Goal: Information Seeking & Learning: Learn about a topic

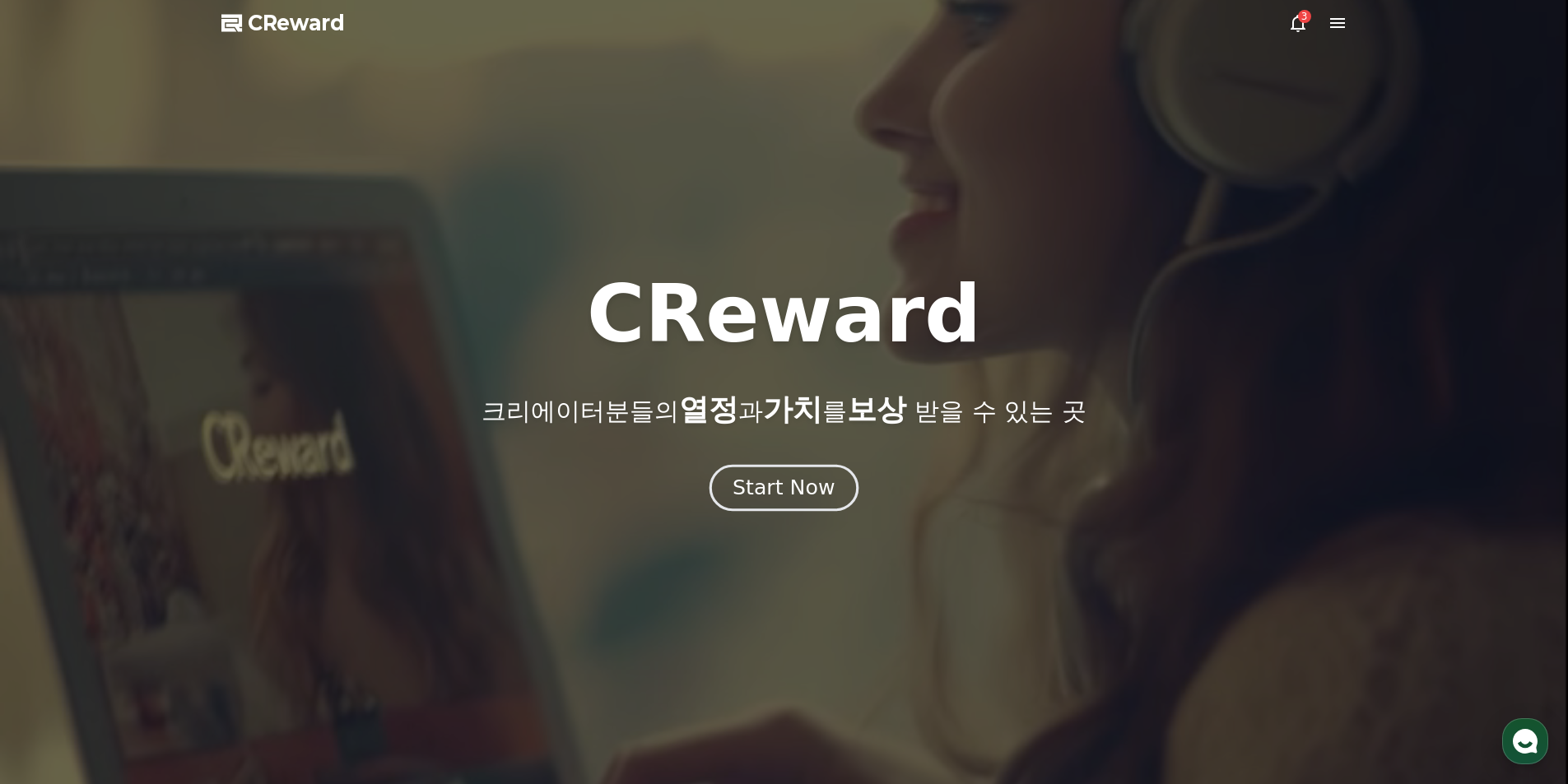
click at [758, 475] on div "Start Now" at bounding box center [784, 488] width 102 height 28
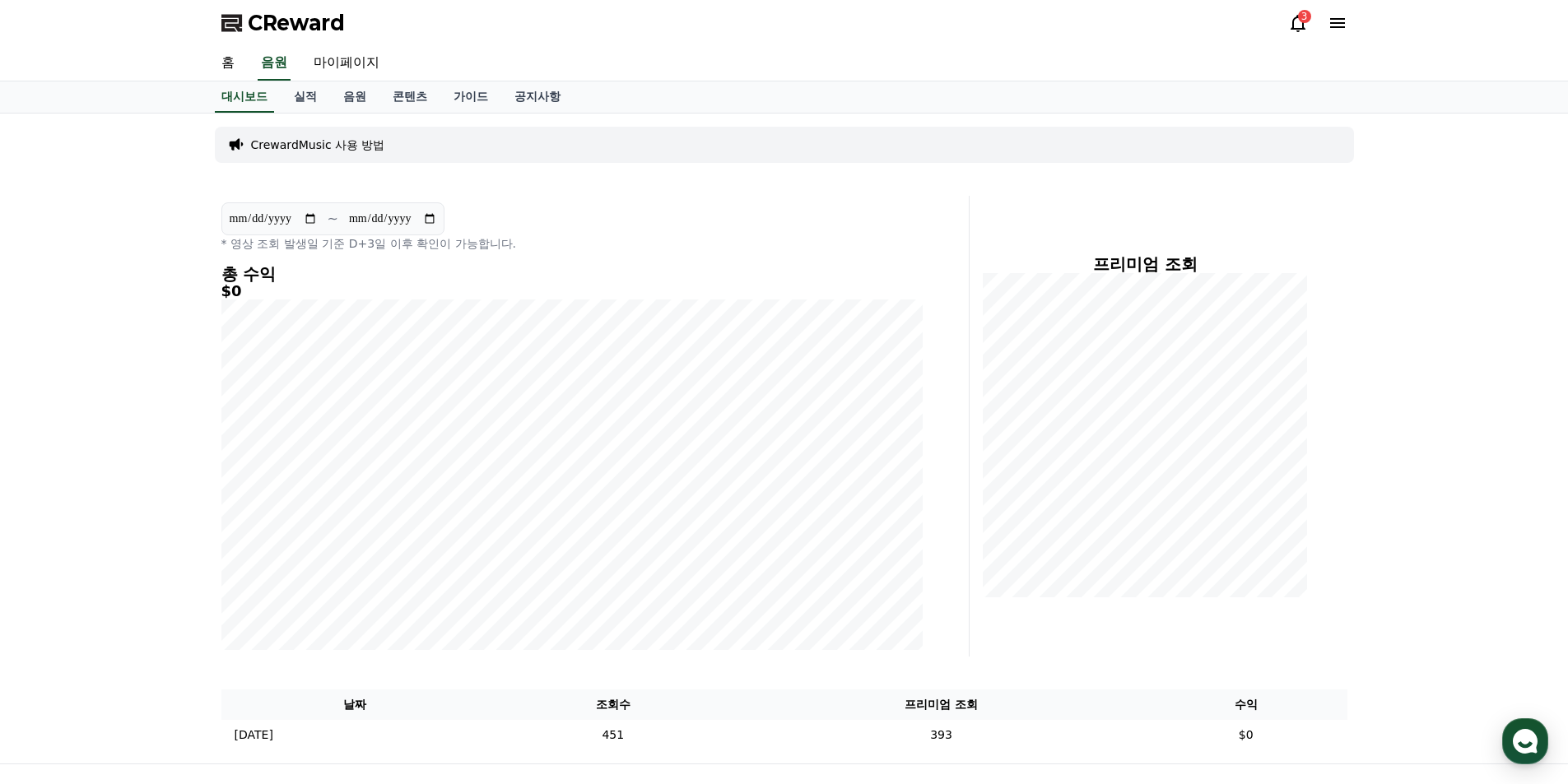
click at [1294, 26] on icon at bounding box center [1298, 23] width 15 height 17
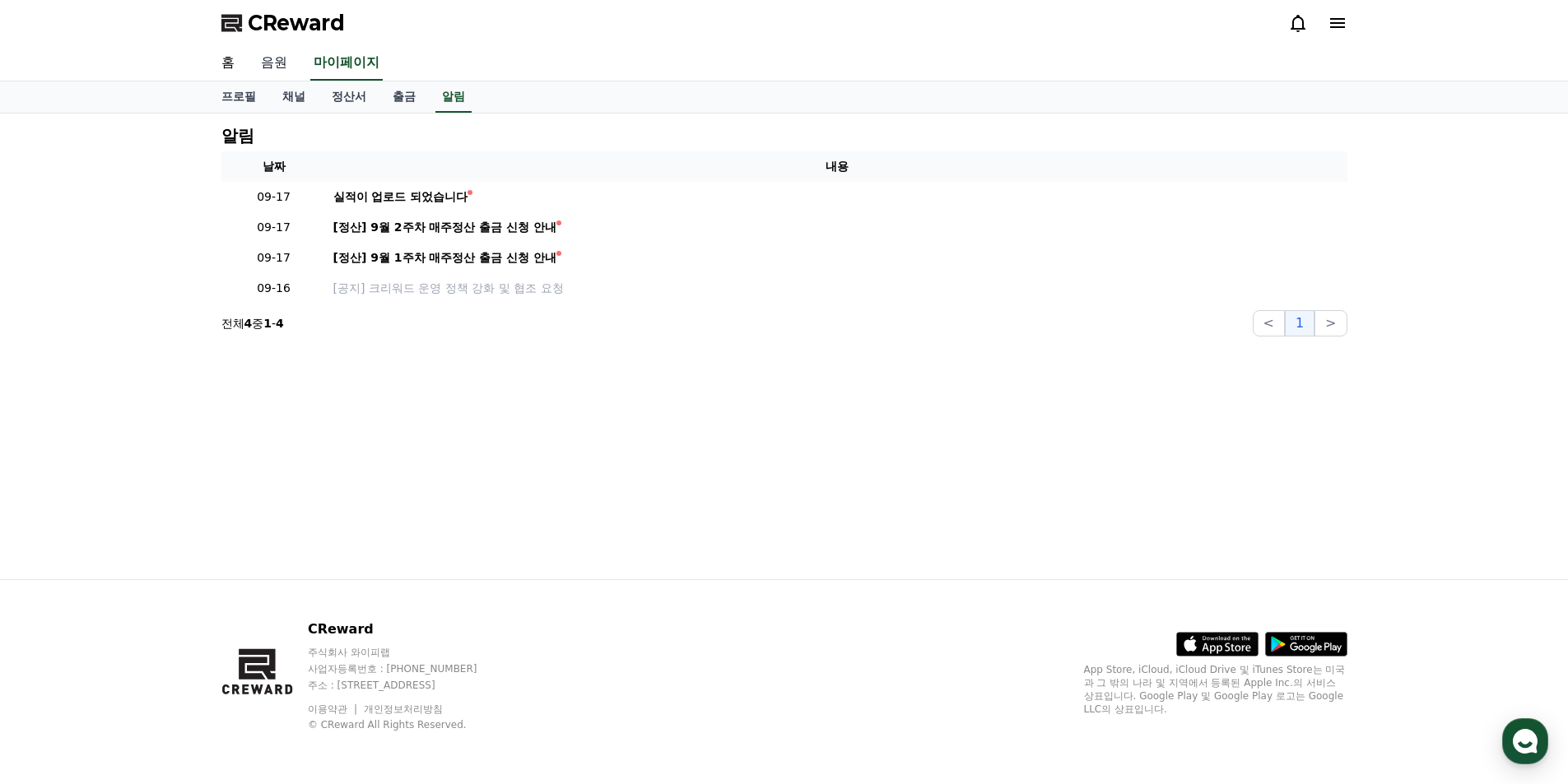
click at [275, 65] on link "음원" at bounding box center [273, 63] width 52 height 35
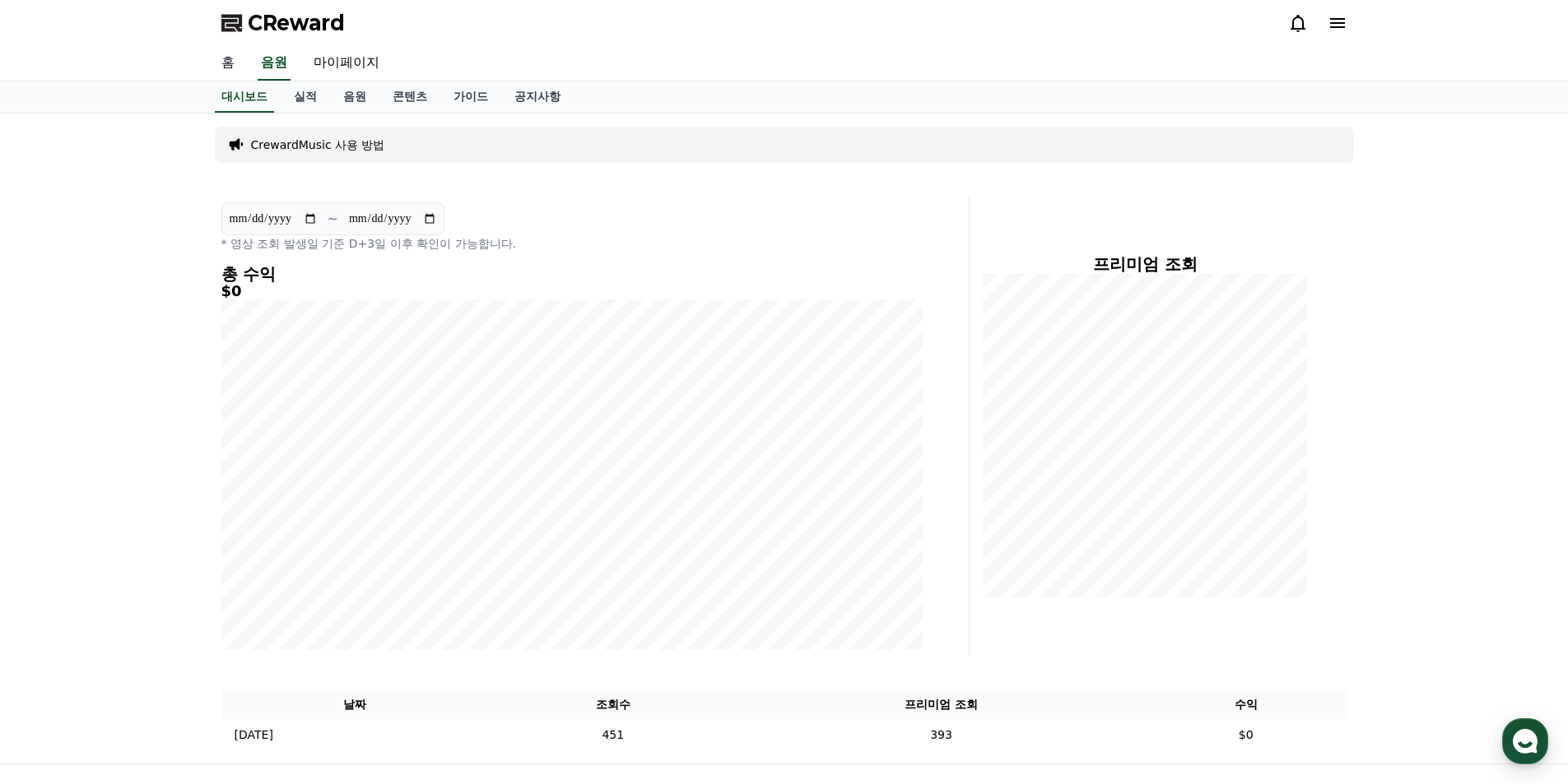
click at [227, 64] on link "홈" at bounding box center [228, 63] width 40 height 35
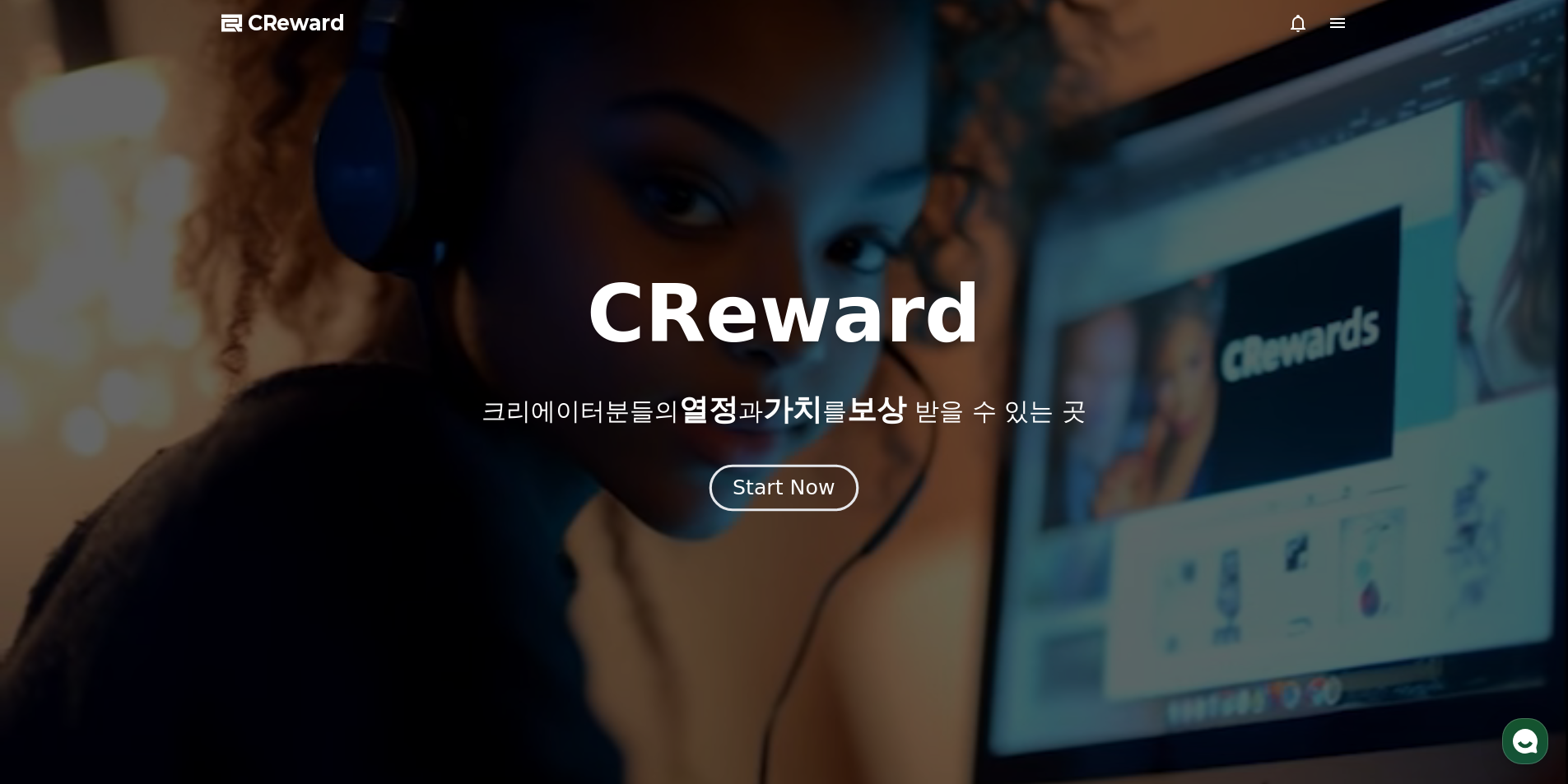
click at [805, 479] on div "Start Now" at bounding box center [784, 488] width 102 height 28
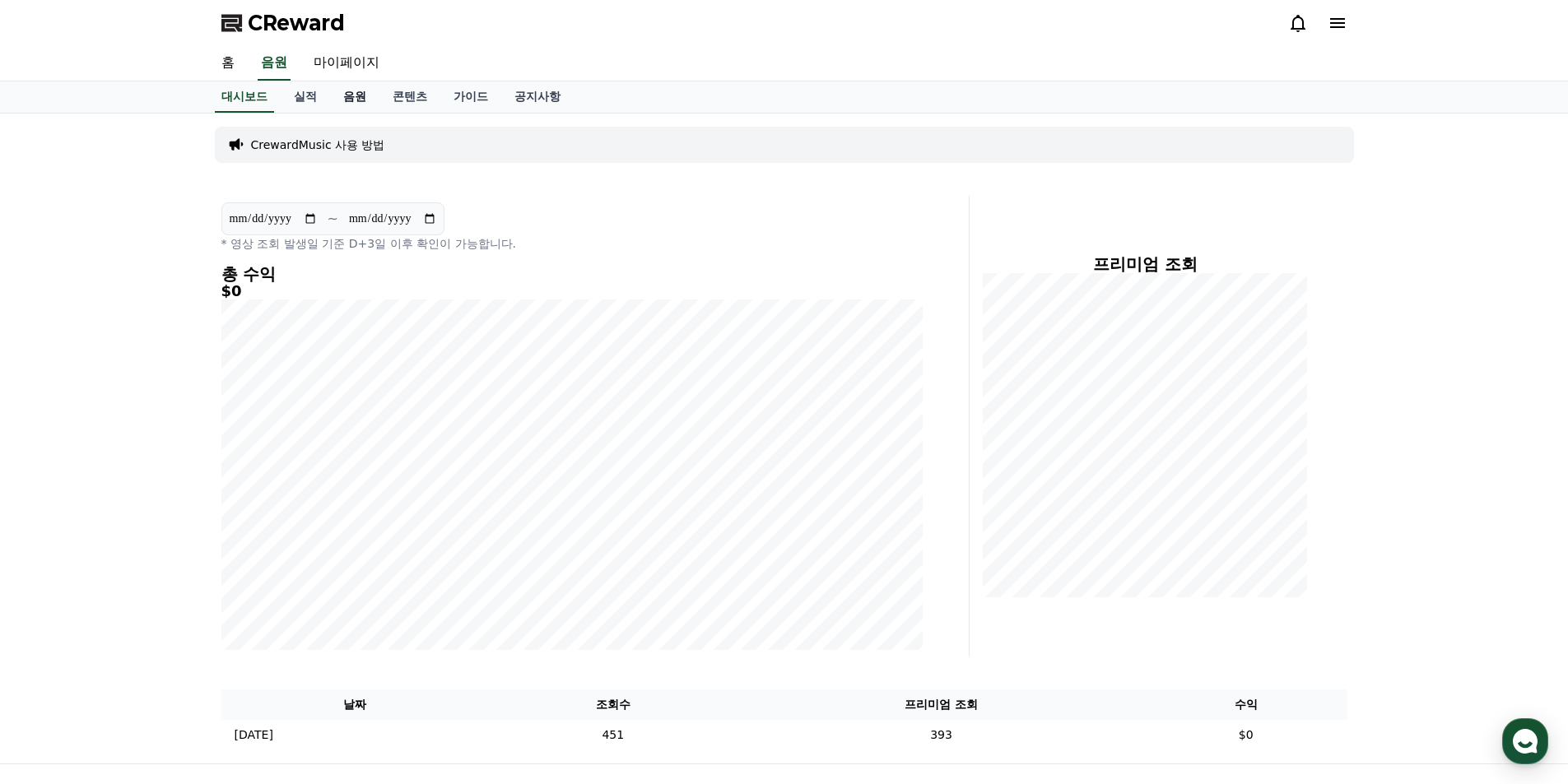
click at [354, 103] on link "음원" at bounding box center [355, 97] width 50 height 32
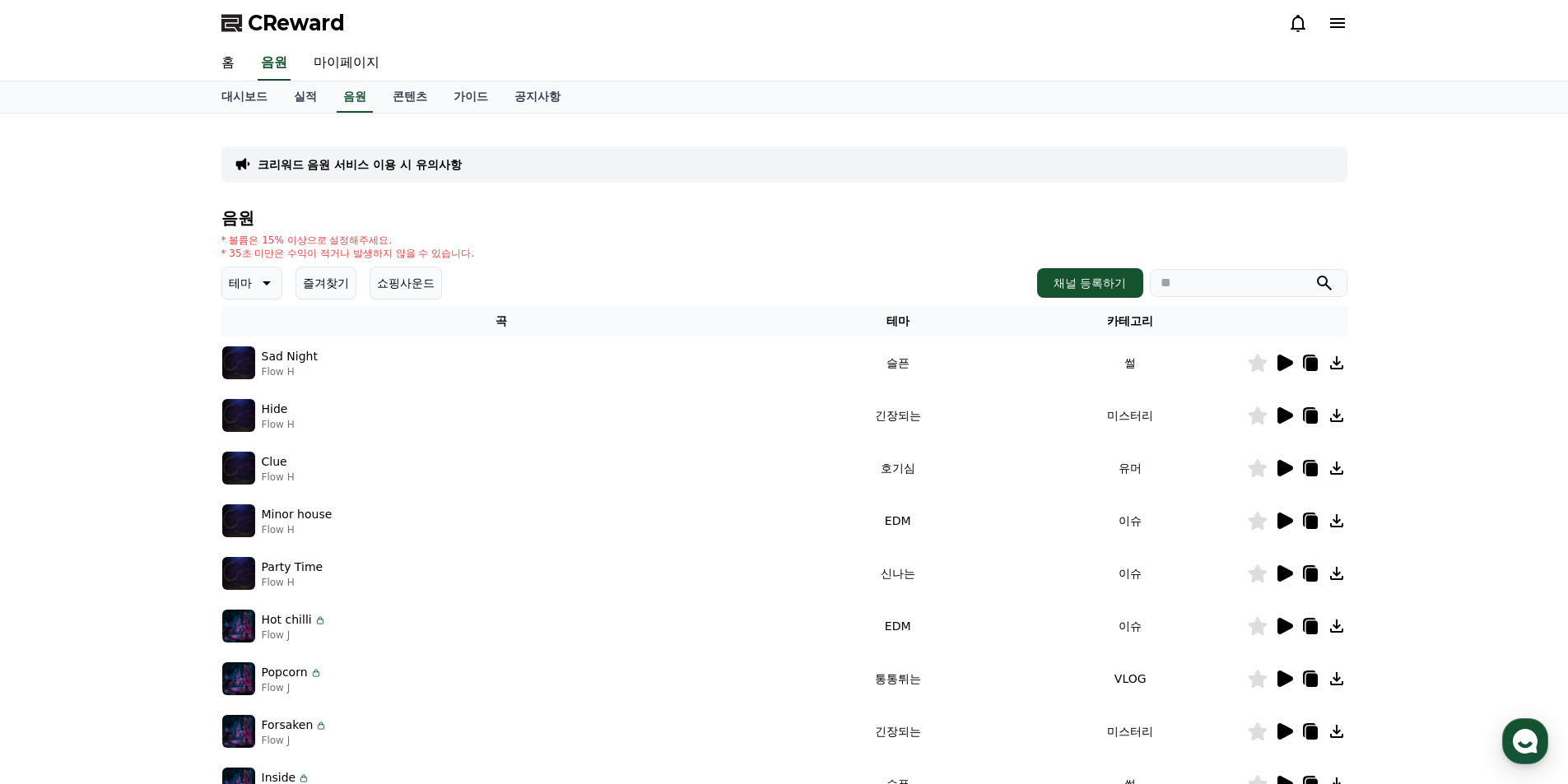
click at [1226, 281] on input "search" at bounding box center [1248, 283] width 197 height 28
click at [1474, 344] on div "크리워드 음원 서비스 이용 시 유의사항 음원 * 볼륨은 15% 이상으로 설정해주세요. * 35초 미만은 수익이 적거나 발생하지 않을 수 있습니…" at bounding box center [784, 512] width 1568 height 796
click at [1227, 291] on input "search" at bounding box center [1248, 283] width 197 height 28
type input "**"
click at [1314, 273] on button "submit" at bounding box center [1324, 283] width 20 height 20
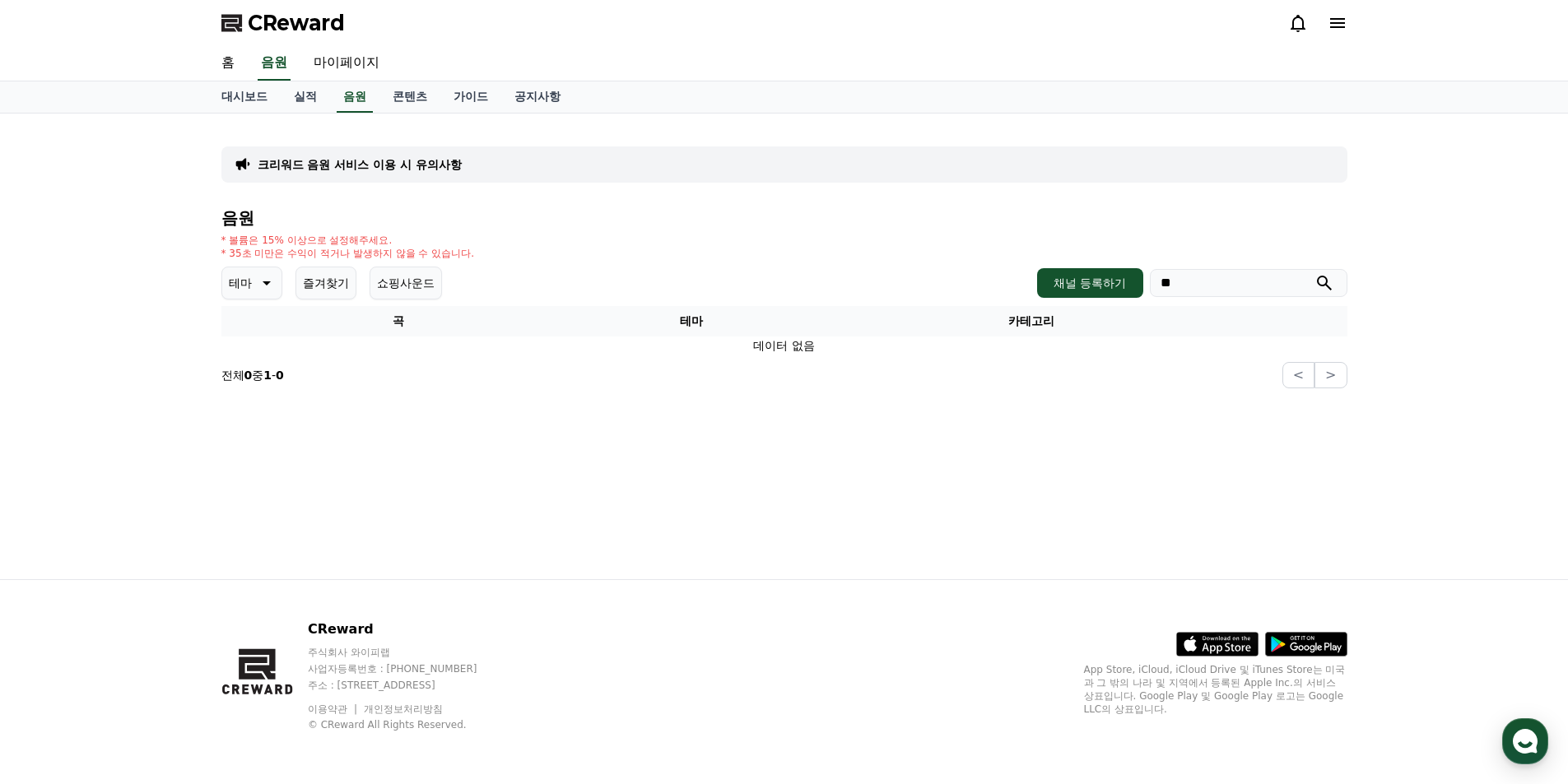
click at [1228, 290] on input "**" at bounding box center [1248, 283] width 197 height 28
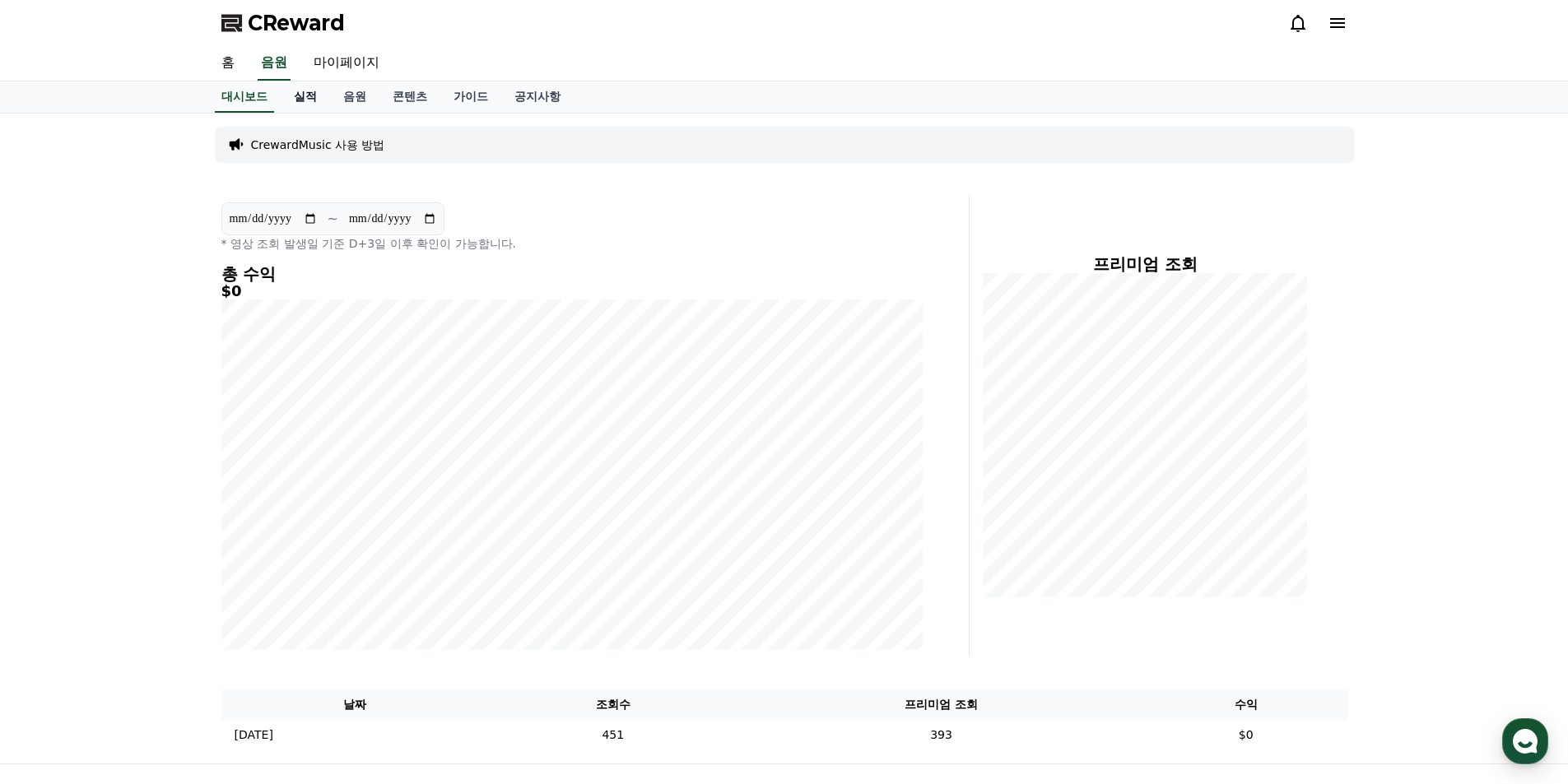
click at [304, 93] on link "실적" at bounding box center [305, 97] width 50 height 32
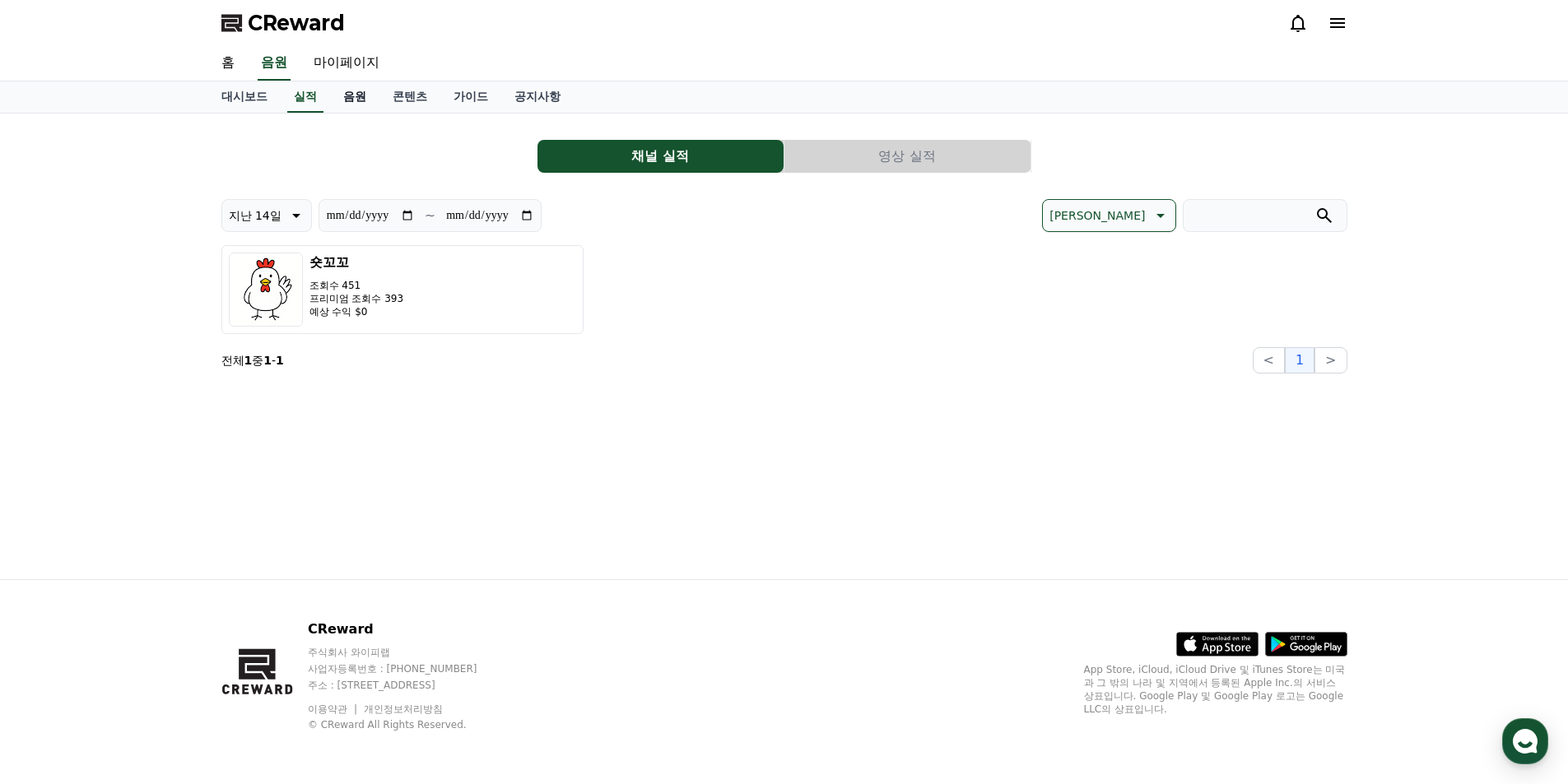
click at [359, 101] on link "음원" at bounding box center [355, 97] width 50 height 32
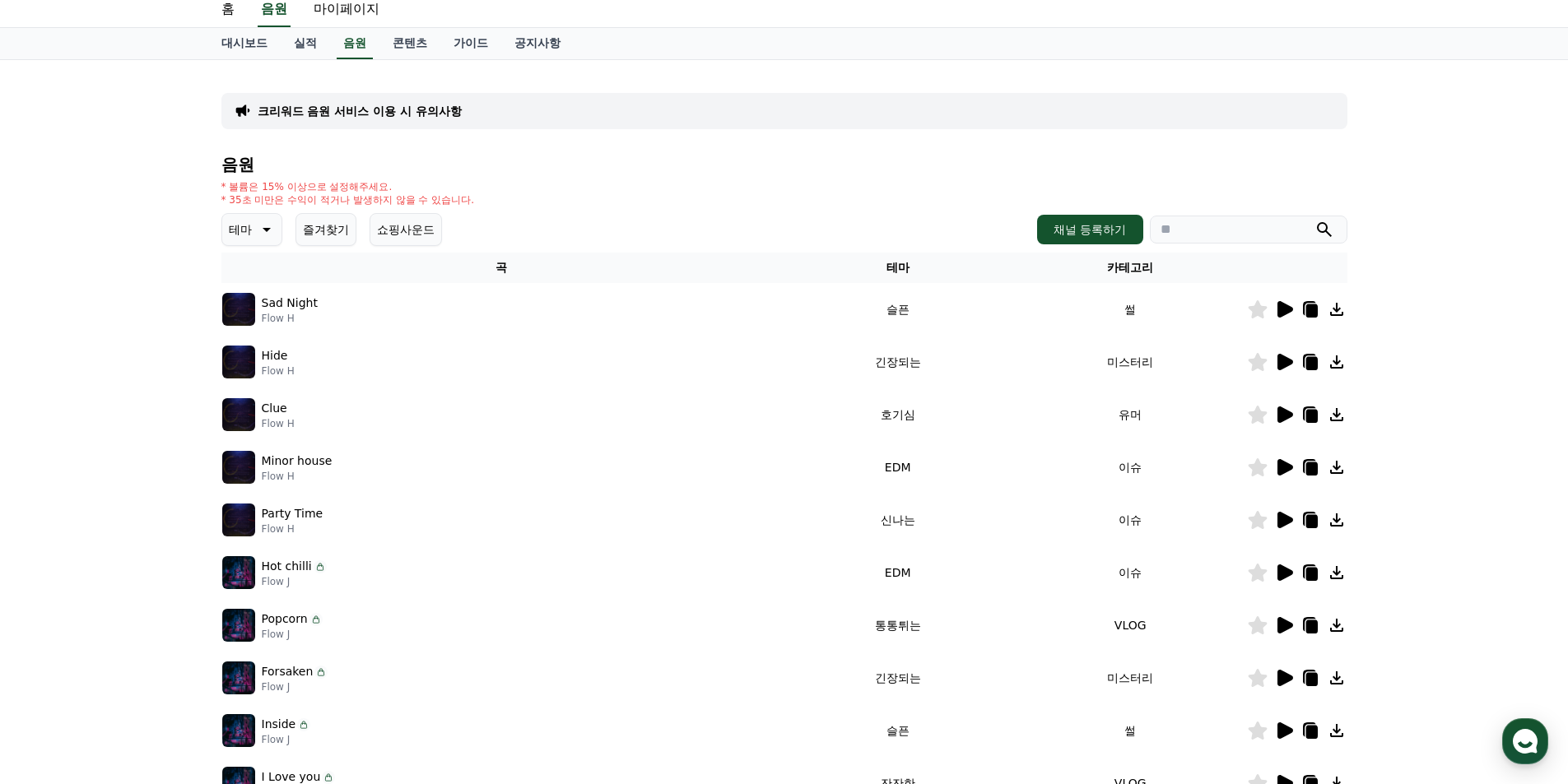
scroll to position [82, 0]
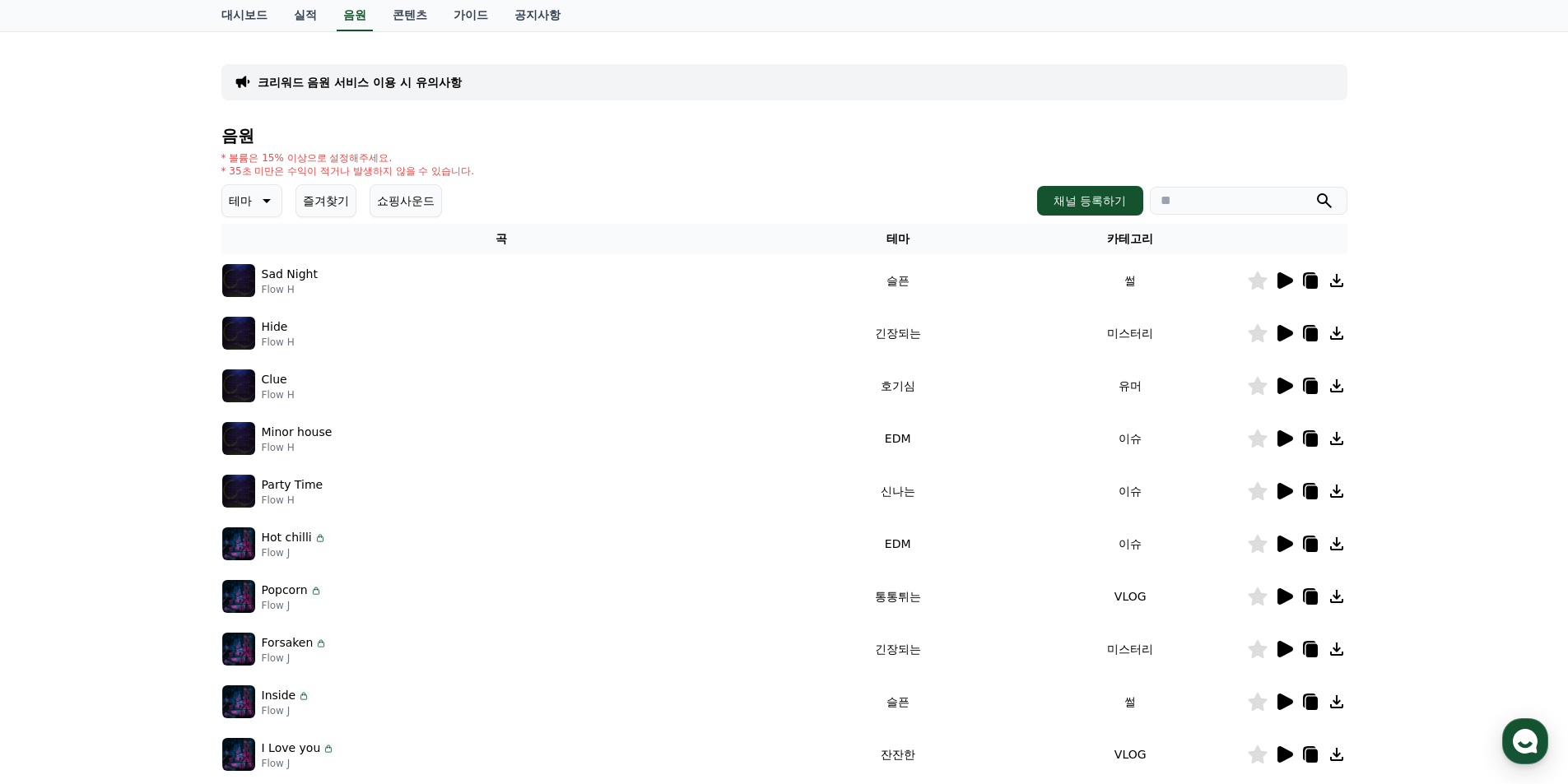
click at [1284, 326] on icon at bounding box center [1285, 334] width 20 height 20
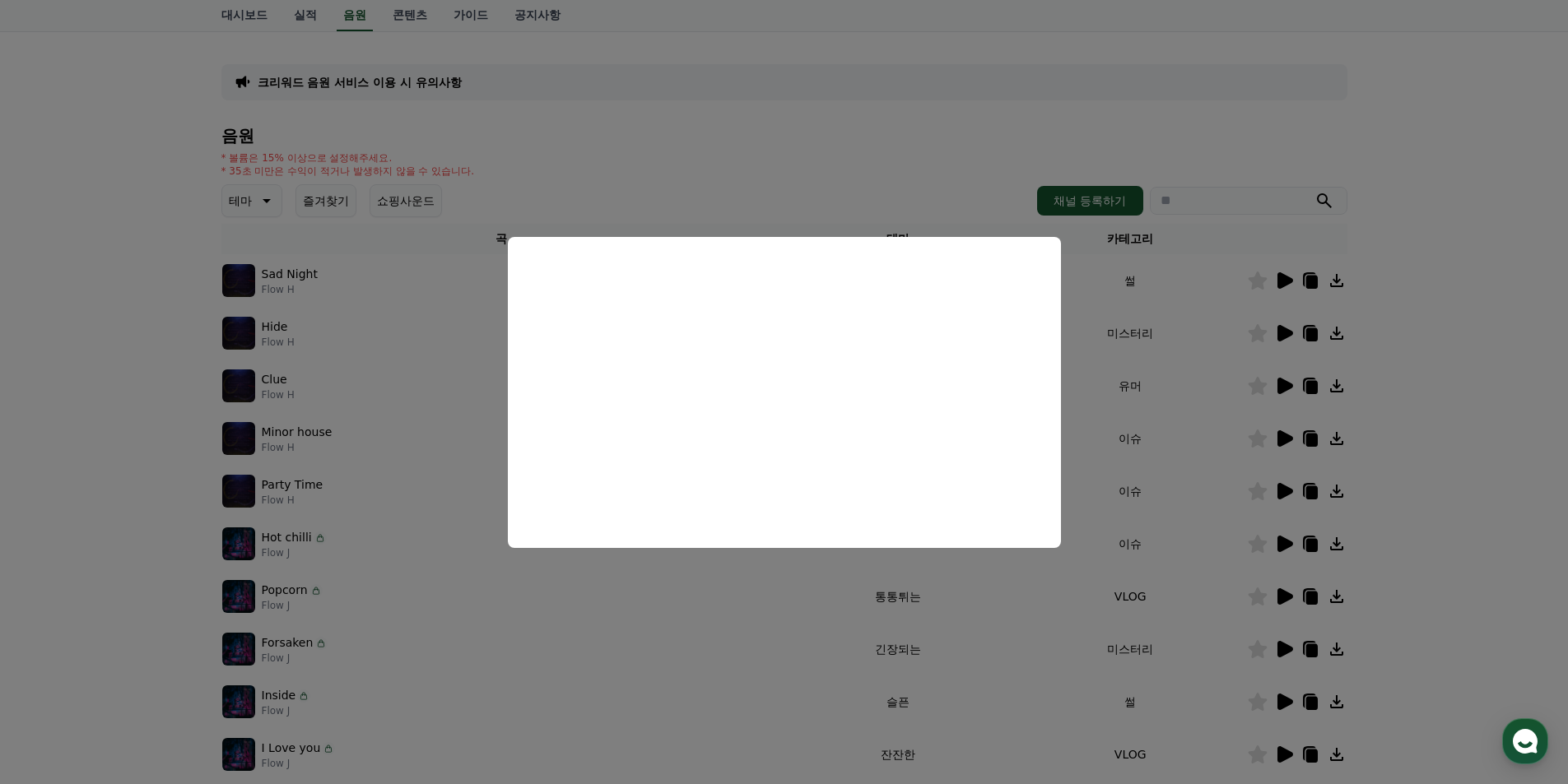
click at [1414, 381] on button "close modal" at bounding box center [784, 392] width 1568 height 784
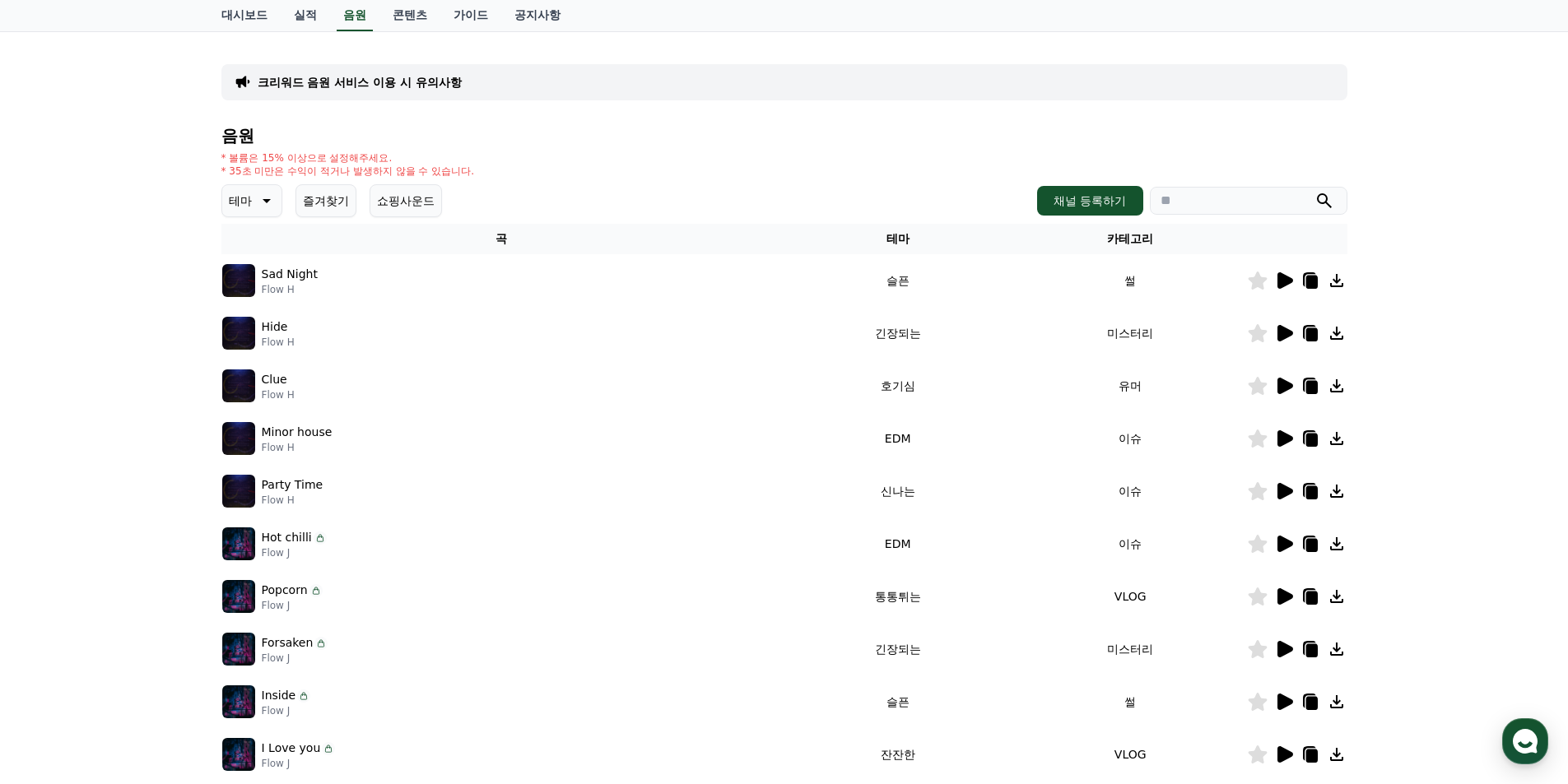
click at [1286, 434] on icon at bounding box center [1286, 439] width 16 height 17
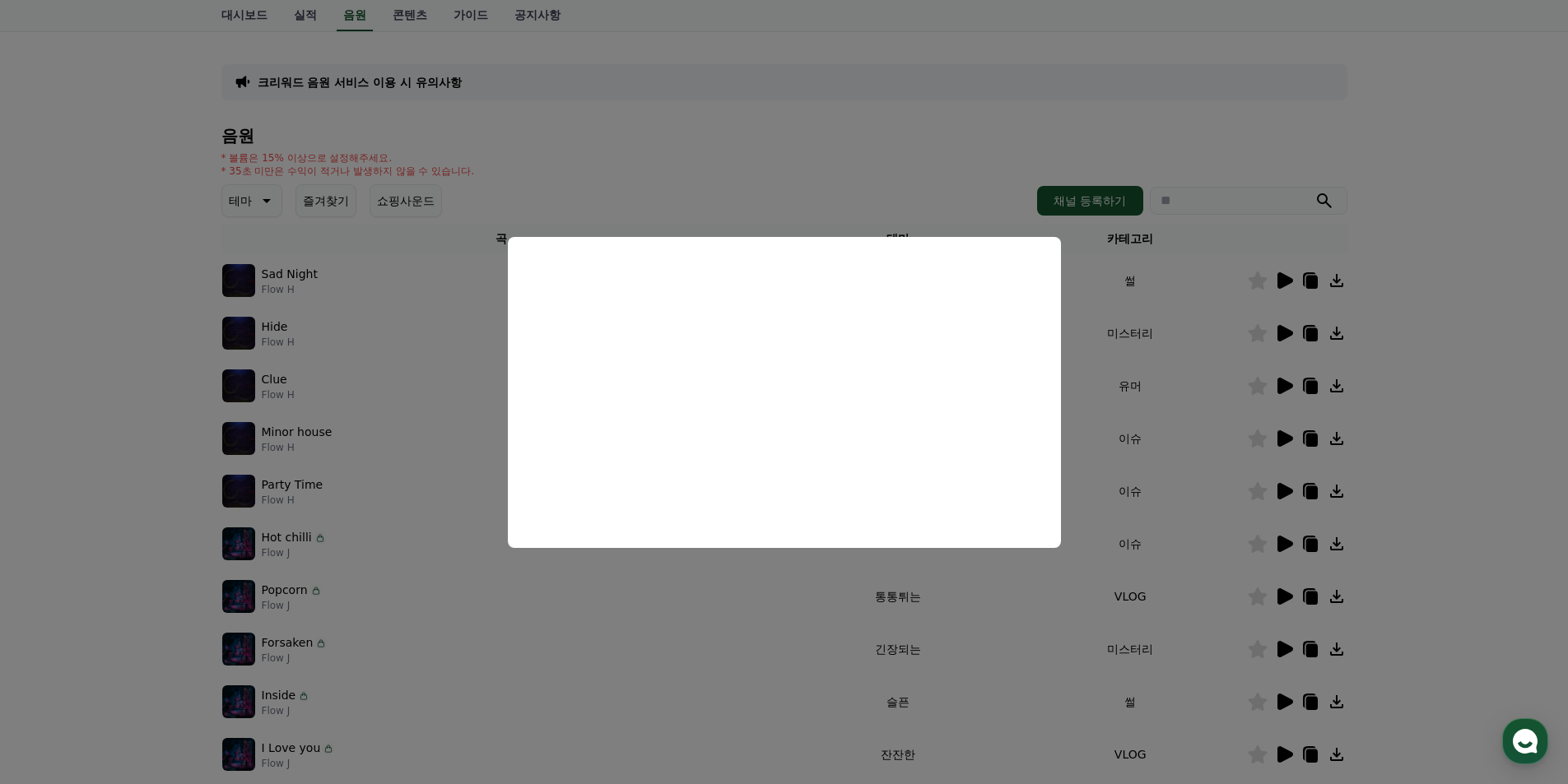
click at [1415, 372] on button "close modal" at bounding box center [784, 392] width 1568 height 784
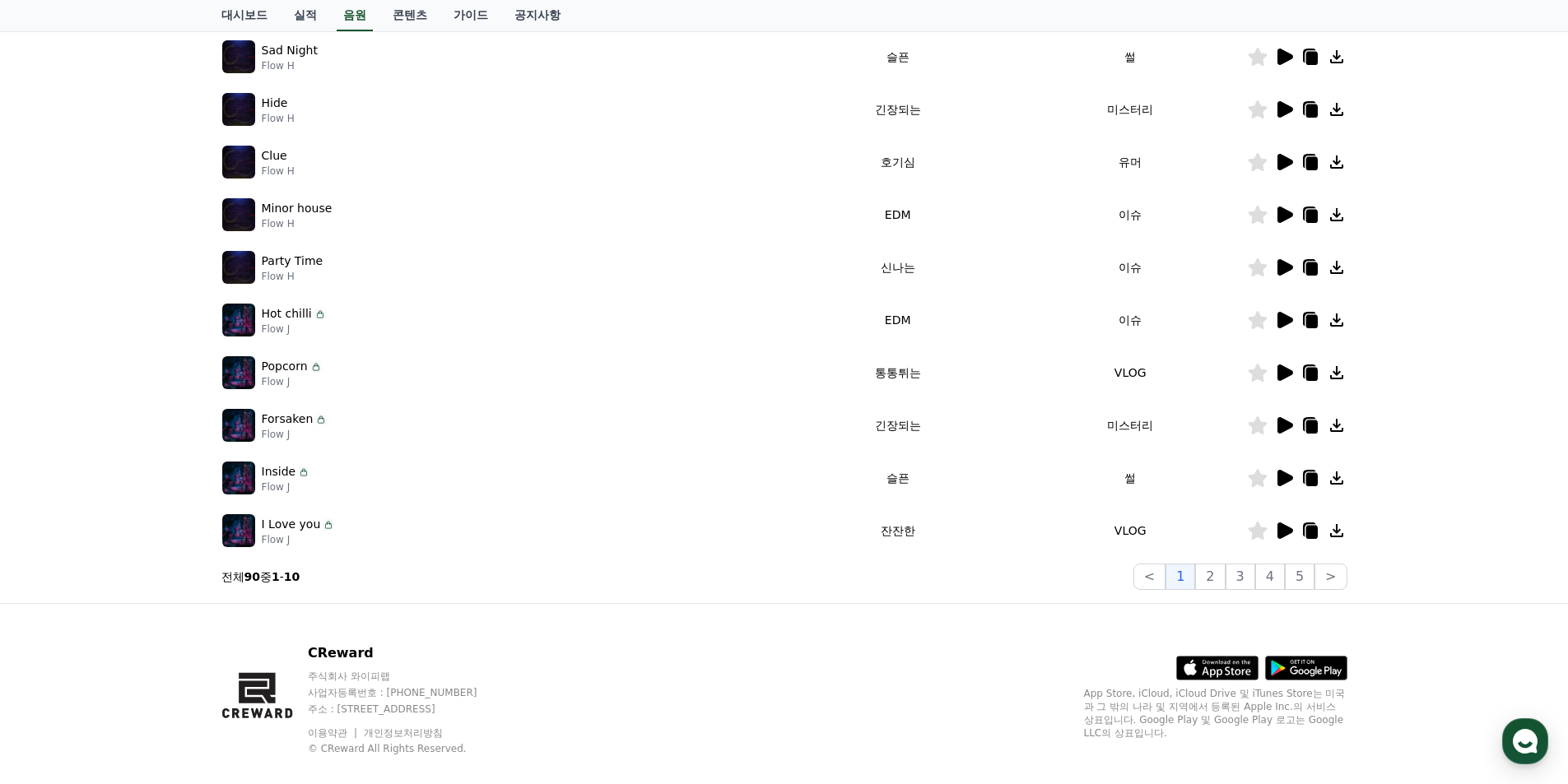
scroll to position [330, 0]
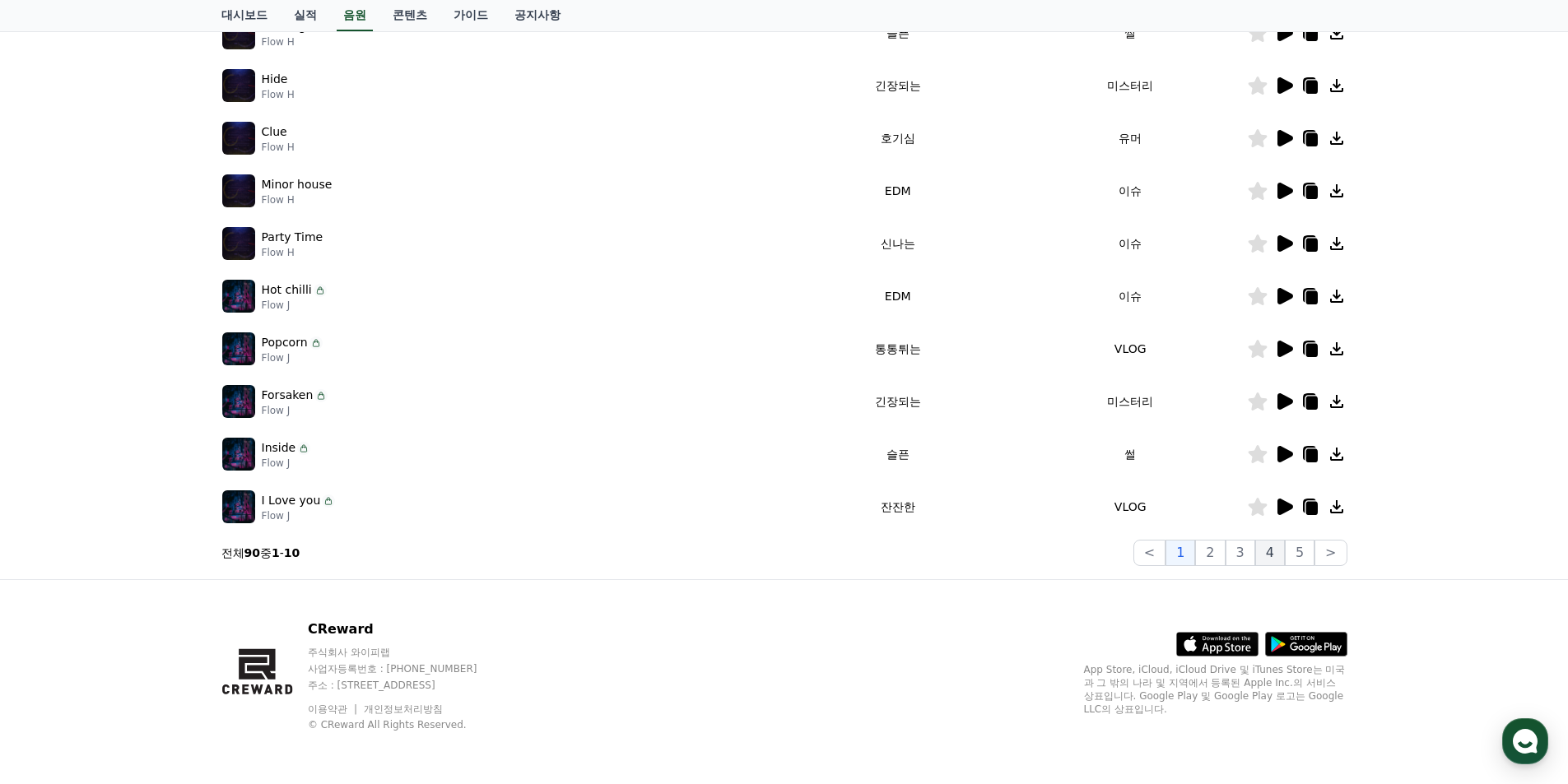
click at [1275, 550] on button "4" at bounding box center [1270, 552] width 30 height 27
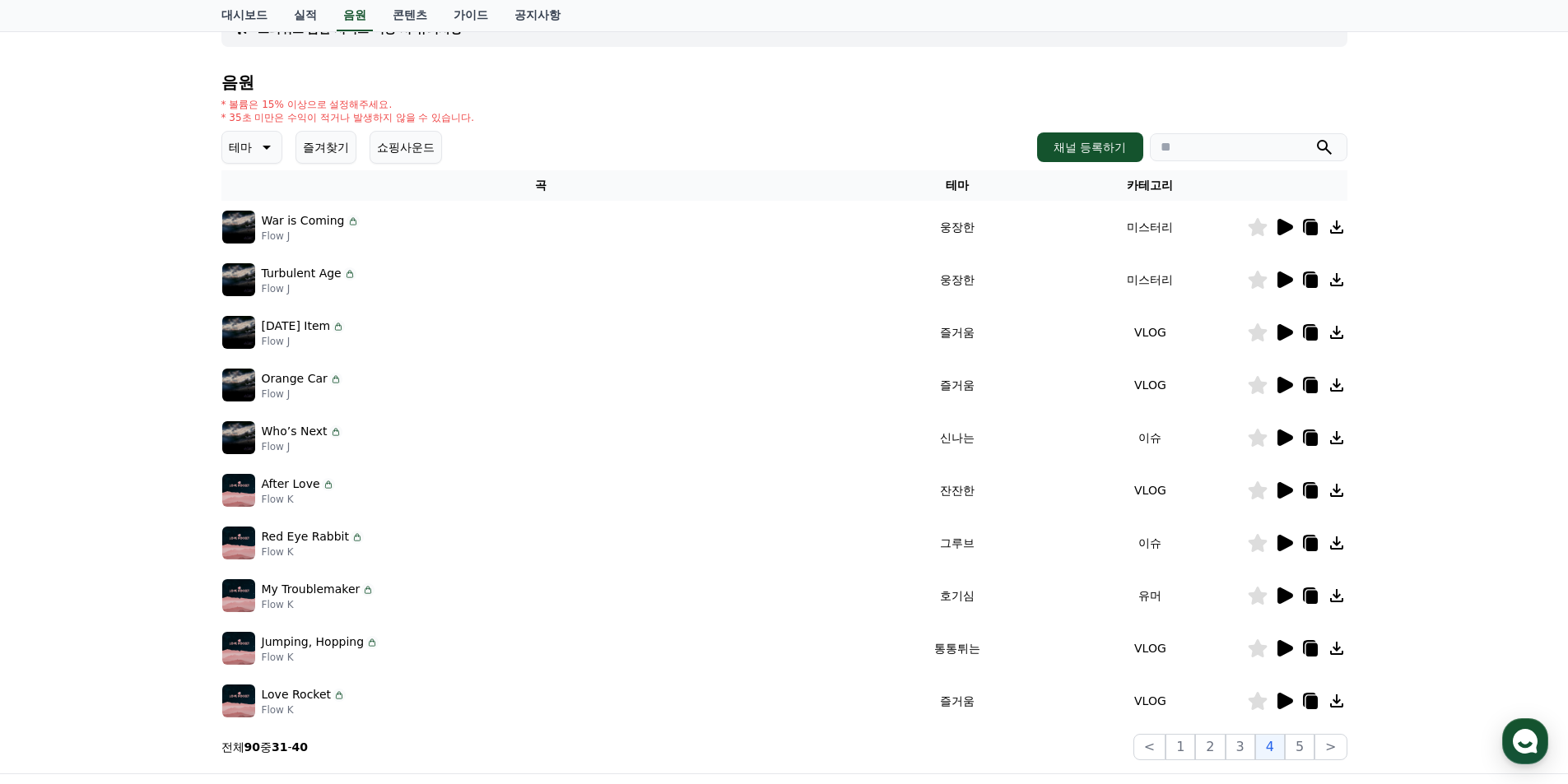
scroll to position [165, 0]
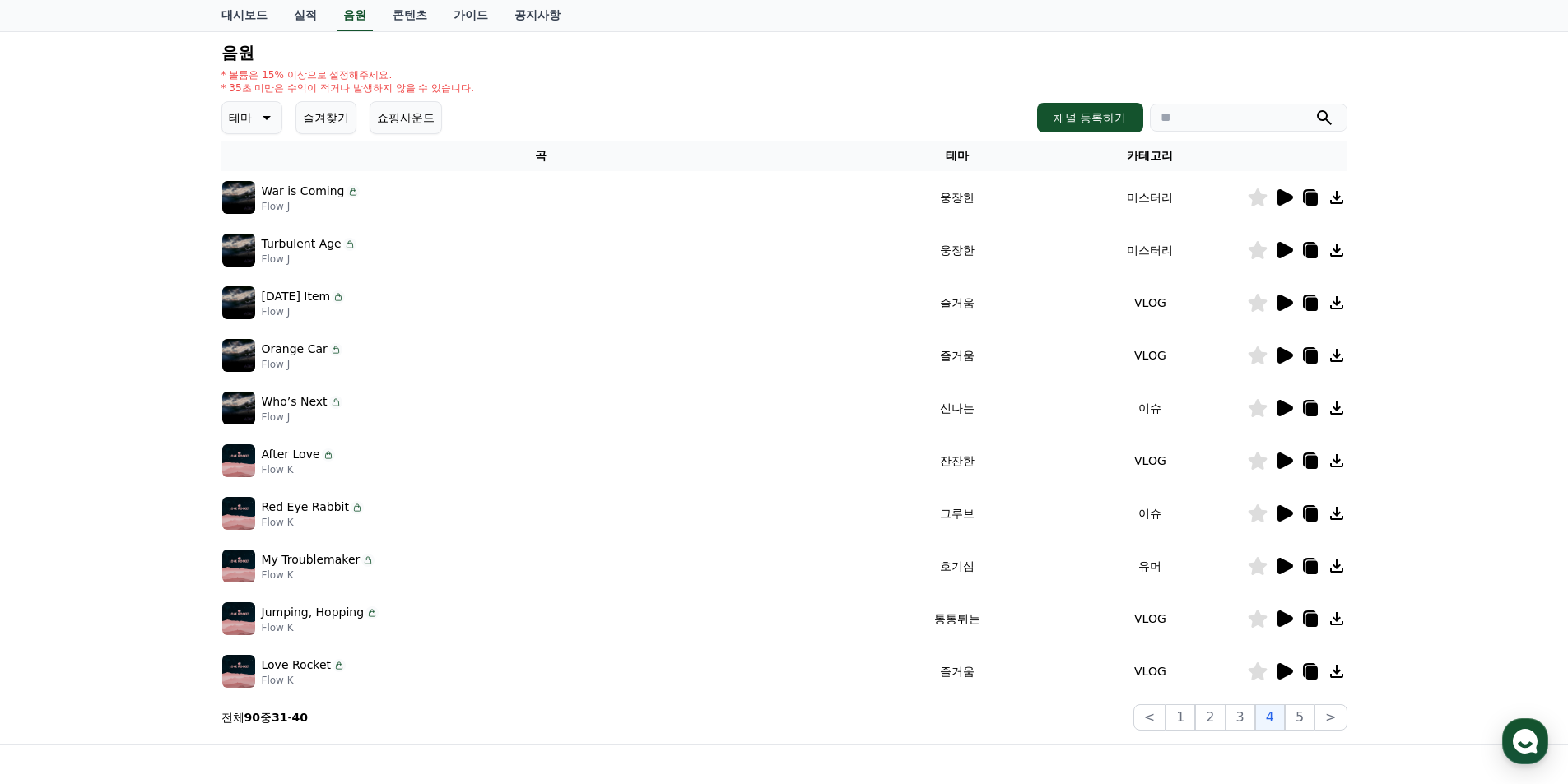
click at [1280, 567] on icon at bounding box center [1286, 565] width 16 height 17
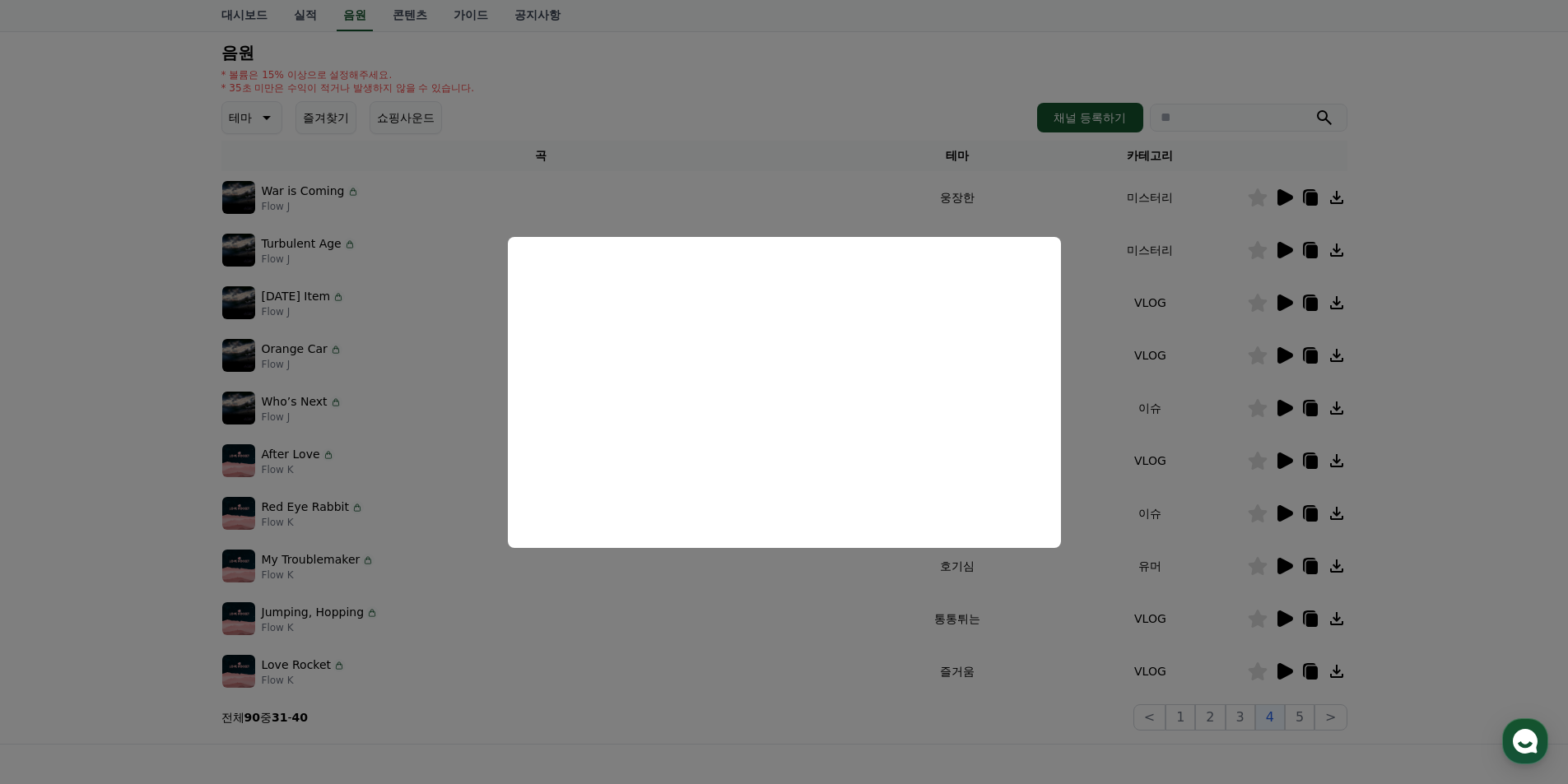
click at [1425, 560] on button "close modal" at bounding box center [784, 392] width 1568 height 784
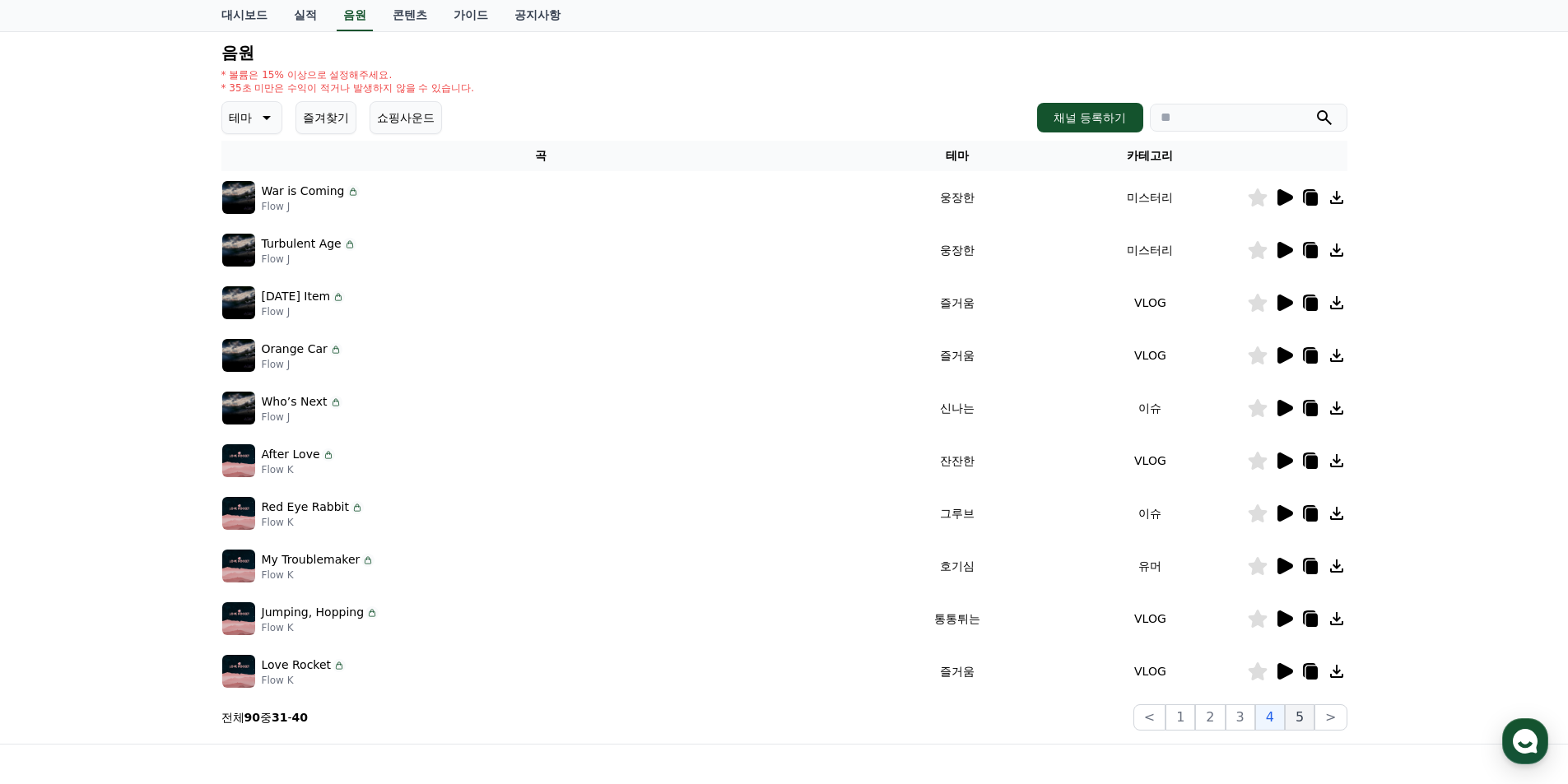
click at [1300, 716] on button "5" at bounding box center [1300, 717] width 30 height 27
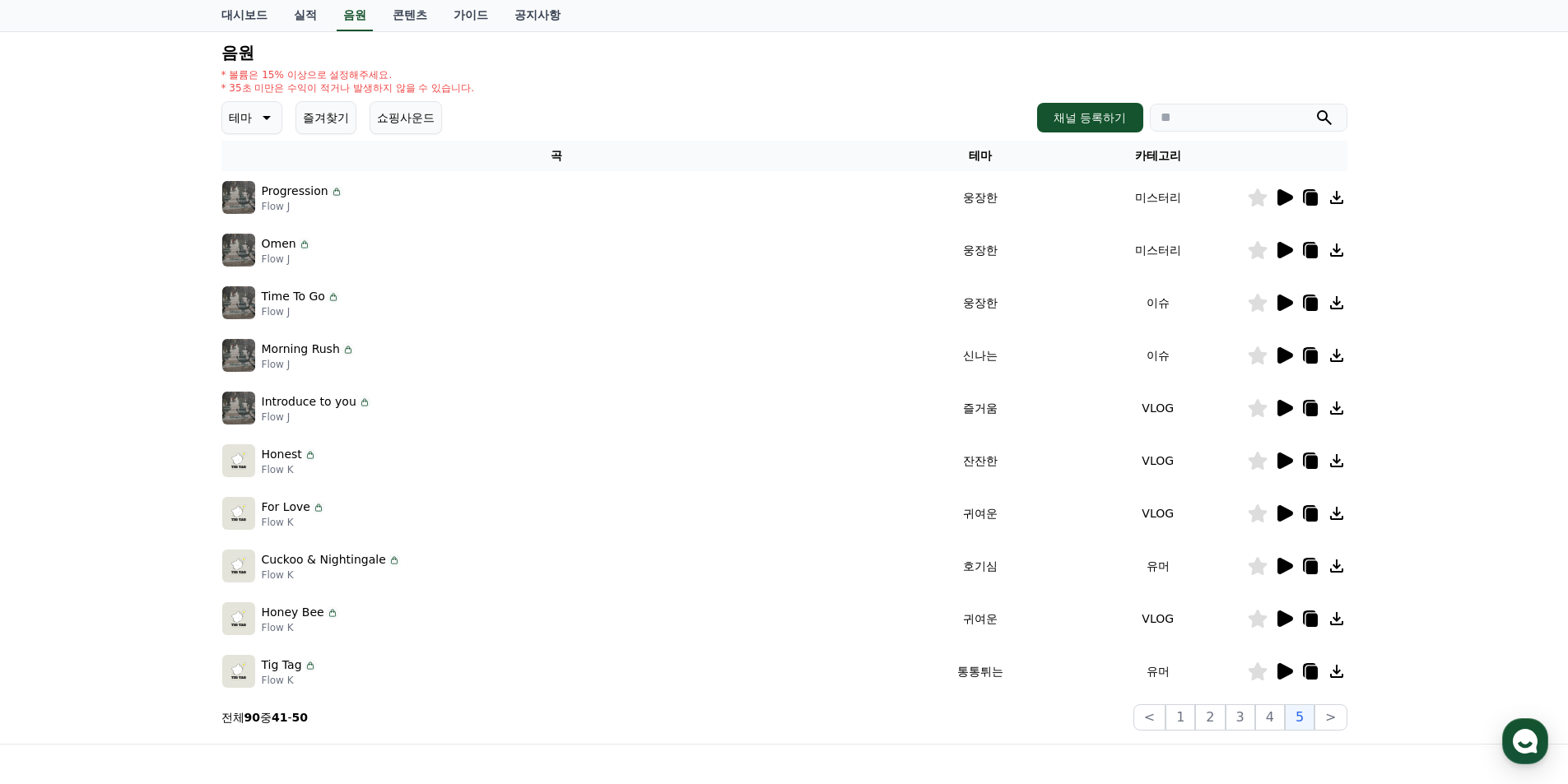
click at [1284, 563] on icon at bounding box center [1286, 565] width 16 height 17
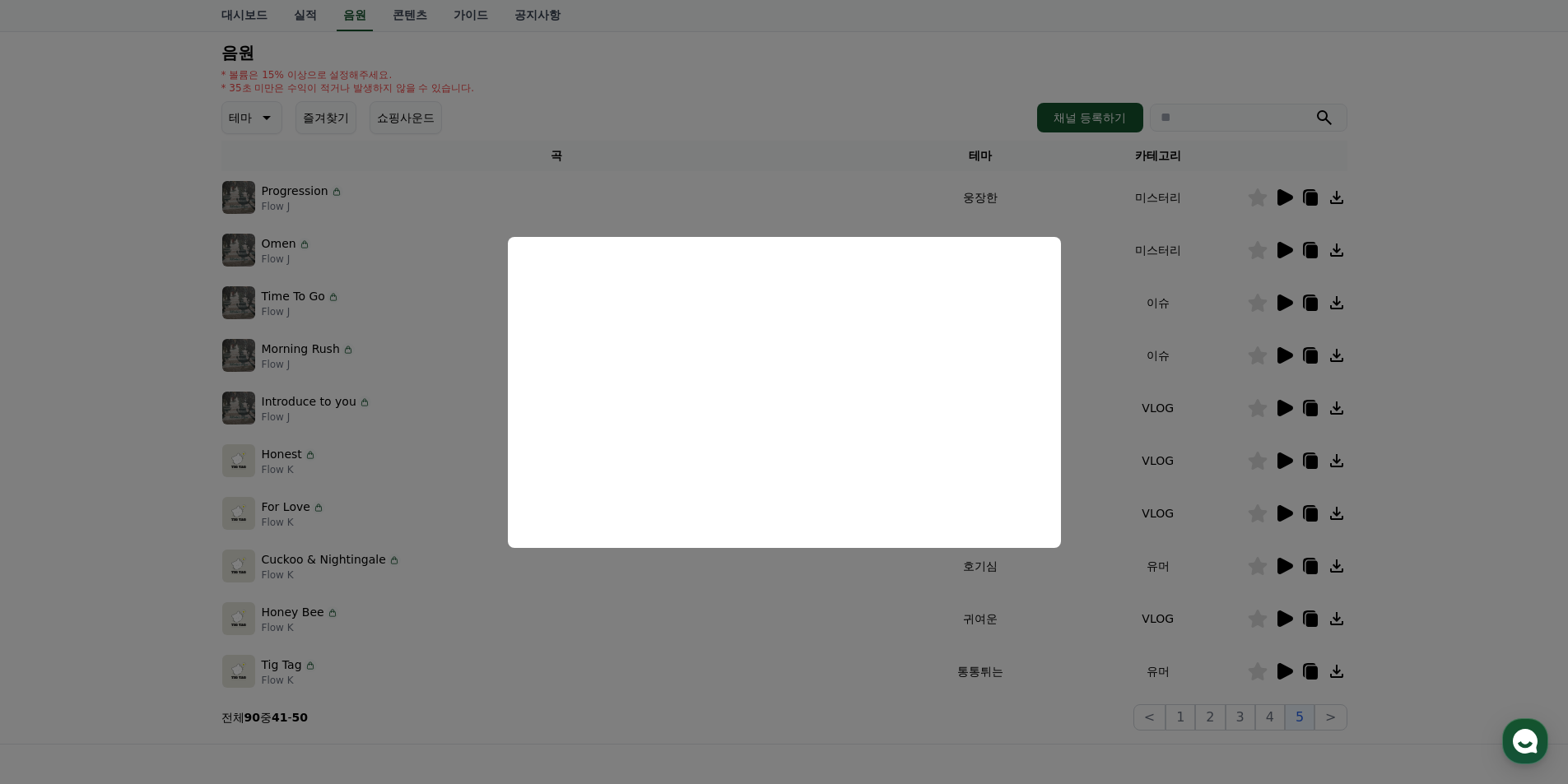
click at [1411, 643] on button "close modal" at bounding box center [784, 392] width 1568 height 784
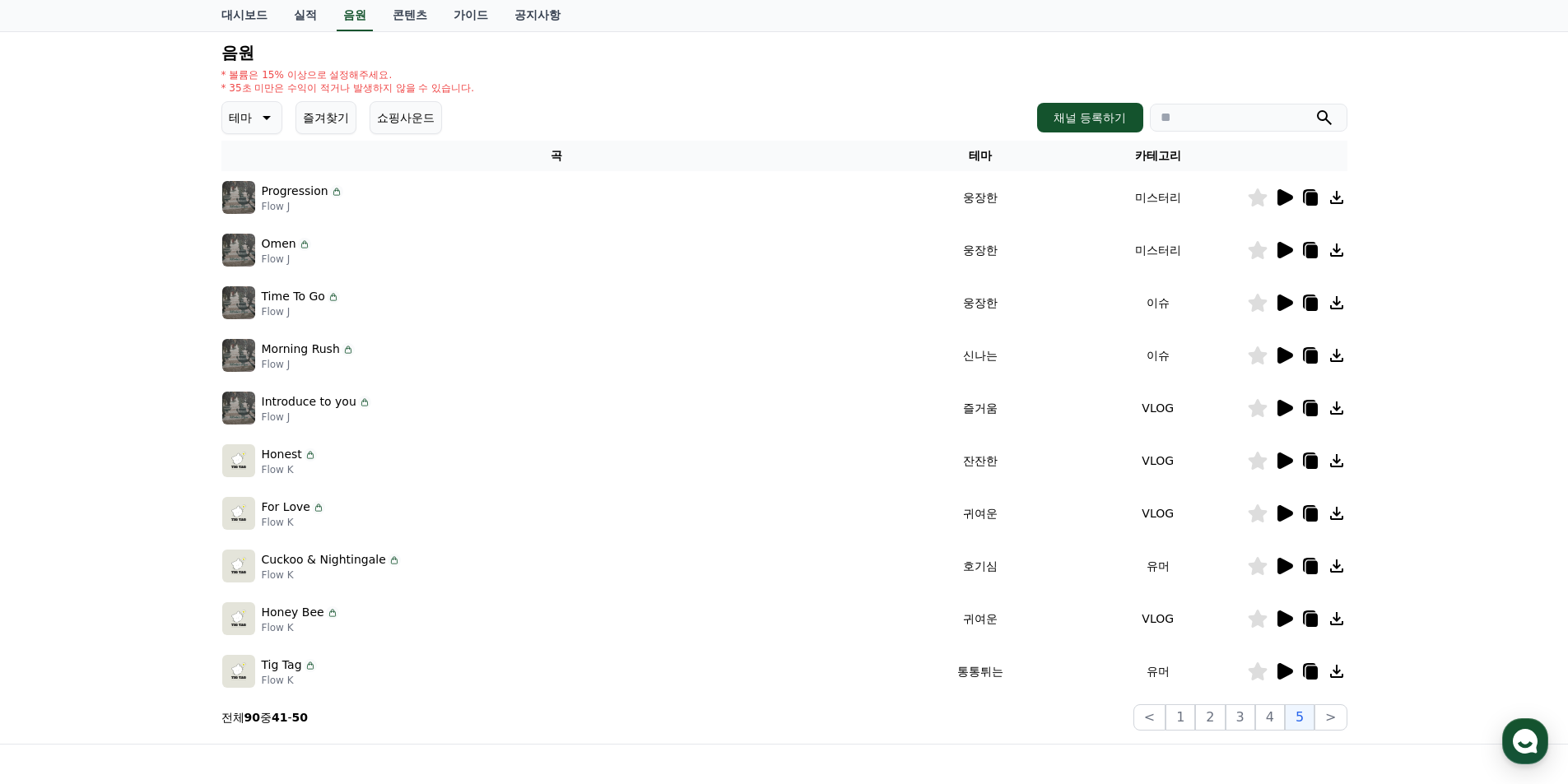
click at [1285, 670] on icon at bounding box center [1286, 671] width 16 height 17
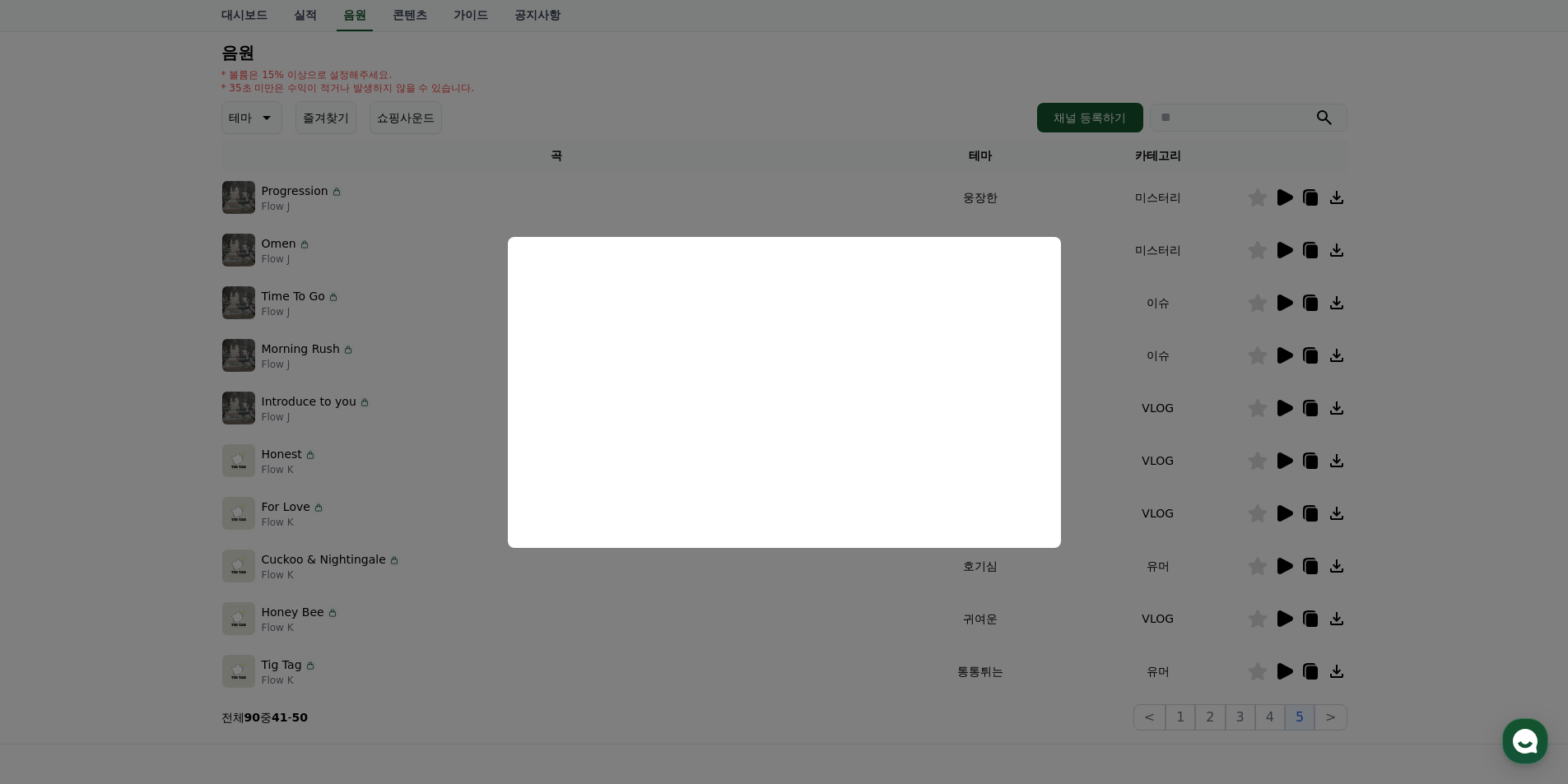
drag, startPoint x: 1484, startPoint y: 597, endPoint x: 1316, endPoint y: 699, distance: 196.5
click at [1480, 597] on button "close modal" at bounding box center [784, 392] width 1568 height 784
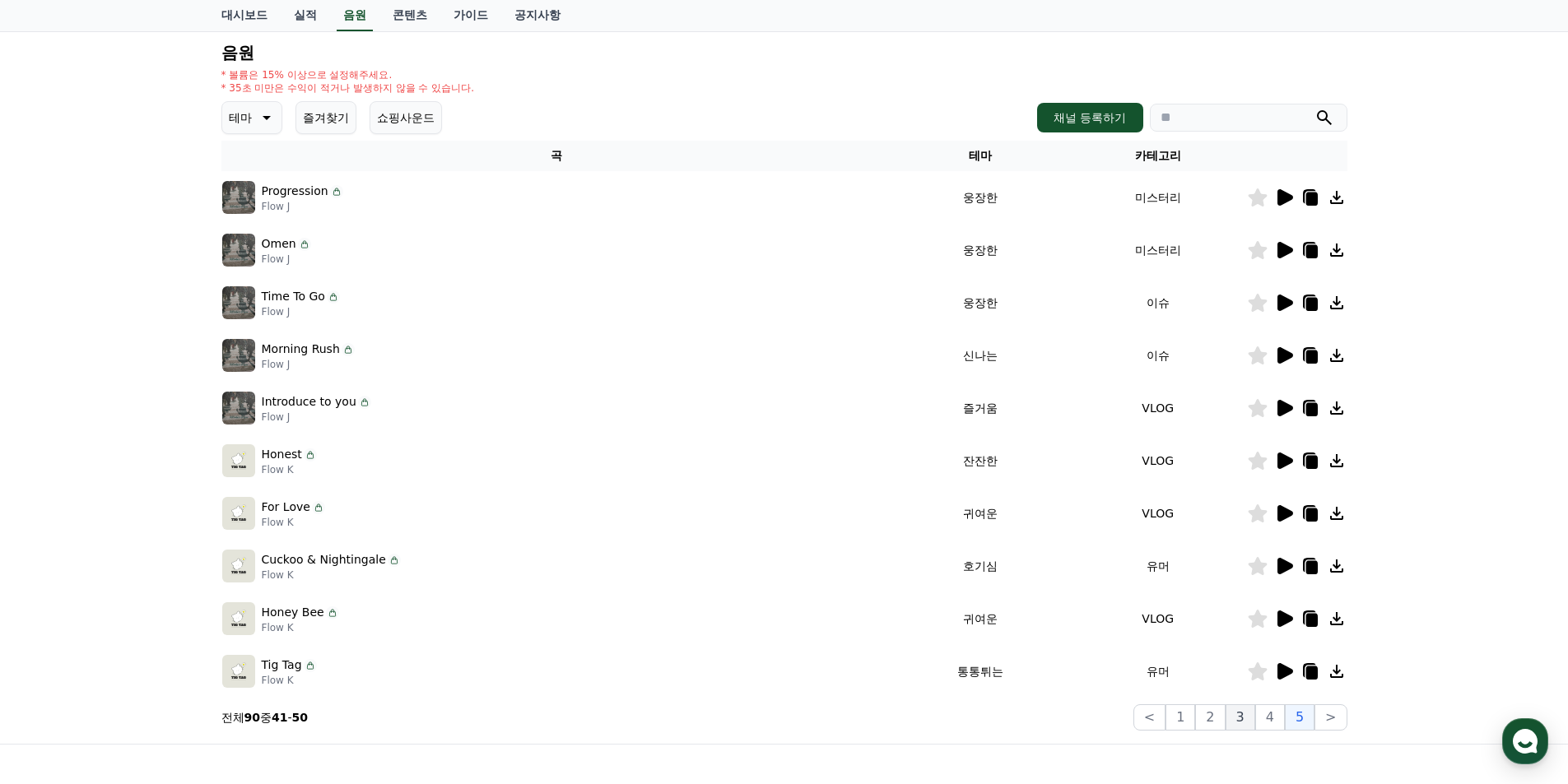
click at [1251, 709] on button "3" at bounding box center [1241, 717] width 30 height 27
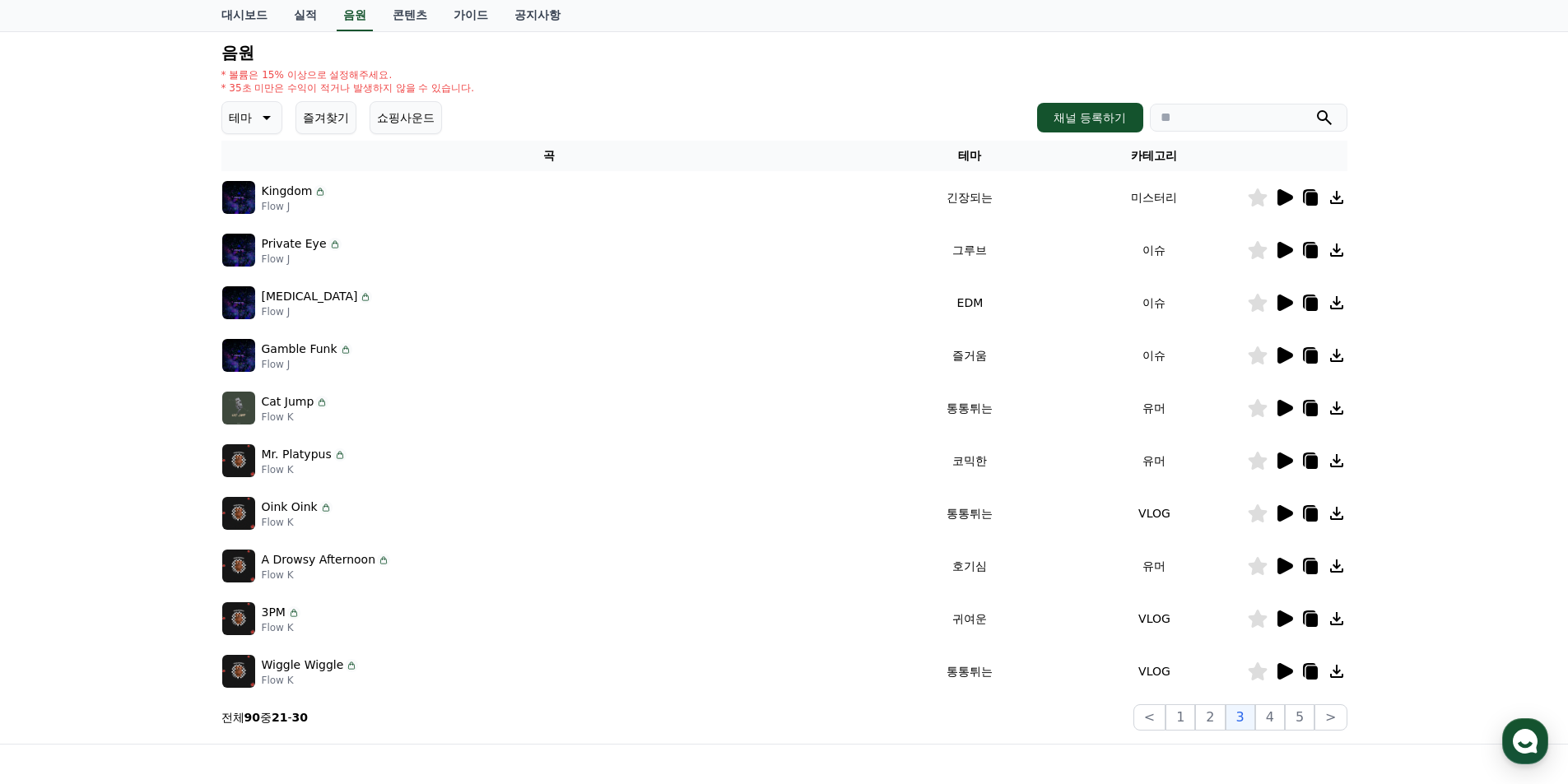
click at [1286, 399] on icon at bounding box center [1285, 408] width 20 height 20
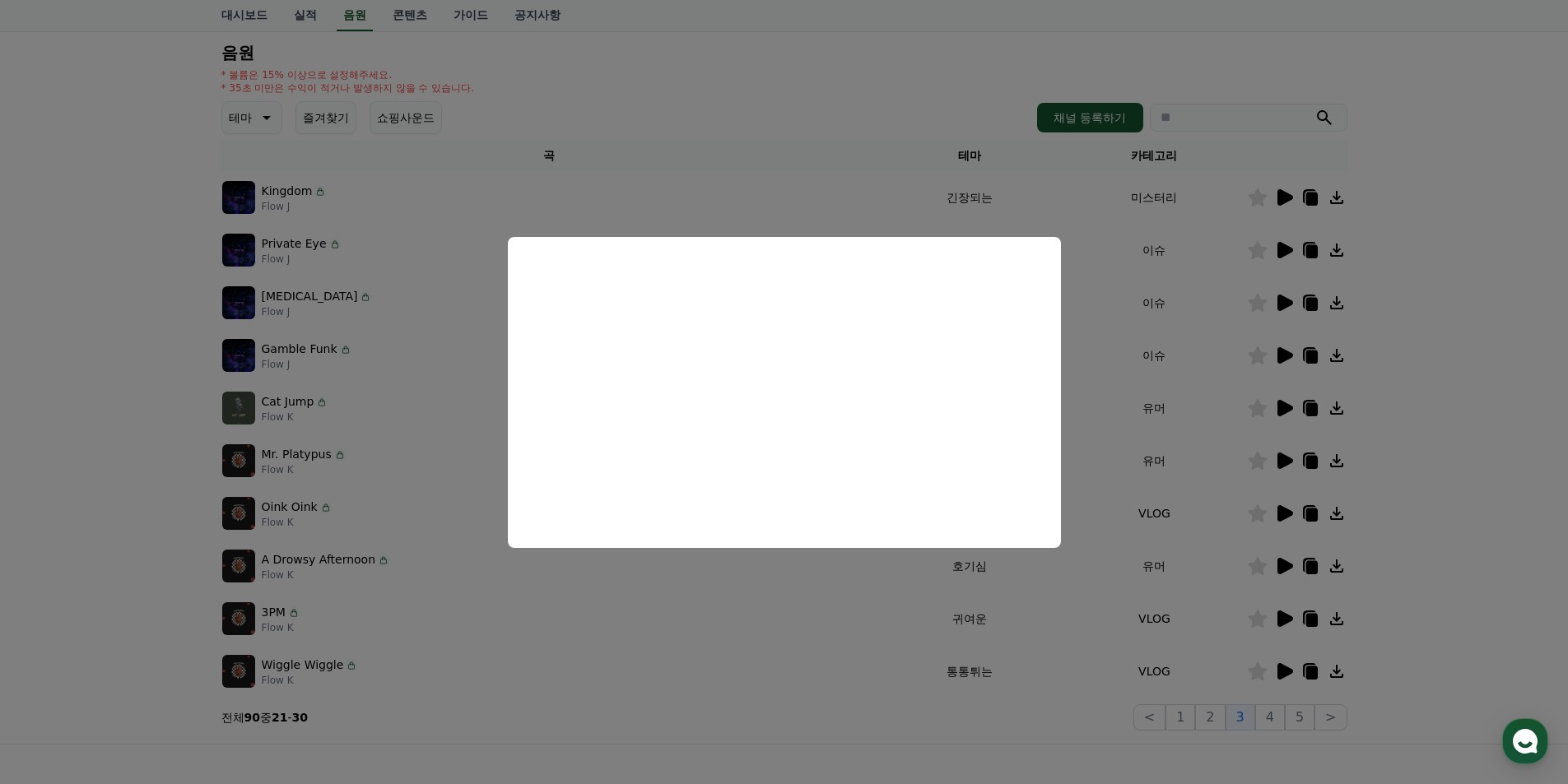
click at [1388, 431] on button "close modal" at bounding box center [784, 392] width 1568 height 784
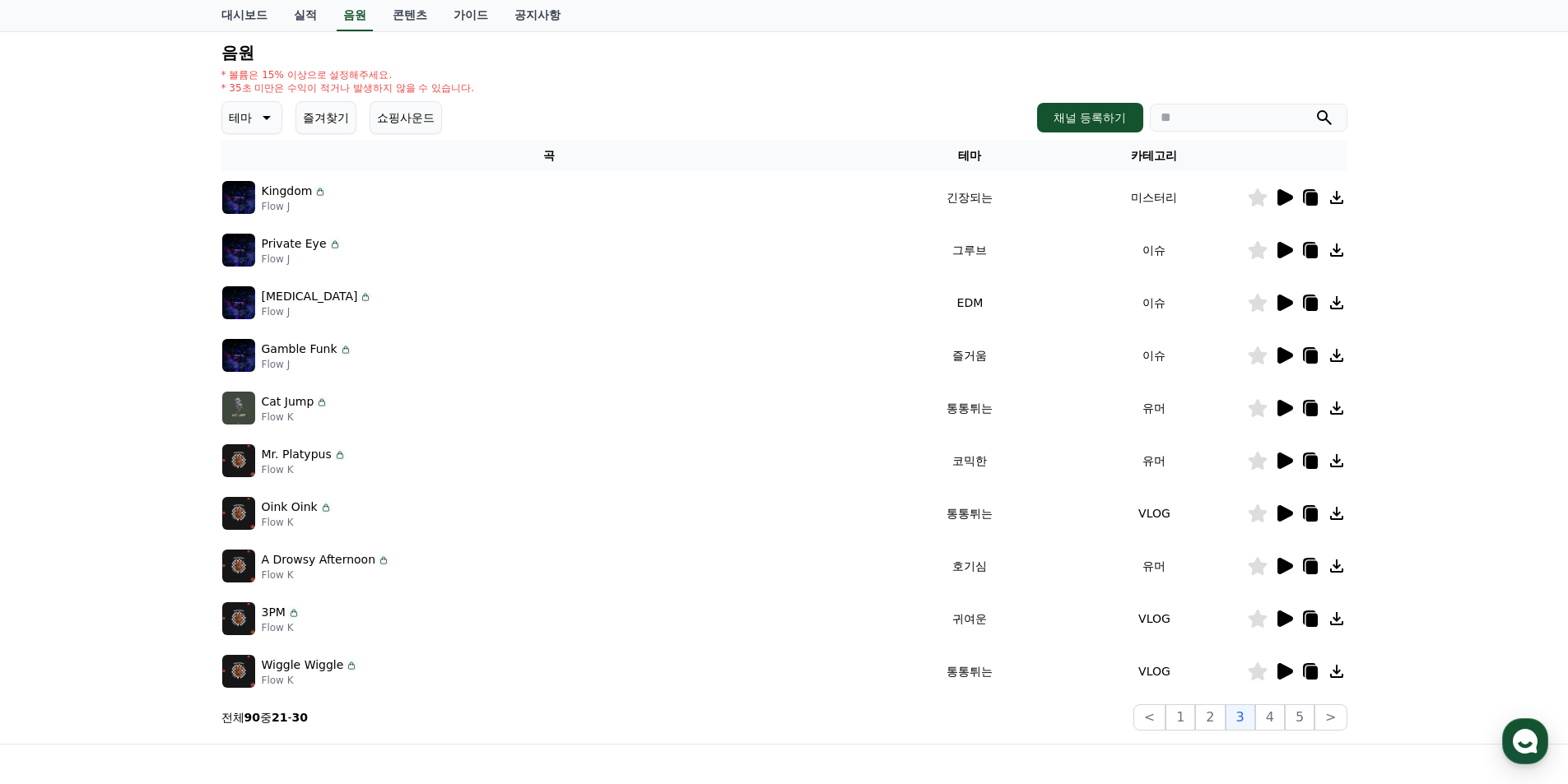
click at [1282, 562] on icon at bounding box center [1286, 565] width 16 height 17
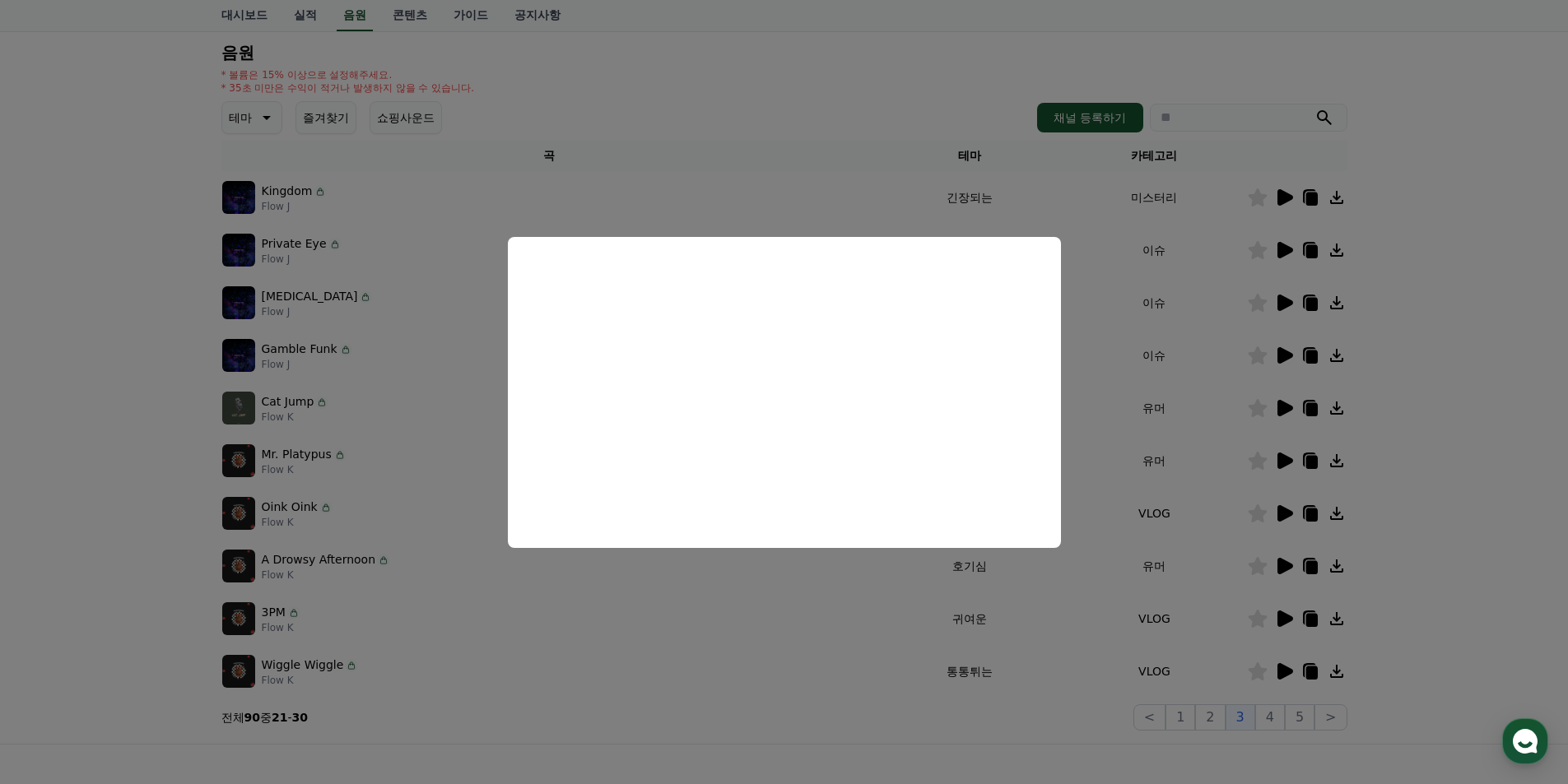
click at [1430, 470] on button "close modal" at bounding box center [784, 392] width 1568 height 784
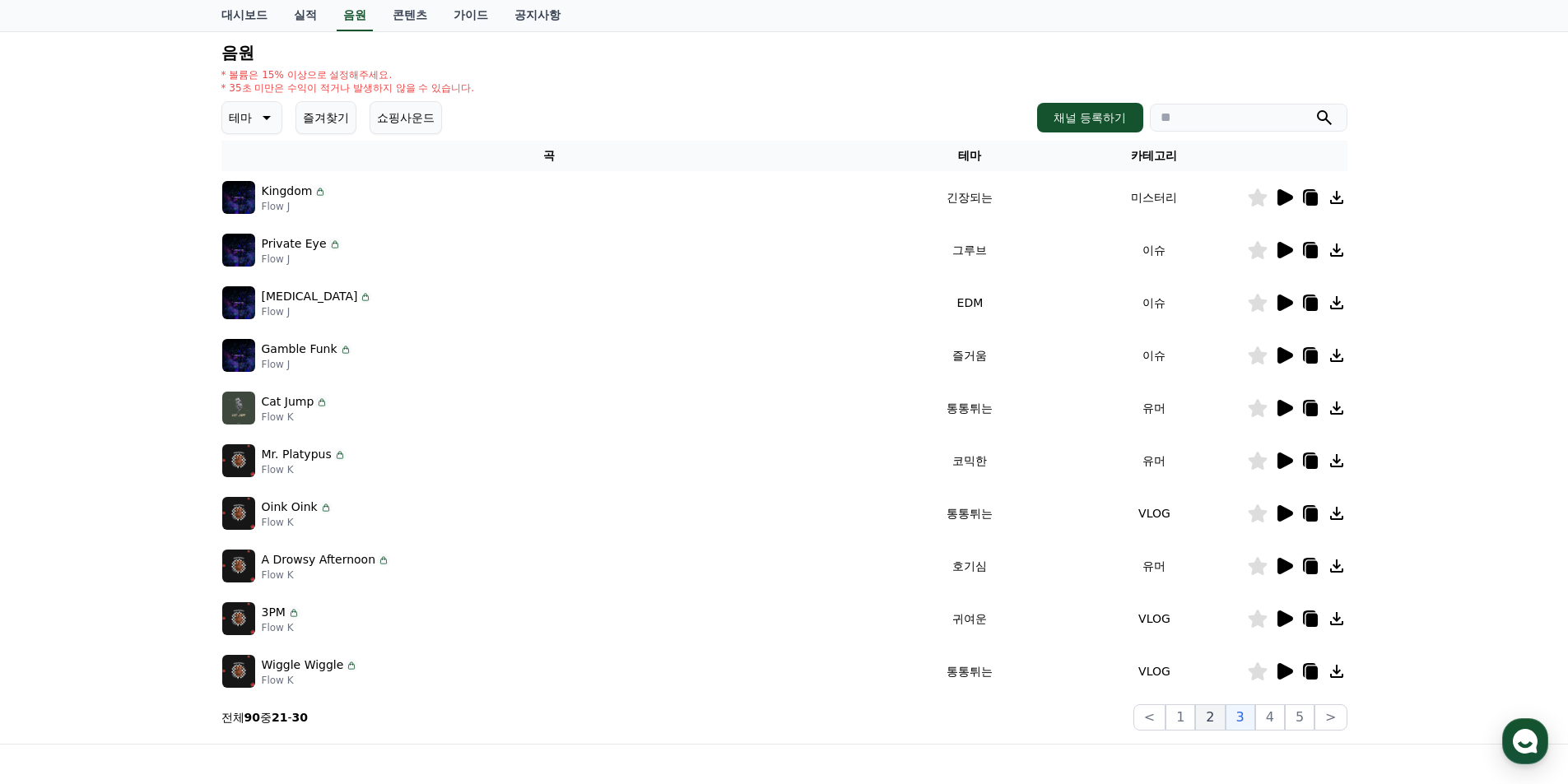
click at [1222, 716] on button "2" at bounding box center [1210, 717] width 30 height 27
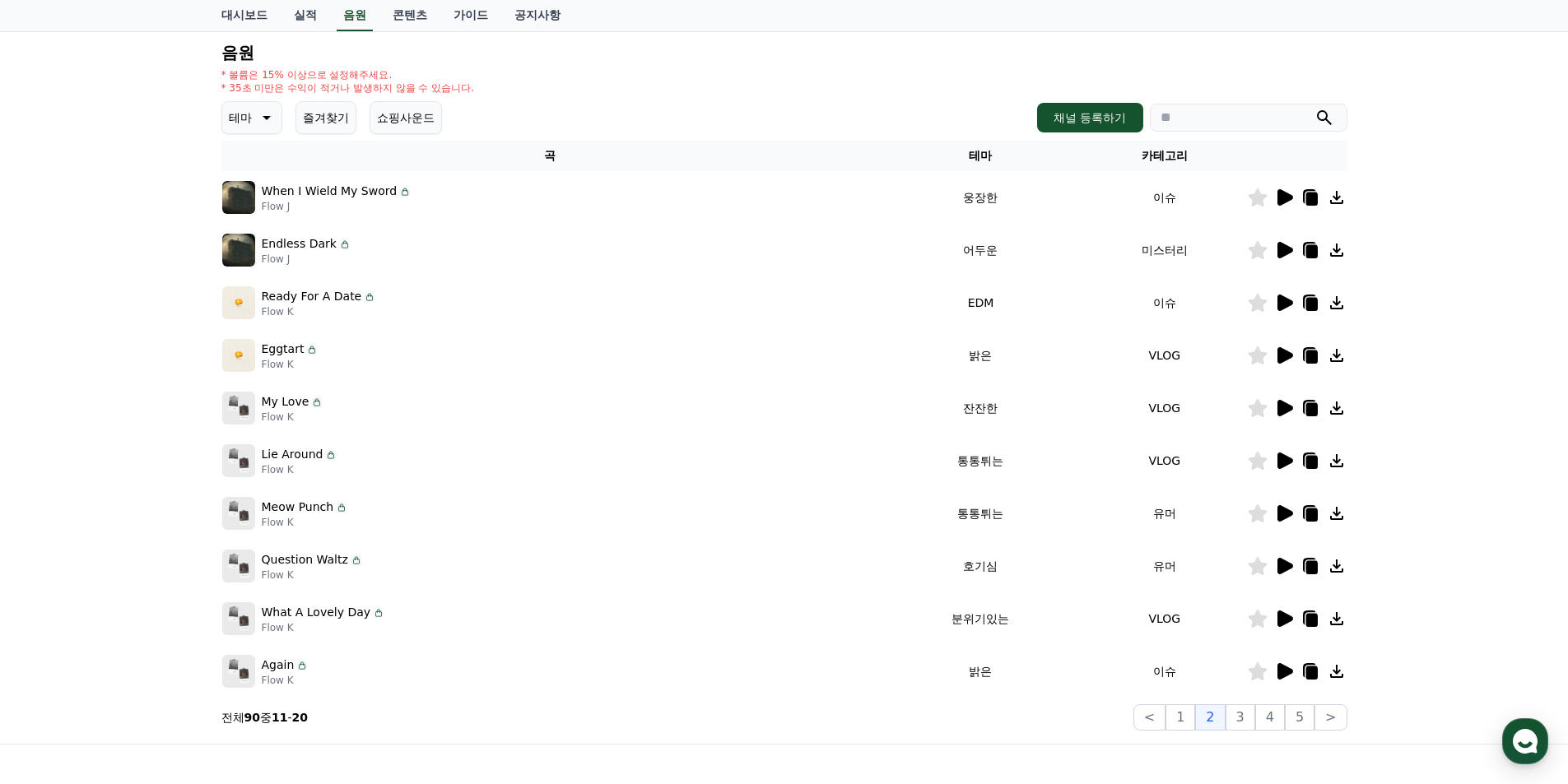
click at [1289, 563] on icon at bounding box center [1286, 565] width 16 height 17
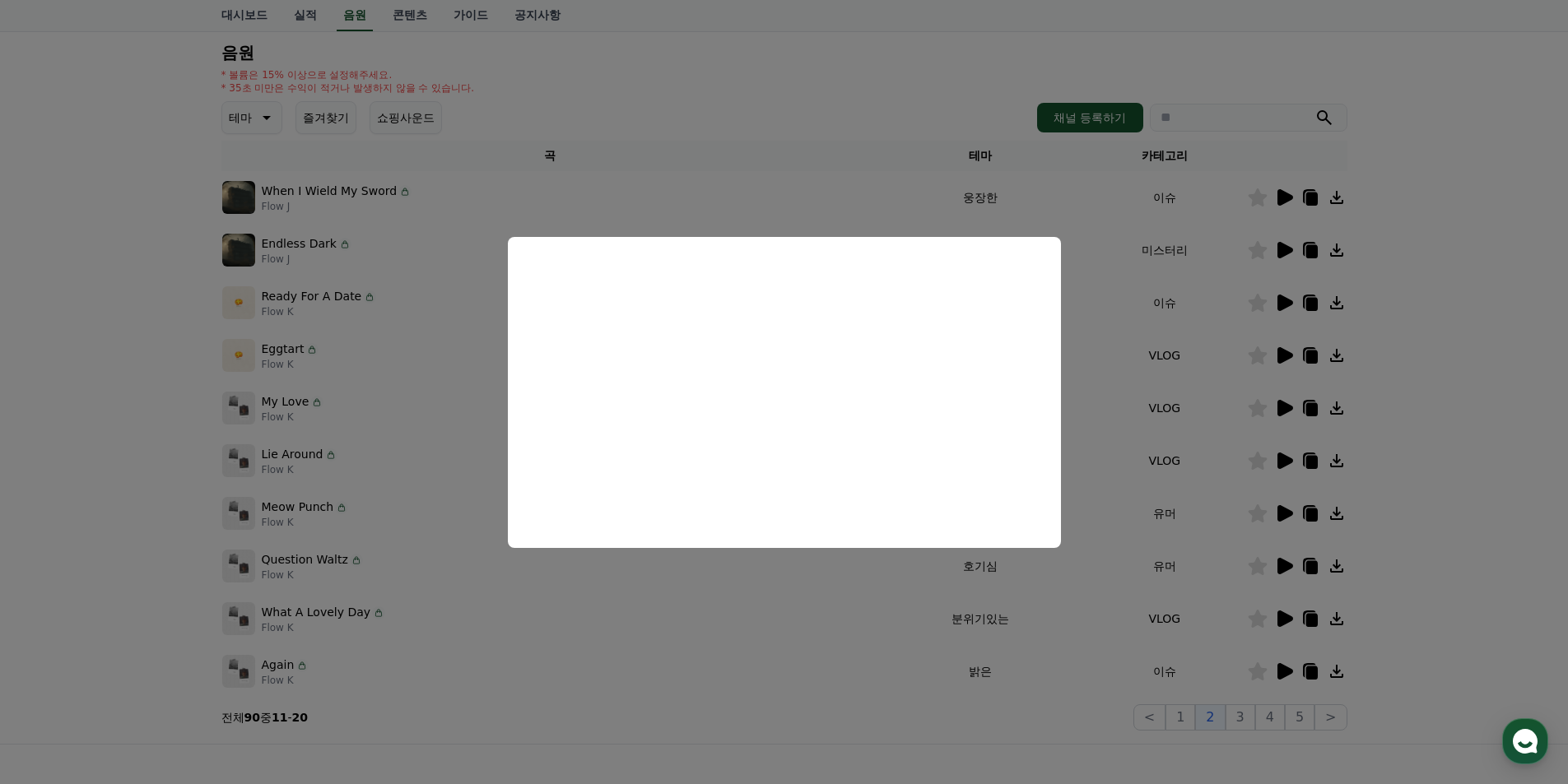
click at [1514, 553] on button "close modal" at bounding box center [784, 392] width 1568 height 784
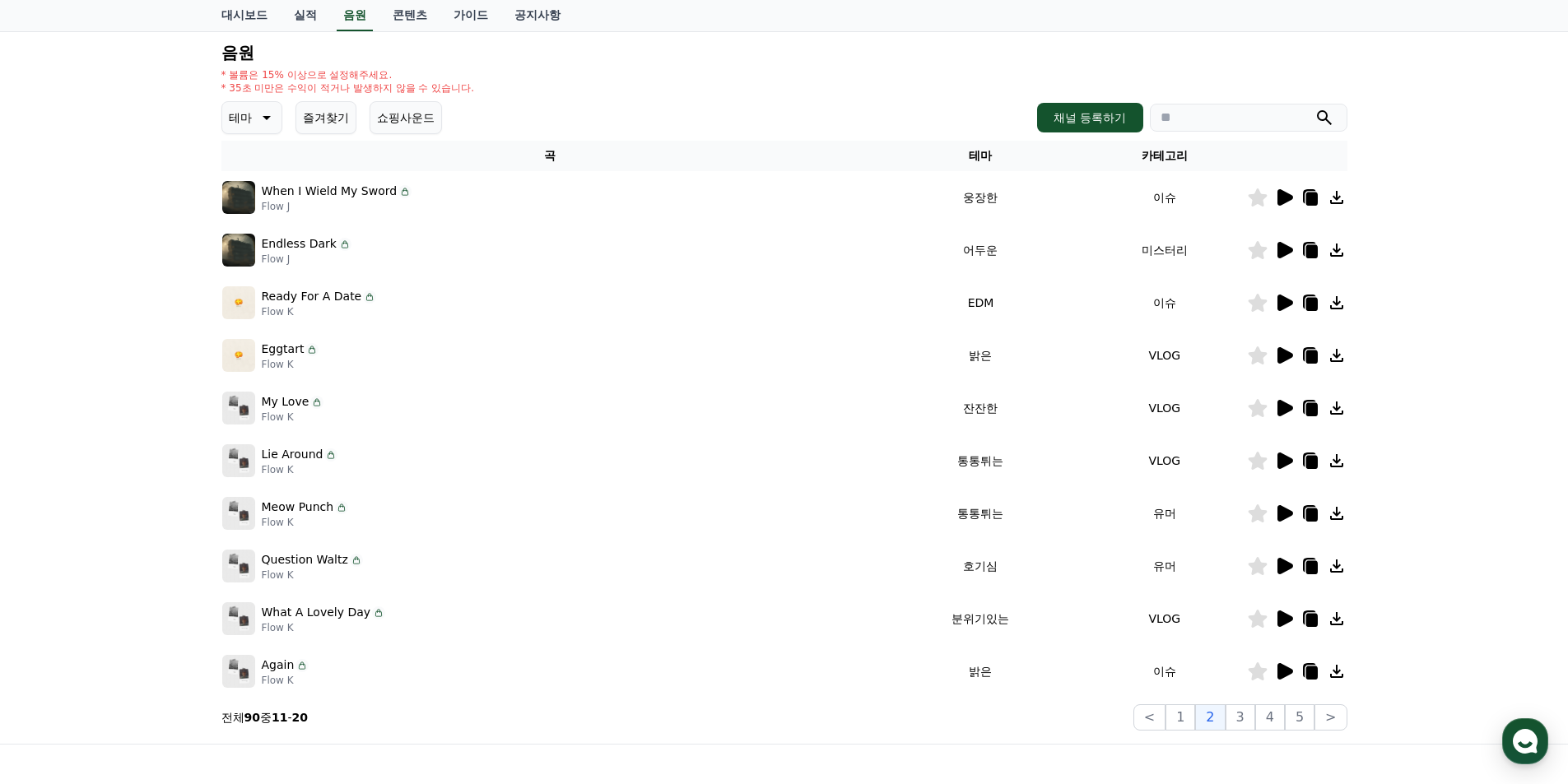
click at [1285, 517] on icon at bounding box center [1286, 513] width 16 height 17
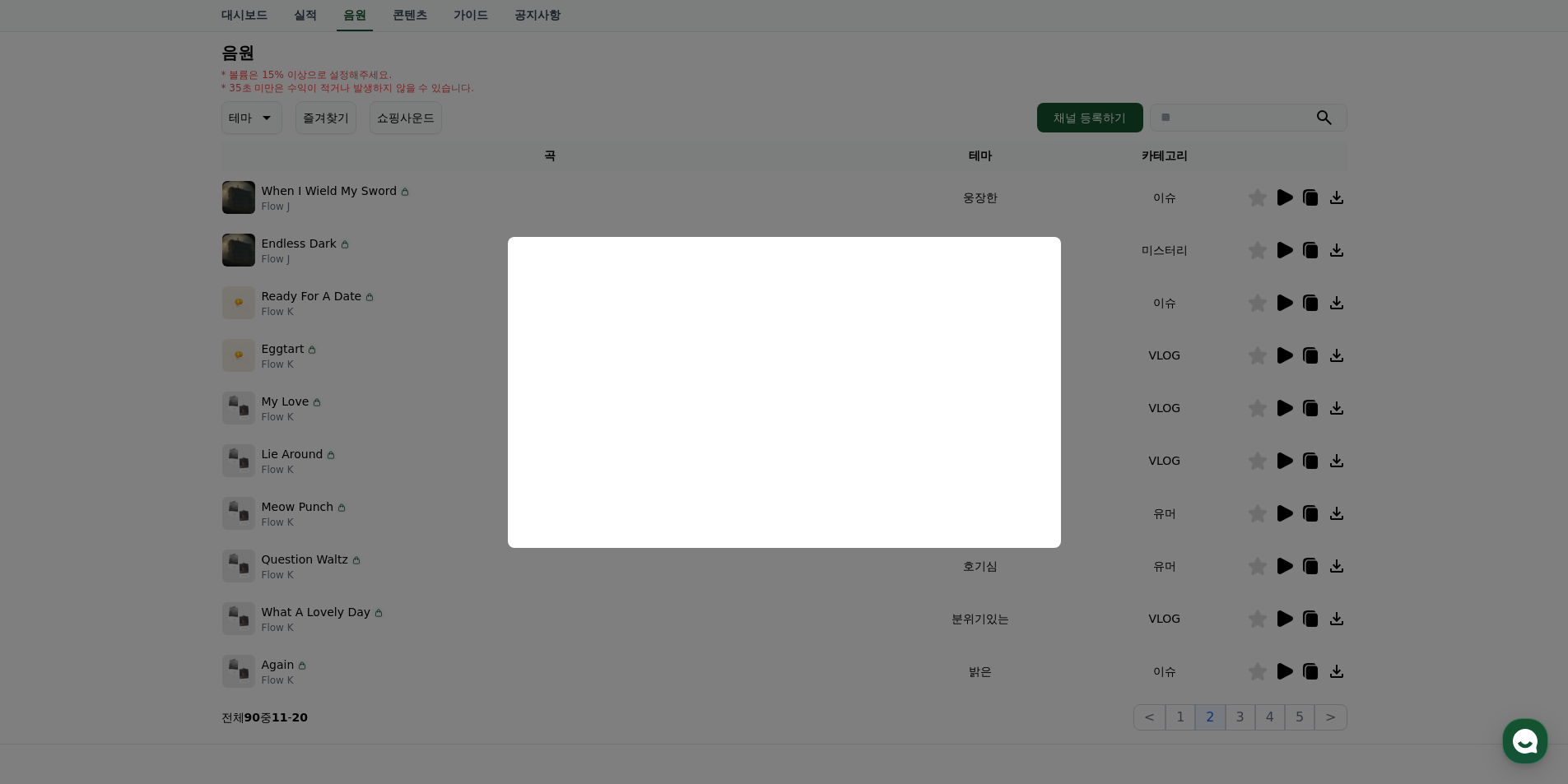
click at [1446, 431] on button "close modal" at bounding box center [784, 392] width 1568 height 784
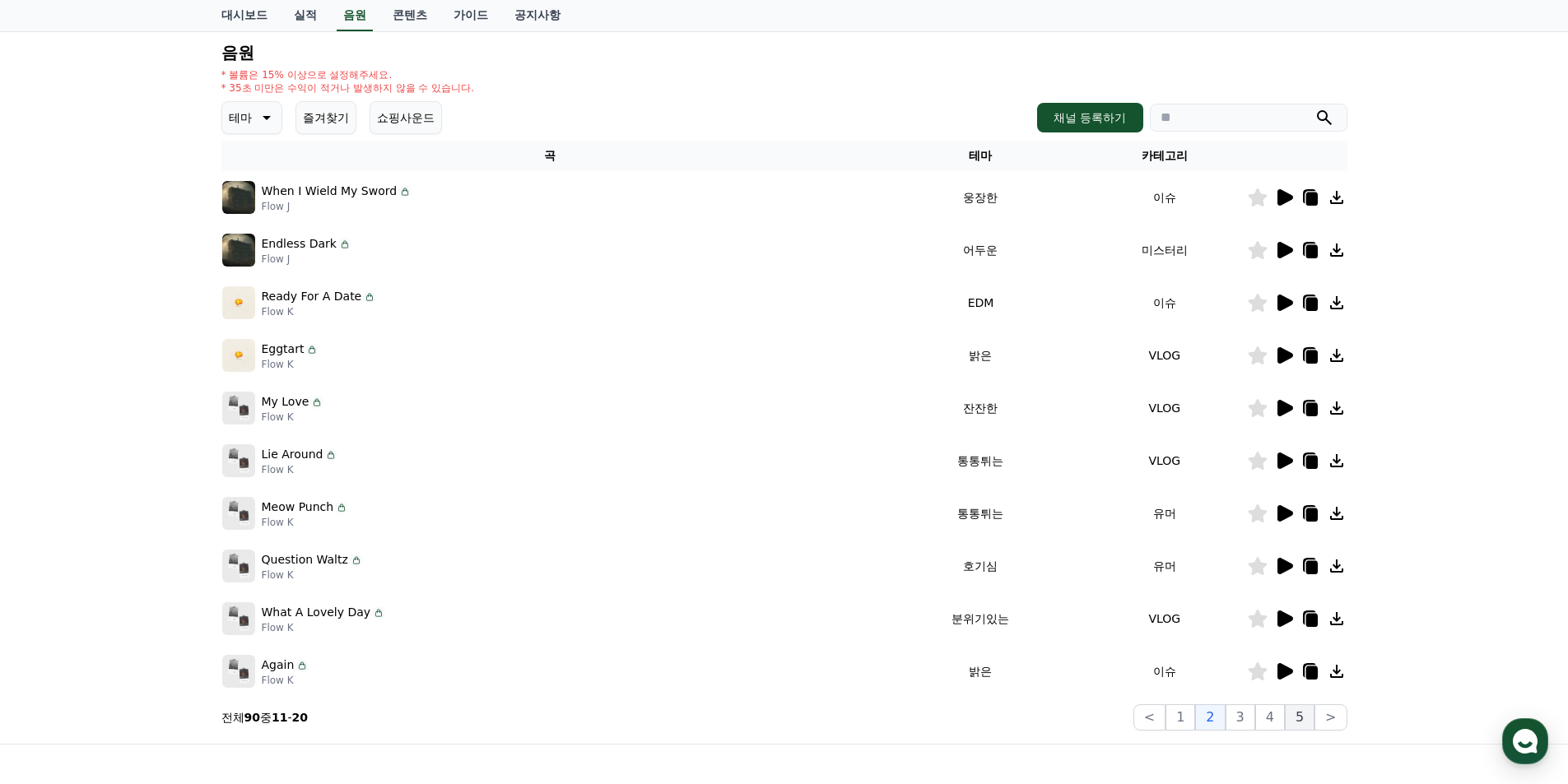
click at [1297, 717] on button "5" at bounding box center [1300, 717] width 30 height 27
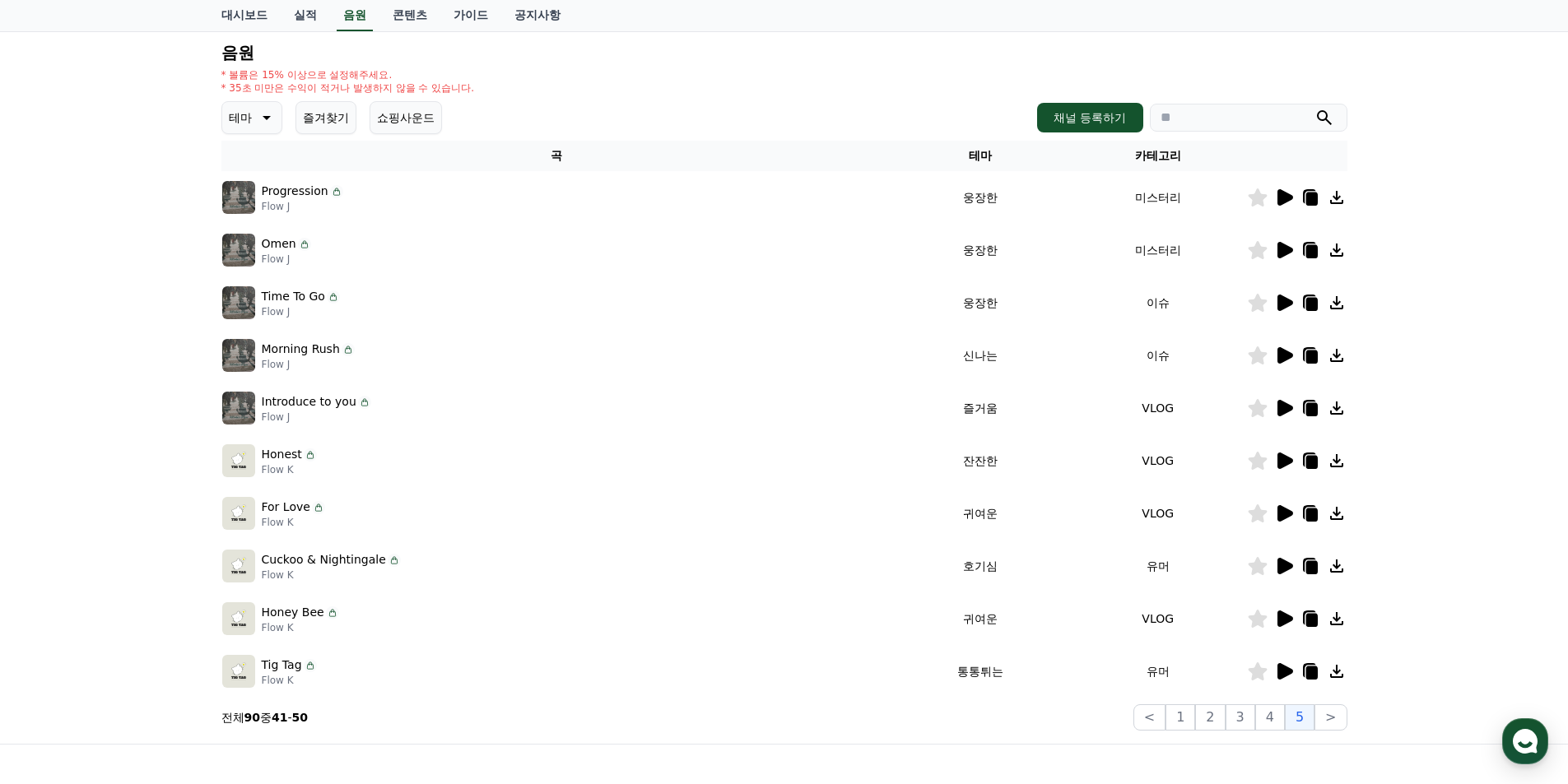
click at [1286, 568] on icon at bounding box center [1286, 565] width 16 height 17
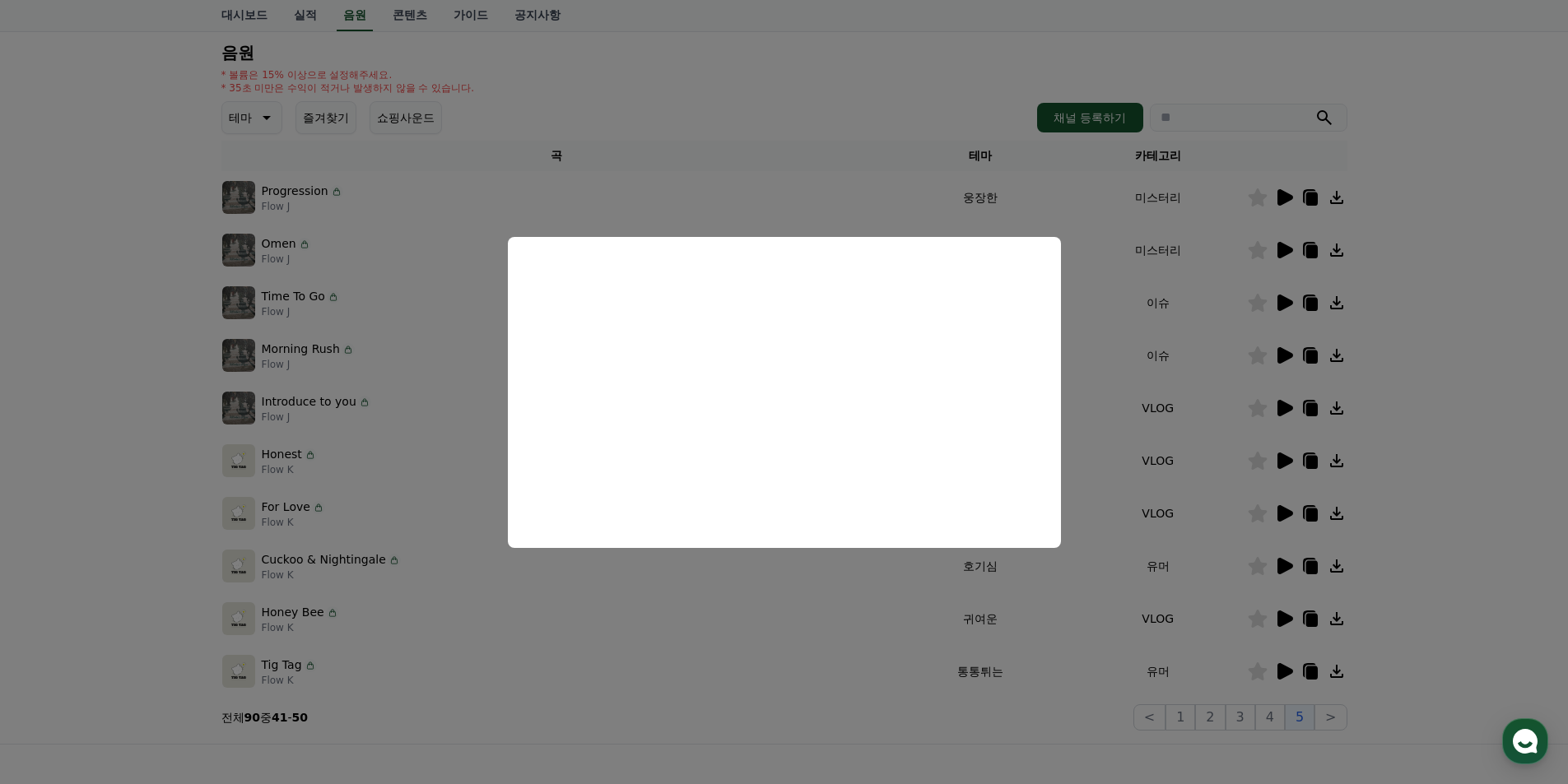
click at [1356, 550] on button "close modal" at bounding box center [784, 392] width 1568 height 784
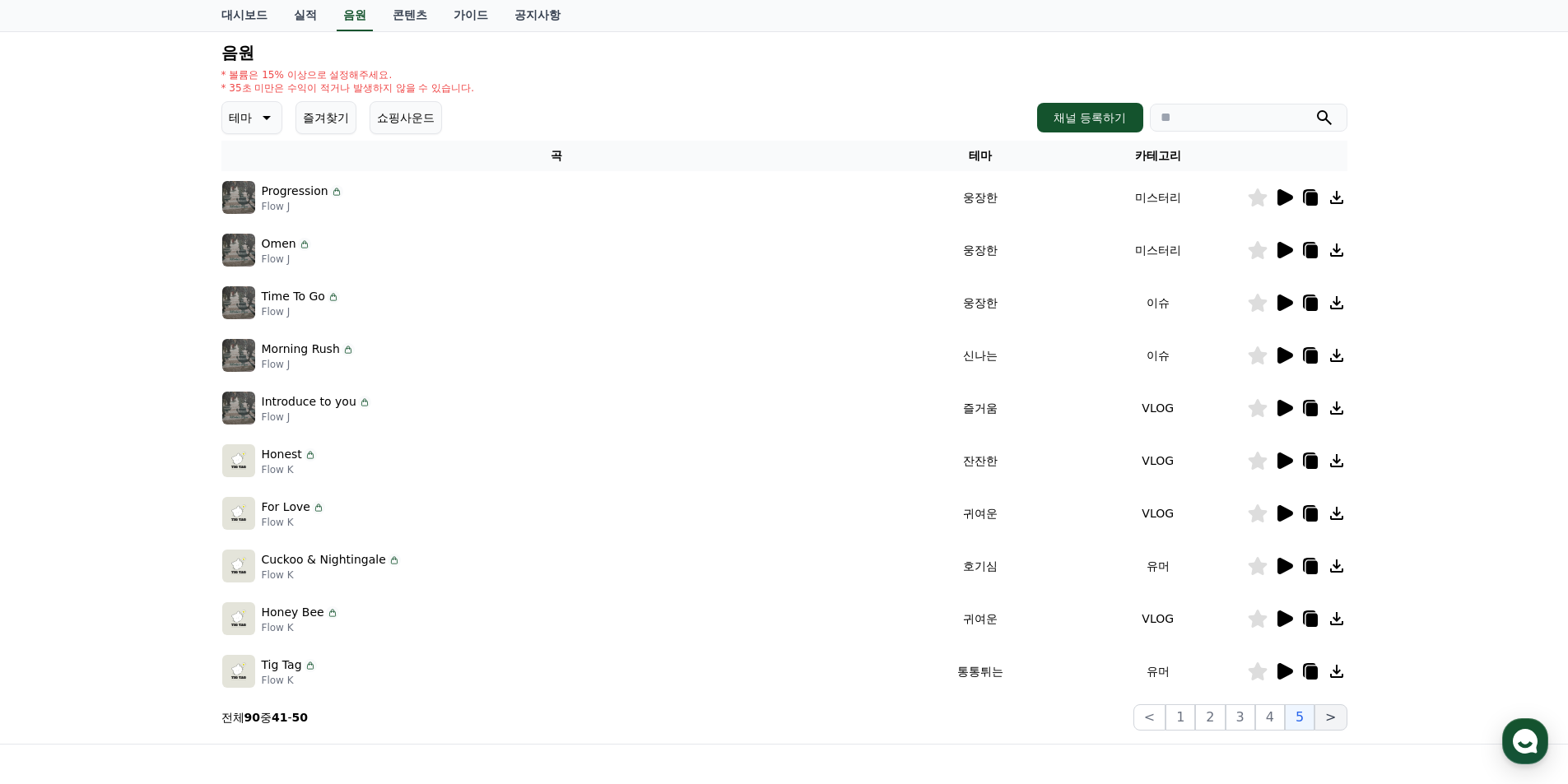
click at [1327, 719] on button ">" at bounding box center [1330, 717] width 32 height 27
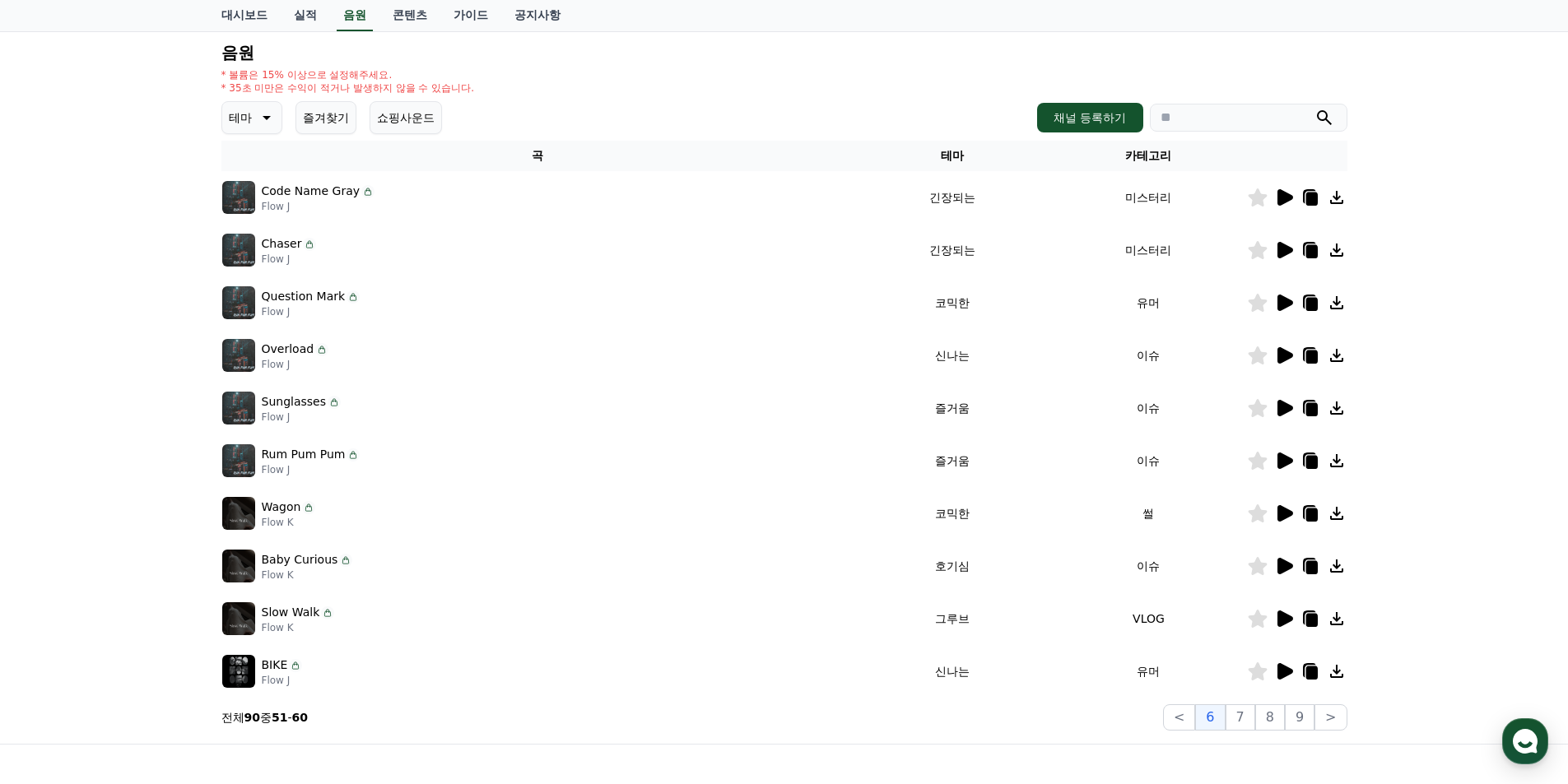
click at [1295, 674] on div at bounding box center [1298, 671] width 99 height 20
click at [1291, 672] on icon at bounding box center [1286, 671] width 16 height 17
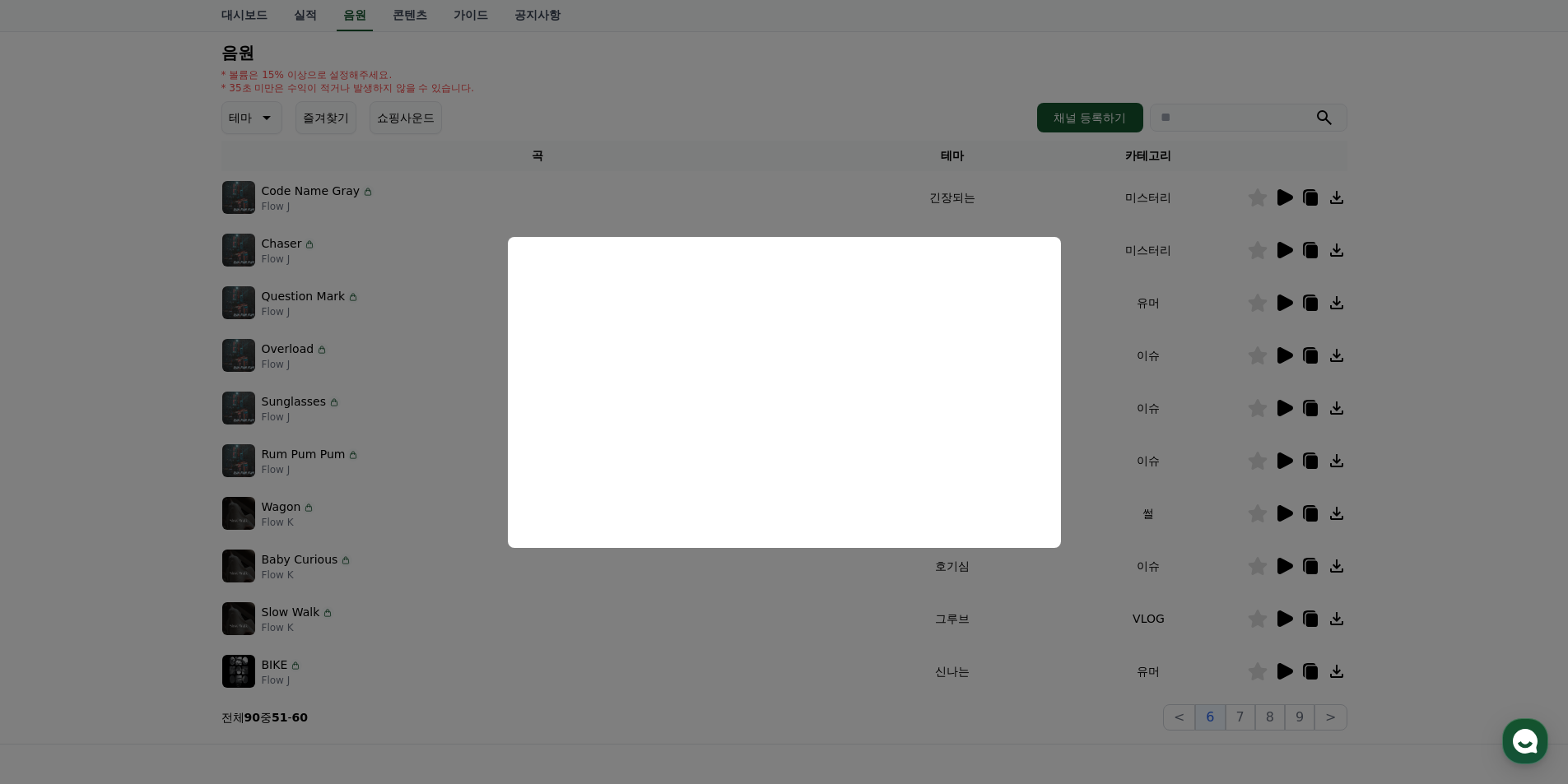
click at [1436, 451] on button "close modal" at bounding box center [784, 392] width 1568 height 784
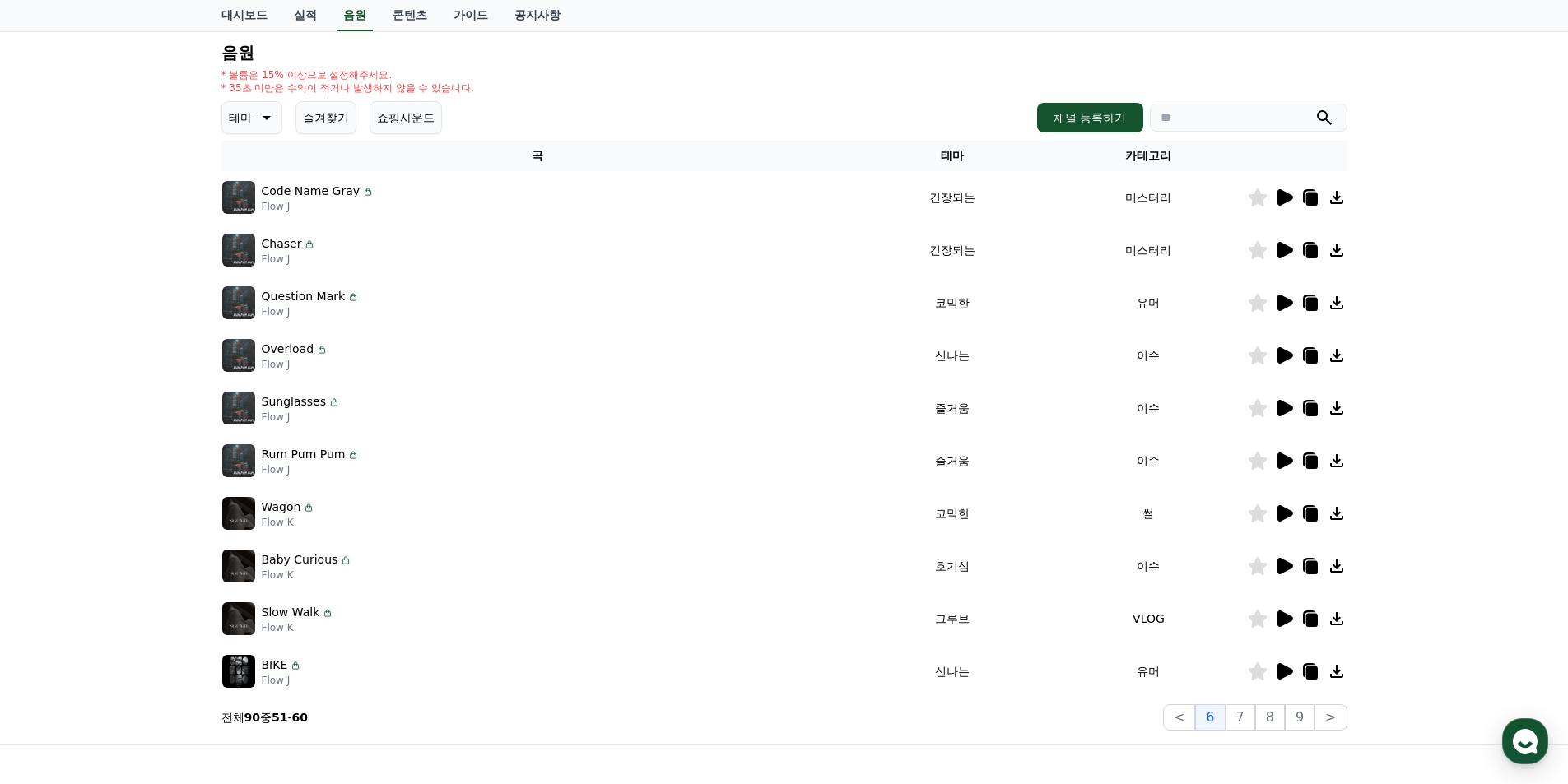
click at [1286, 512] on icon at bounding box center [1286, 513] width 16 height 17
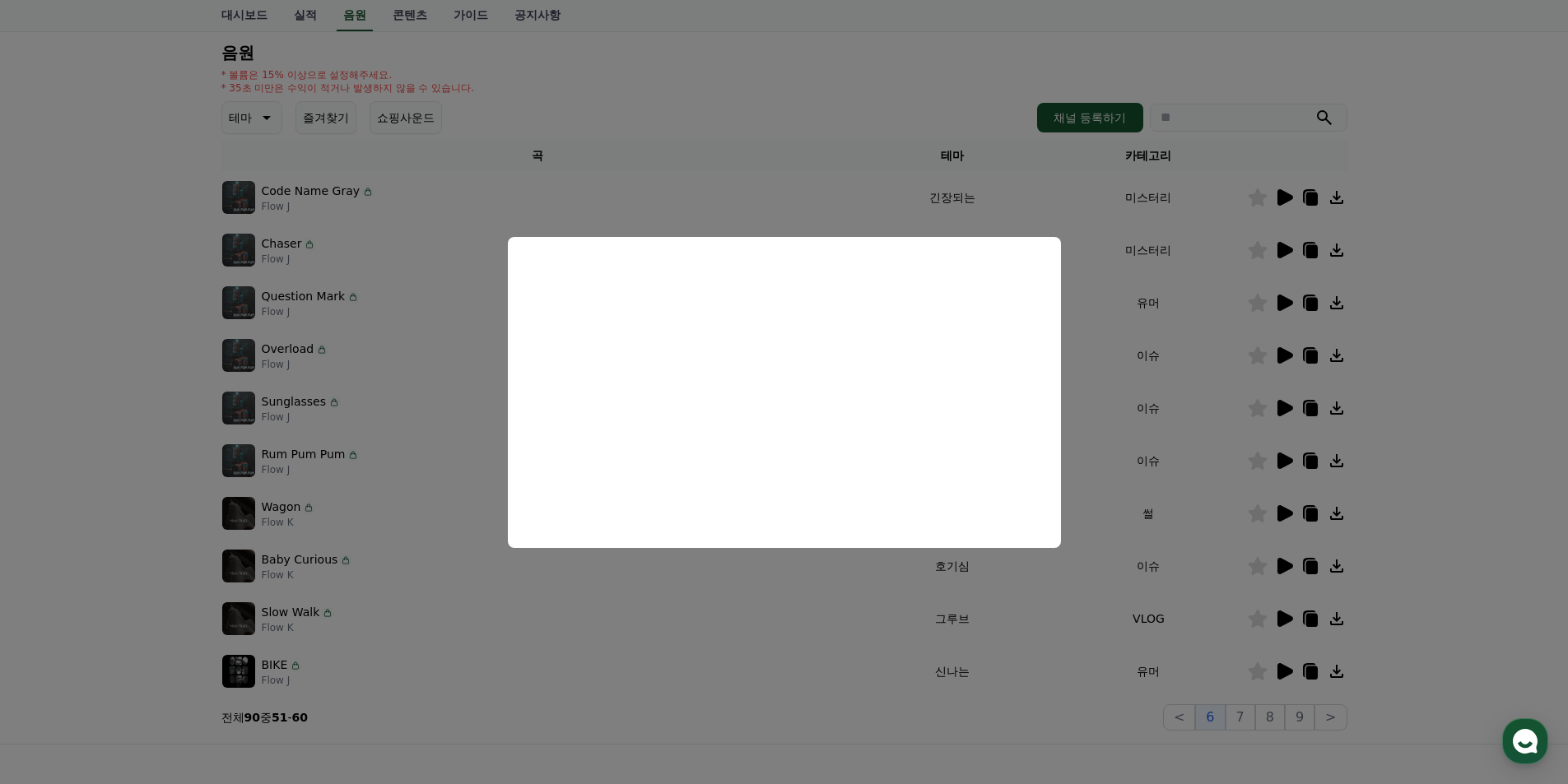
click at [1424, 428] on button "close modal" at bounding box center [784, 392] width 1568 height 784
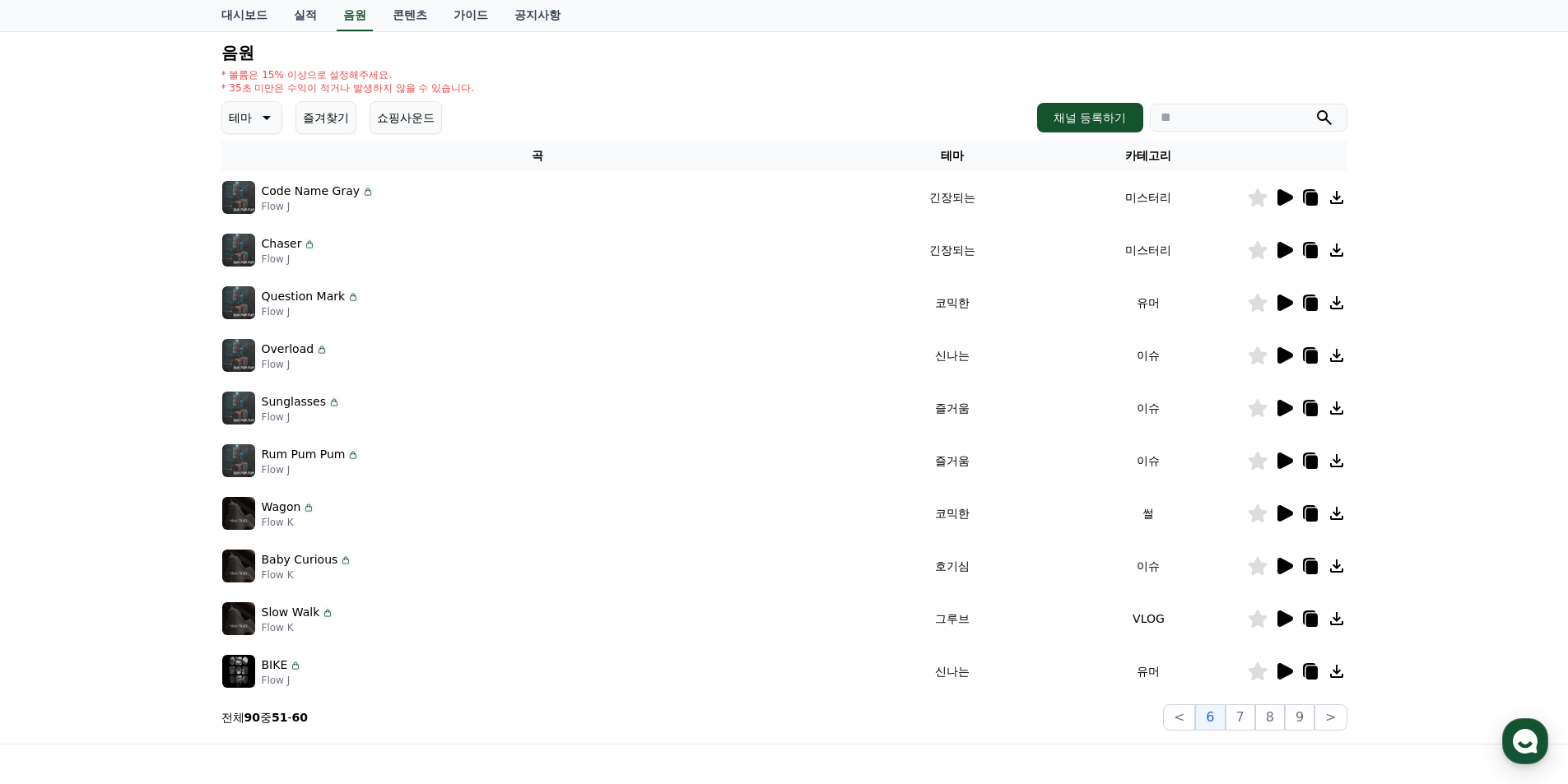
click at [1284, 305] on icon at bounding box center [1286, 303] width 16 height 17
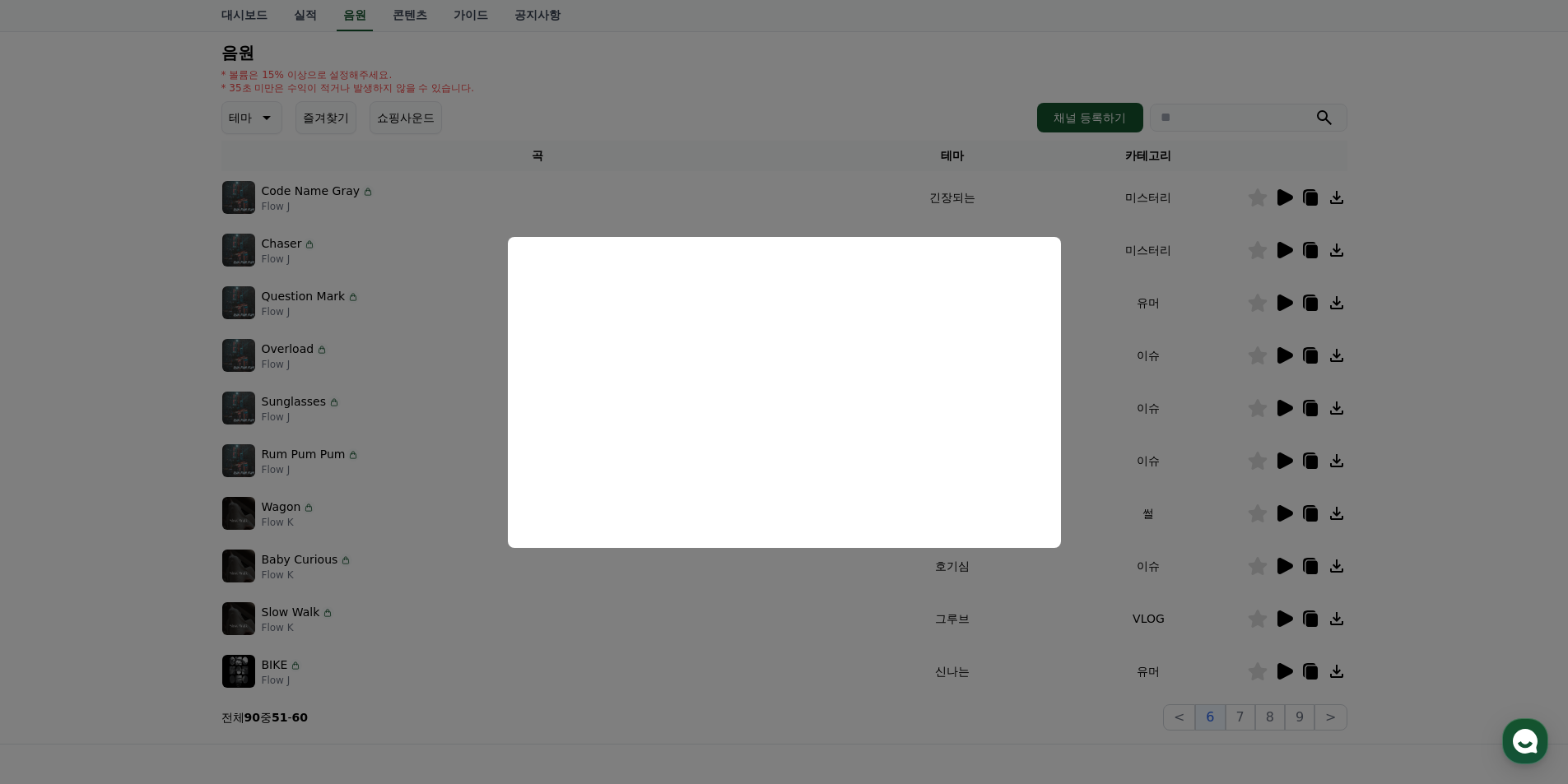
click at [1409, 646] on button "close modal" at bounding box center [784, 392] width 1568 height 784
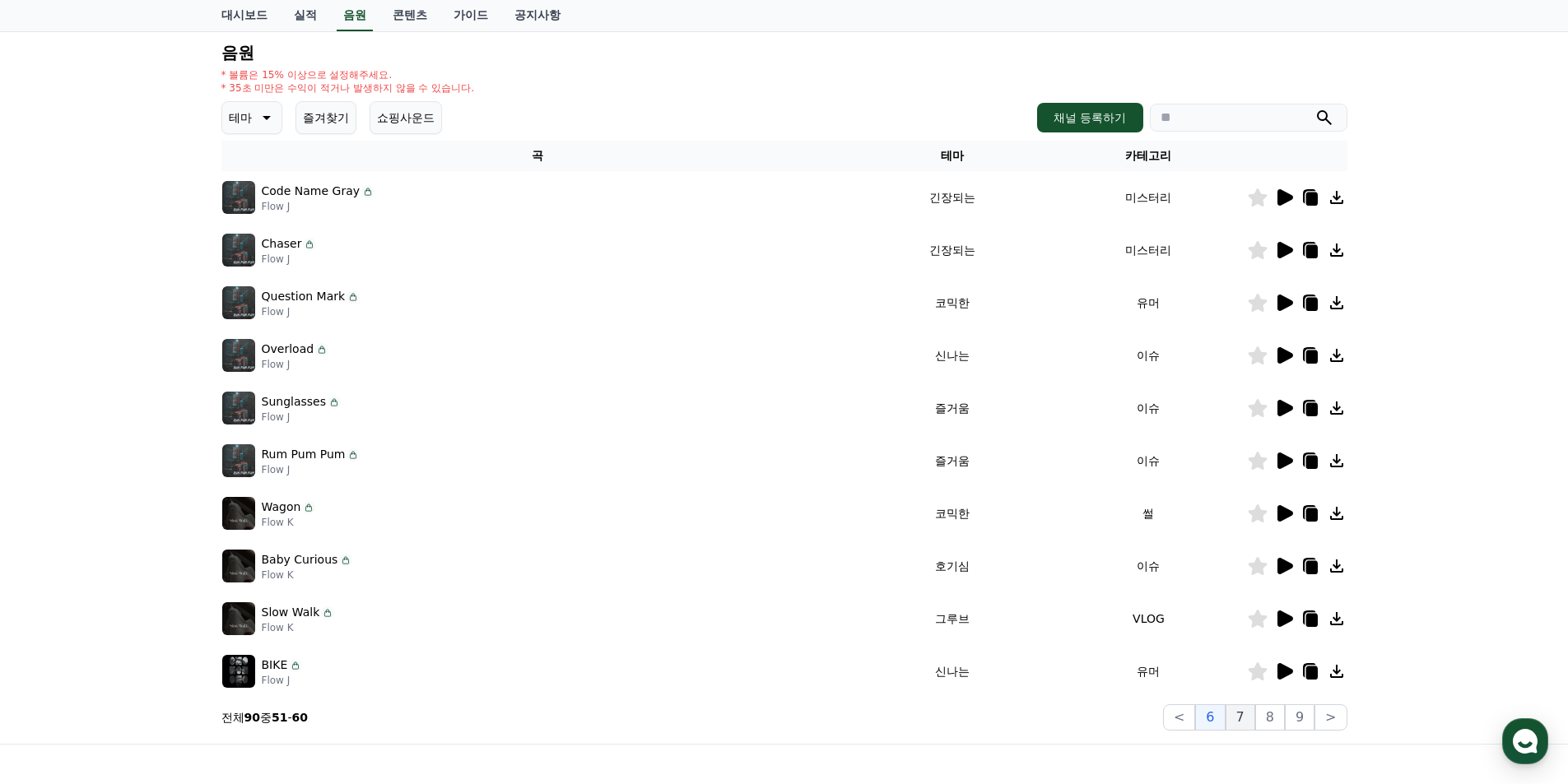
click at [1247, 711] on button "7" at bounding box center [1241, 717] width 30 height 27
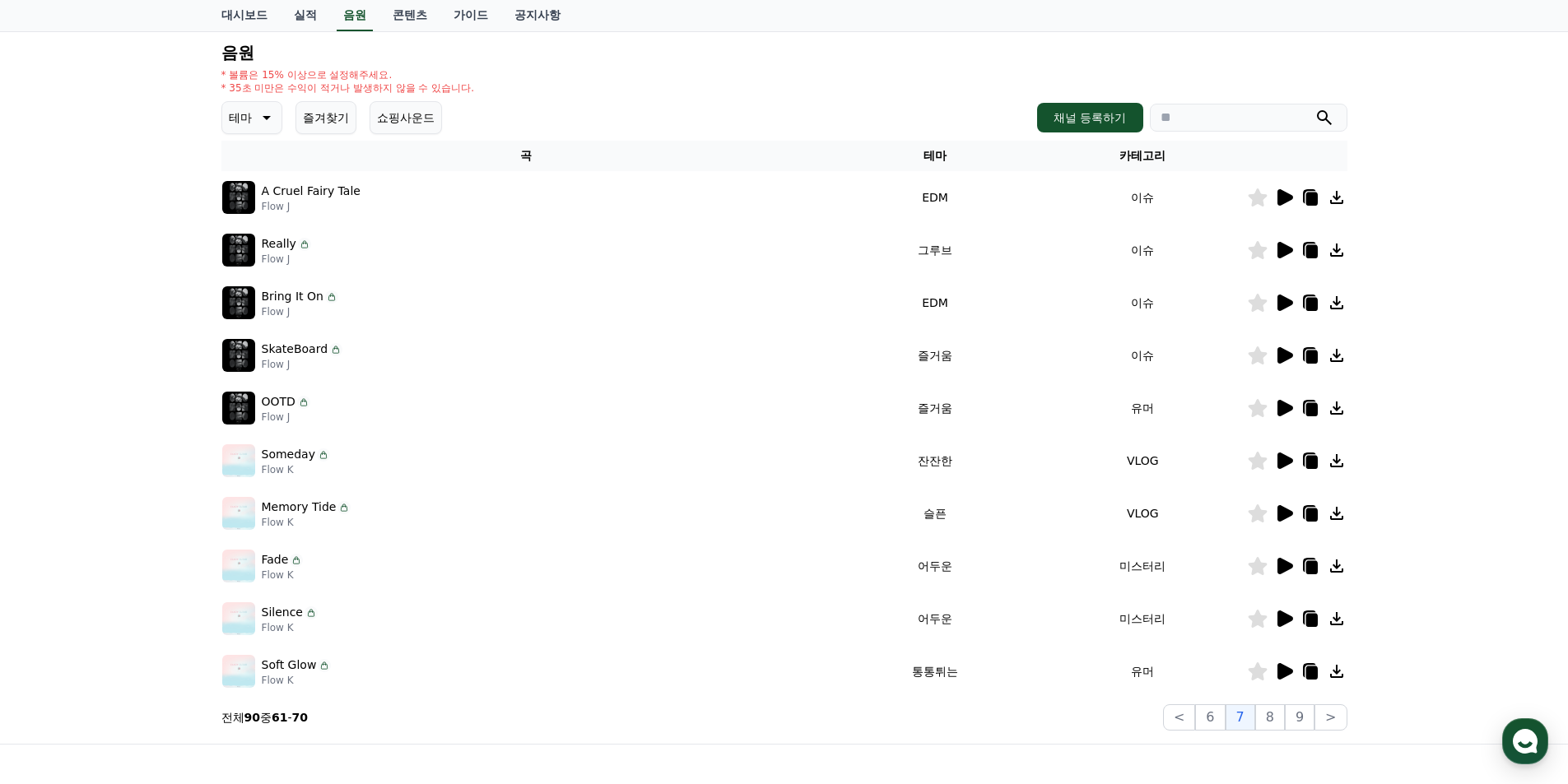
click at [1285, 412] on icon at bounding box center [1286, 408] width 16 height 17
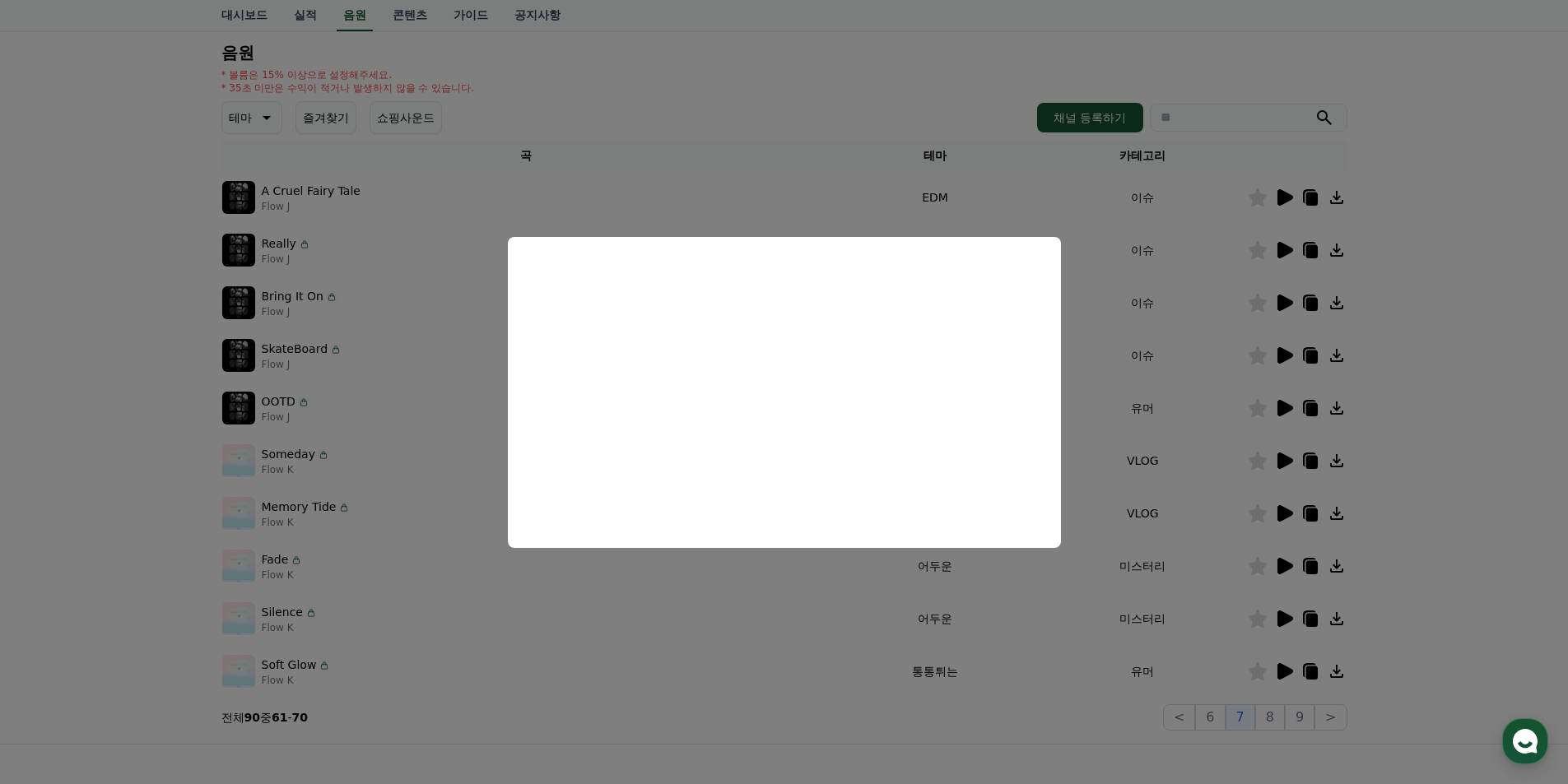
click at [1451, 485] on button "close modal" at bounding box center [784, 392] width 1568 height 784
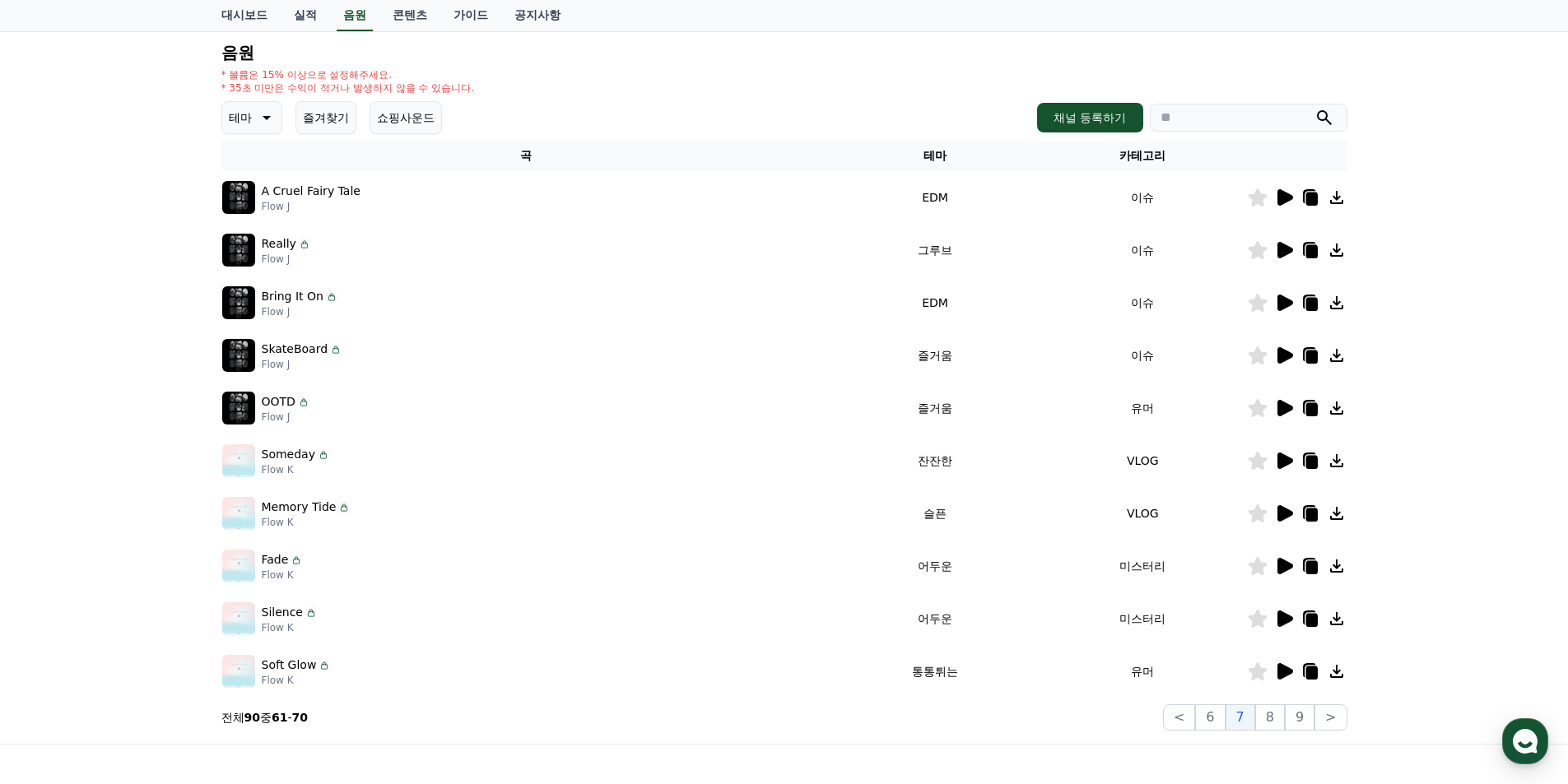
click at [1284, 663] on icon at bounding box center [1285, 671] width 20 height 20
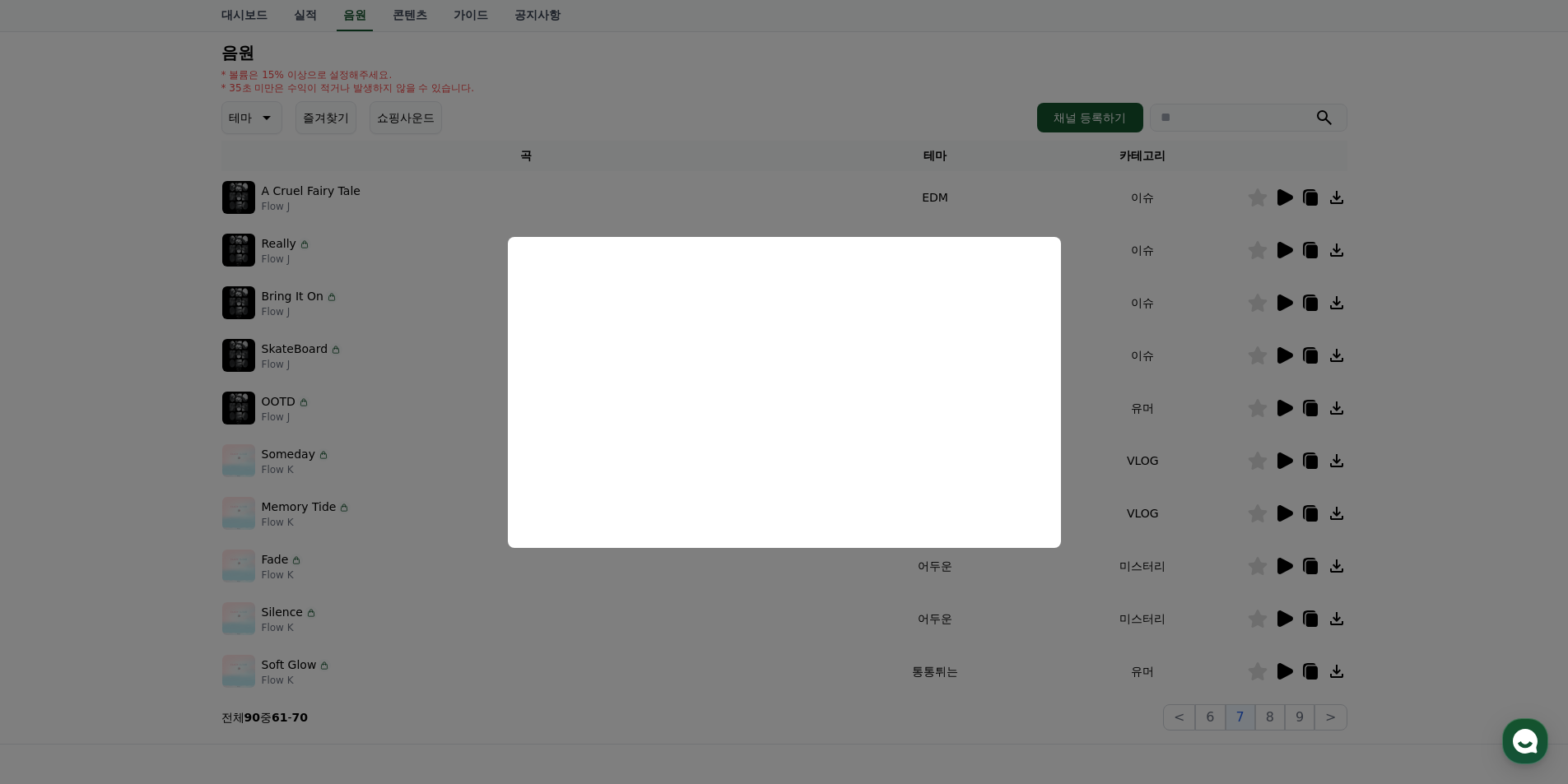
drag, startPoint x: 1513, startPoint y: 538, endPoint x: 1418, endPoint y: 609, distance: 118.6
click at [1512, 538] on button "close modal" at bounding box center [784, 392] width 1568 height 784
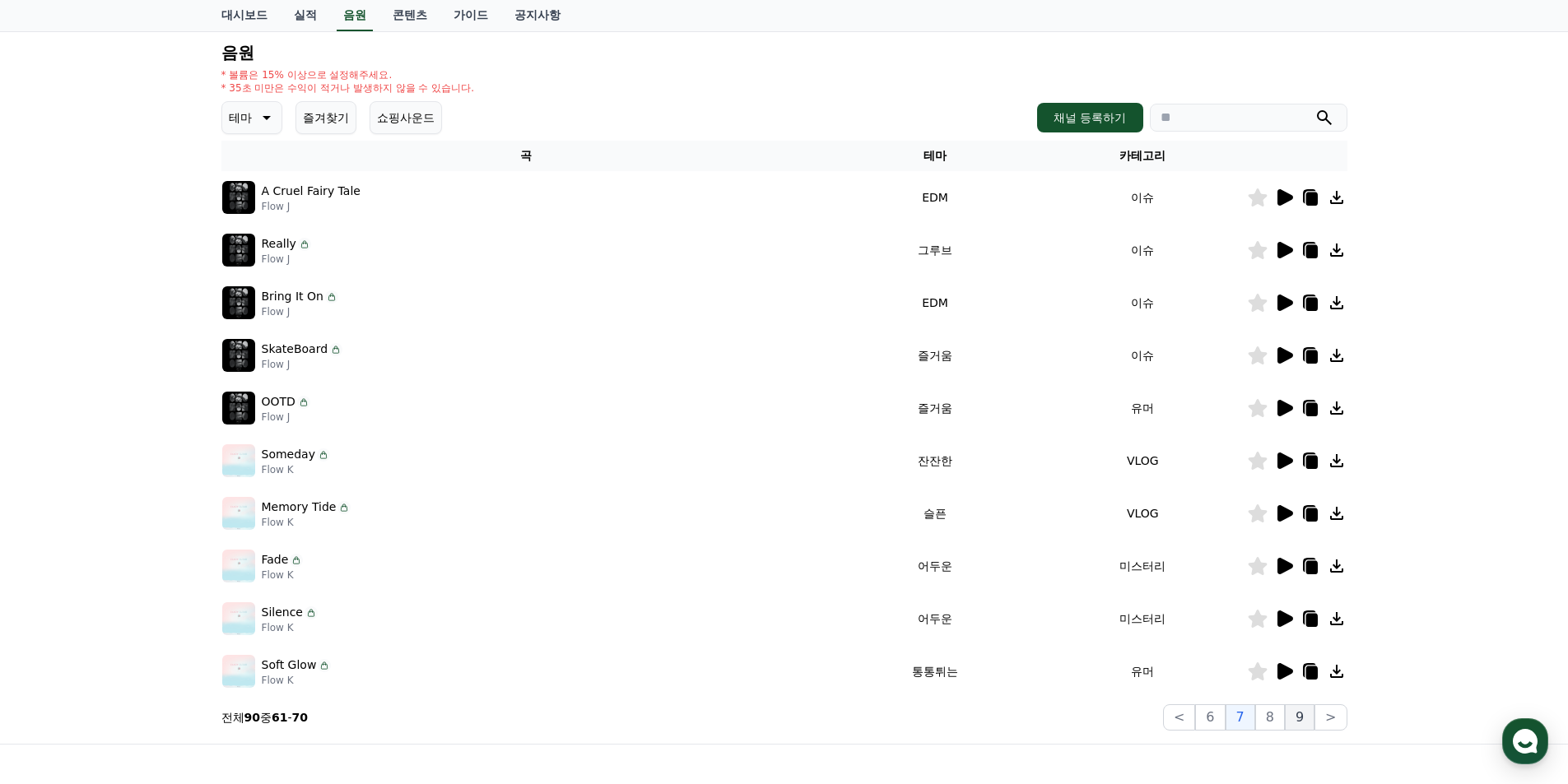
click at [1290, 715] on button "9" at bounding box center [1300, 717] width 30 height 27
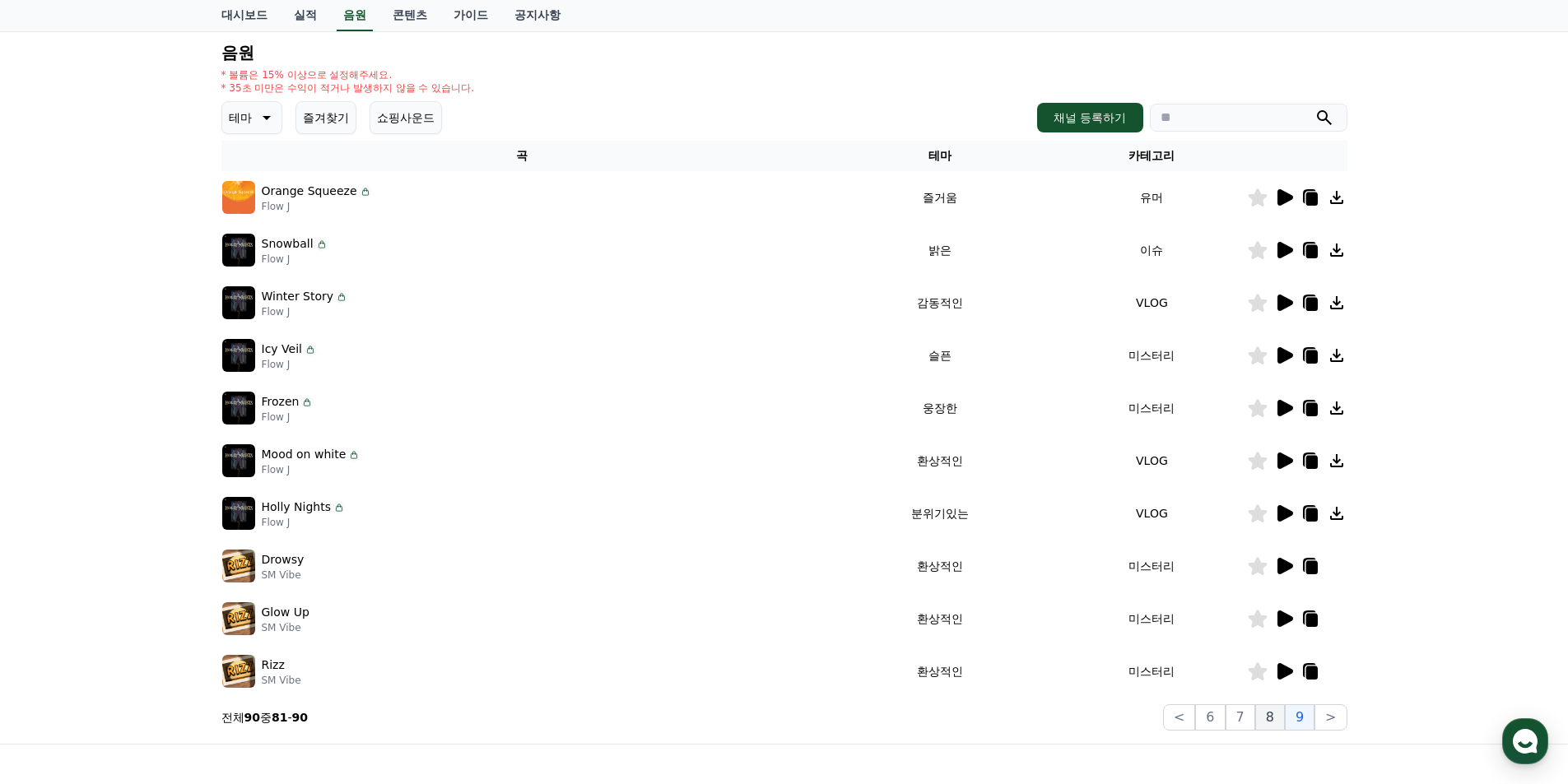
click at [1280, 715] on button "8" at bounding box center [1270, 717] width 30 height 27
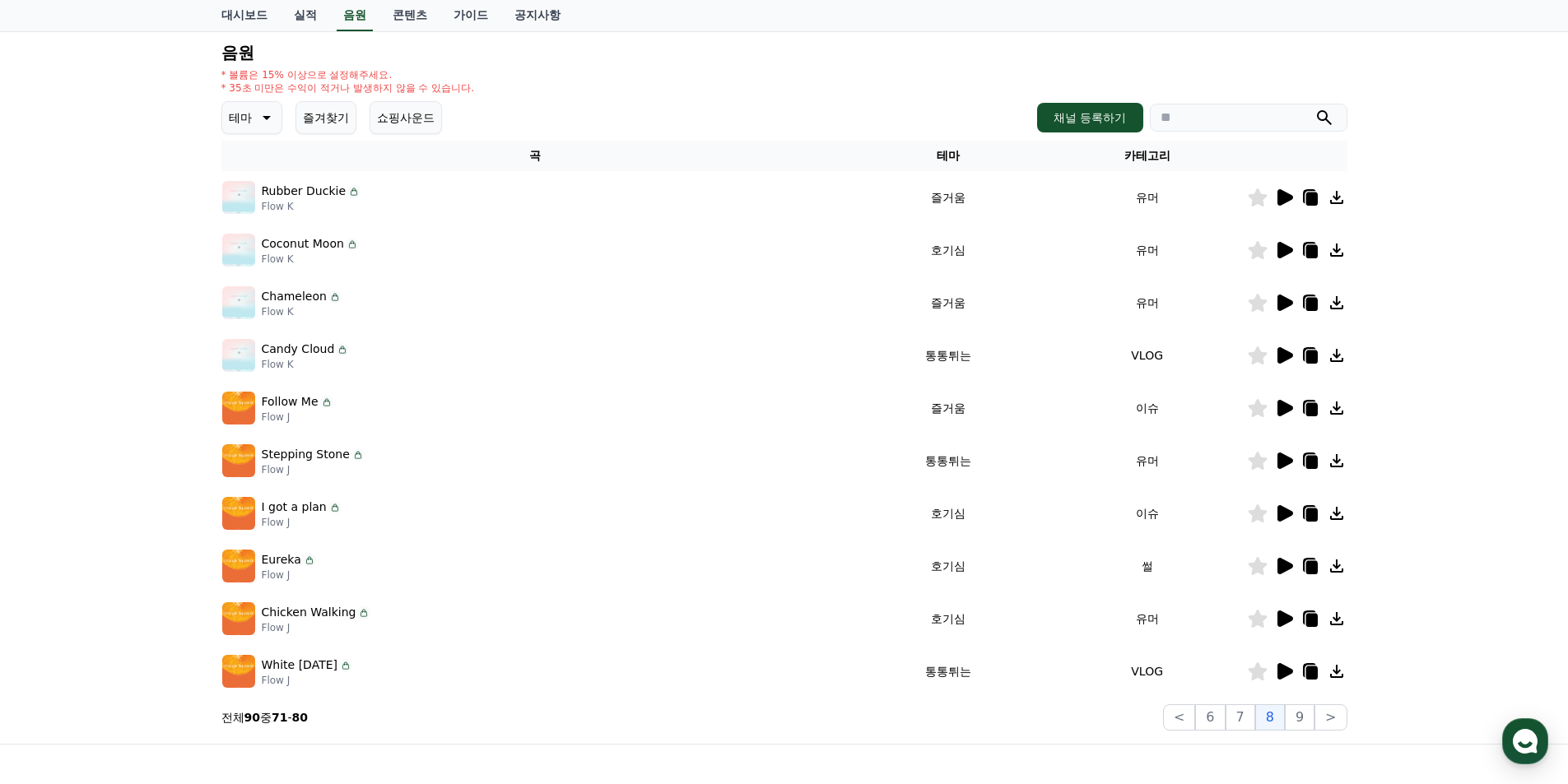
click at [1280, 188] on icon at bounding box center [1285, 197] width 20 height 20
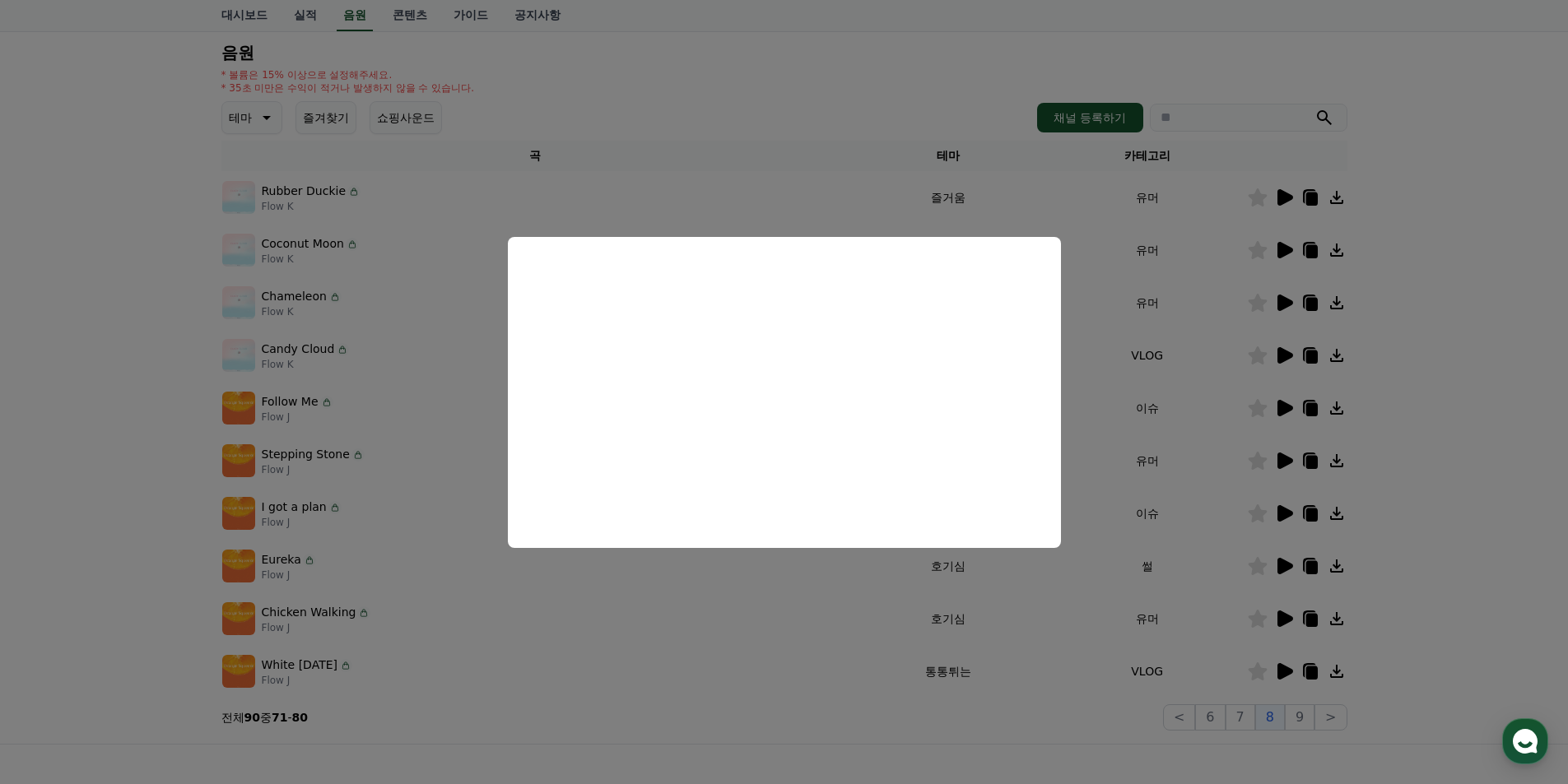
click at [1448, 315] on button "close modal" at bounding box center [784, 392] width 1568 height 784
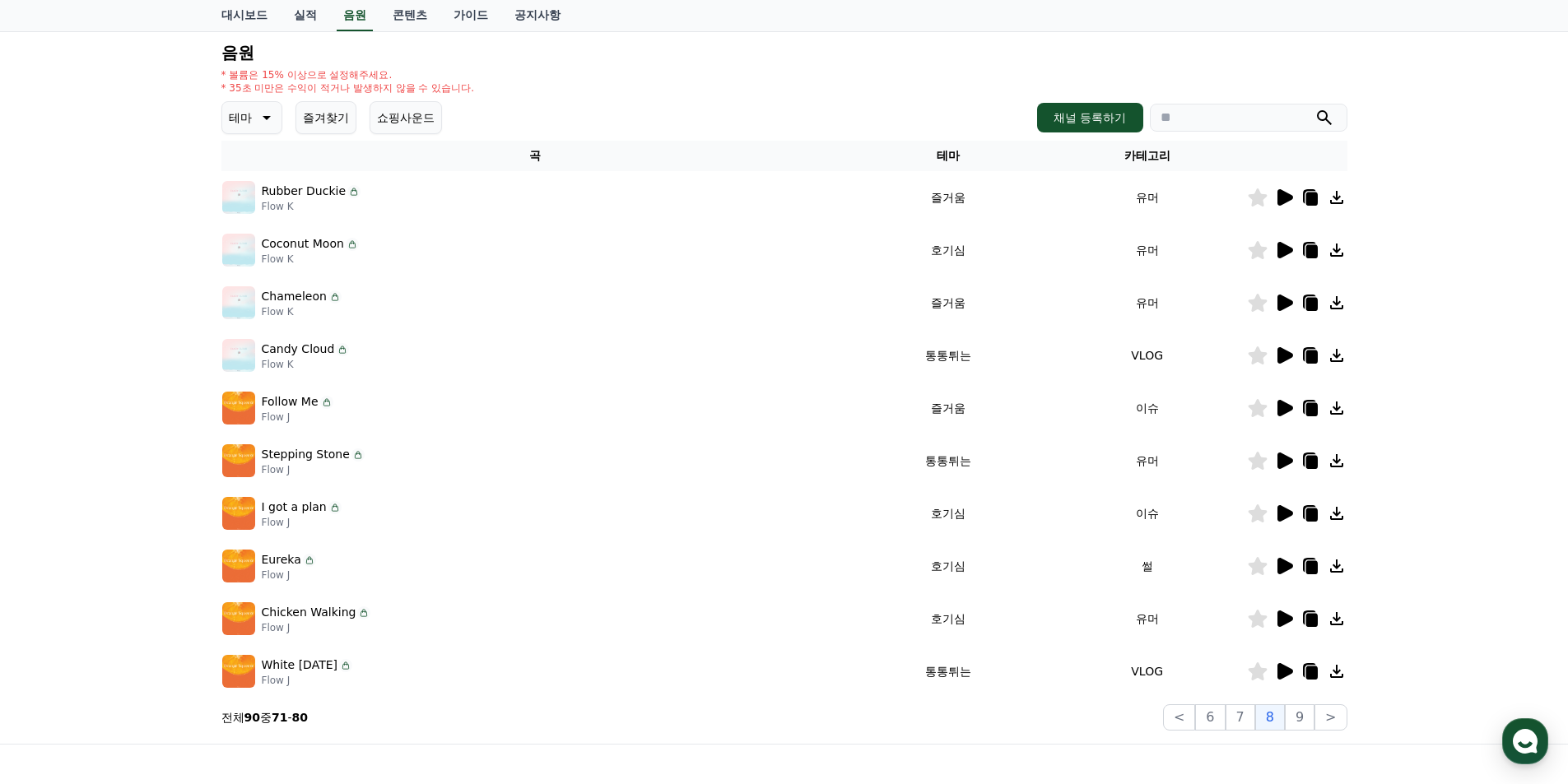
click at [1290, 255] on icon at bounding box center [1285, 250] width 20 height 20
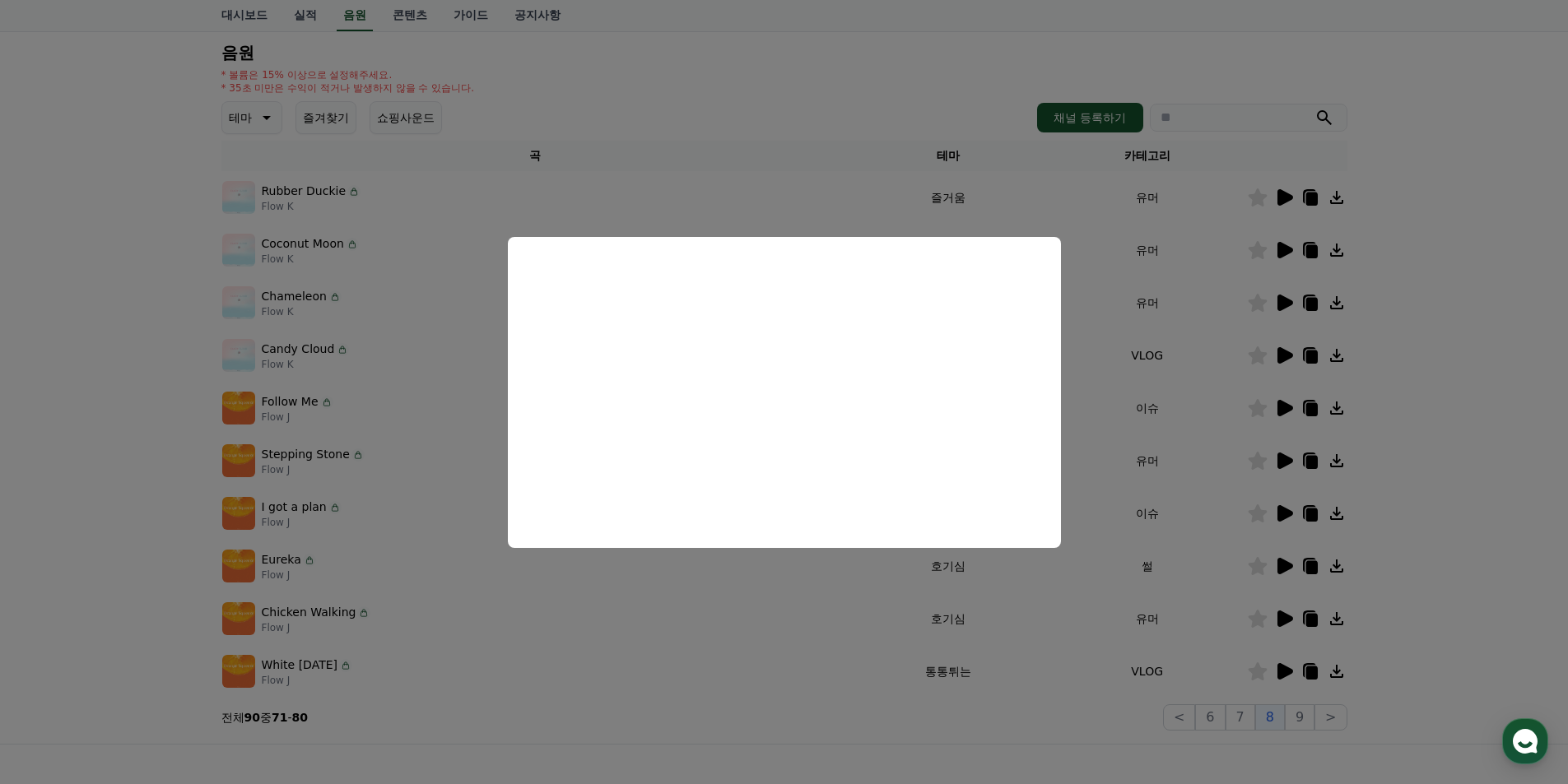
click at [1419, 387] on button "close modal" at bounding box center [784, 392] width 1568 height 784
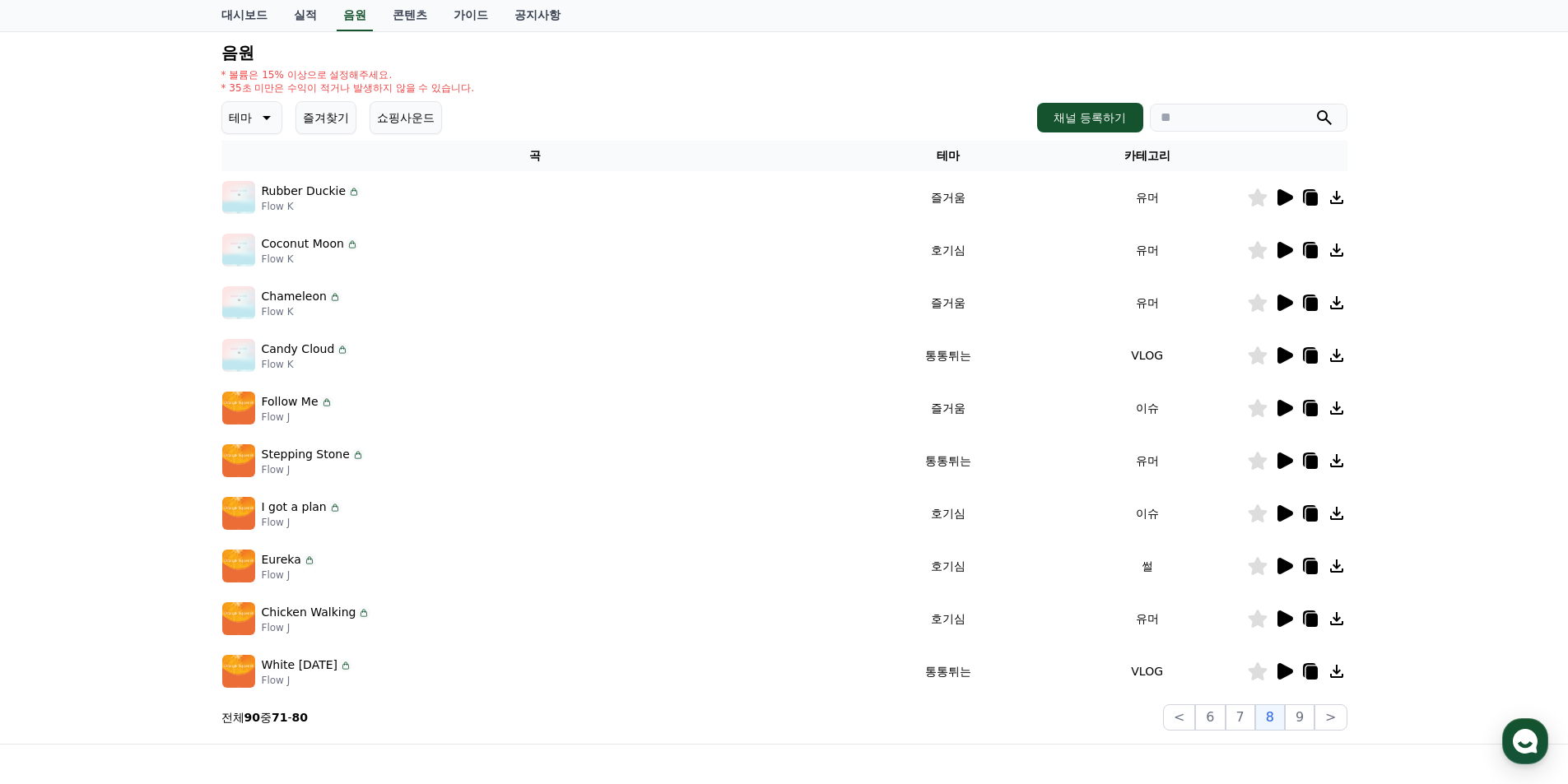
click at [1284, 300] on icon at bounding box center [1286, 303] width 16 height 17
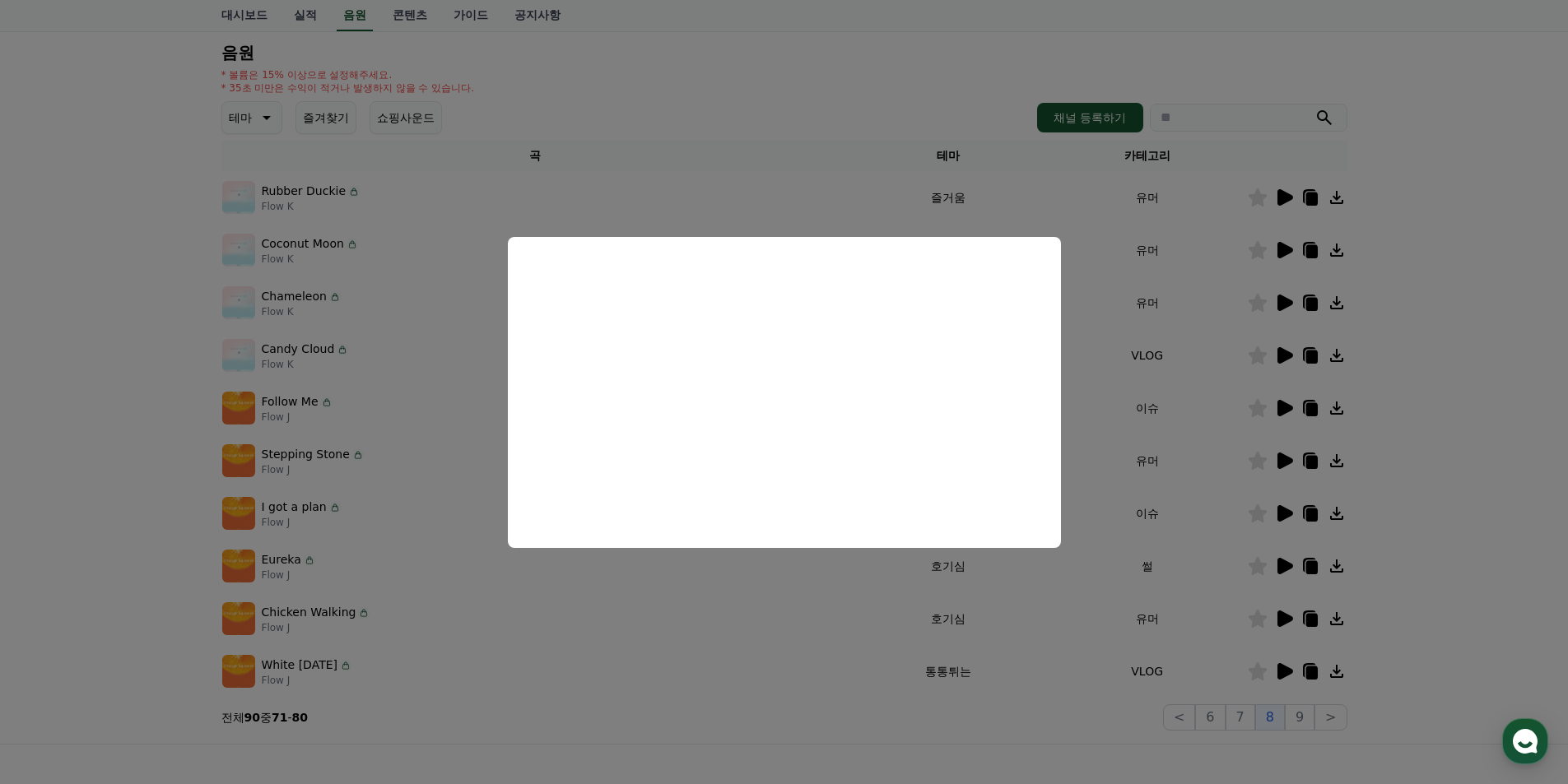
click at [1454, 436] on button "close modal" at bounding box center [784, 392] width 1568 height 784
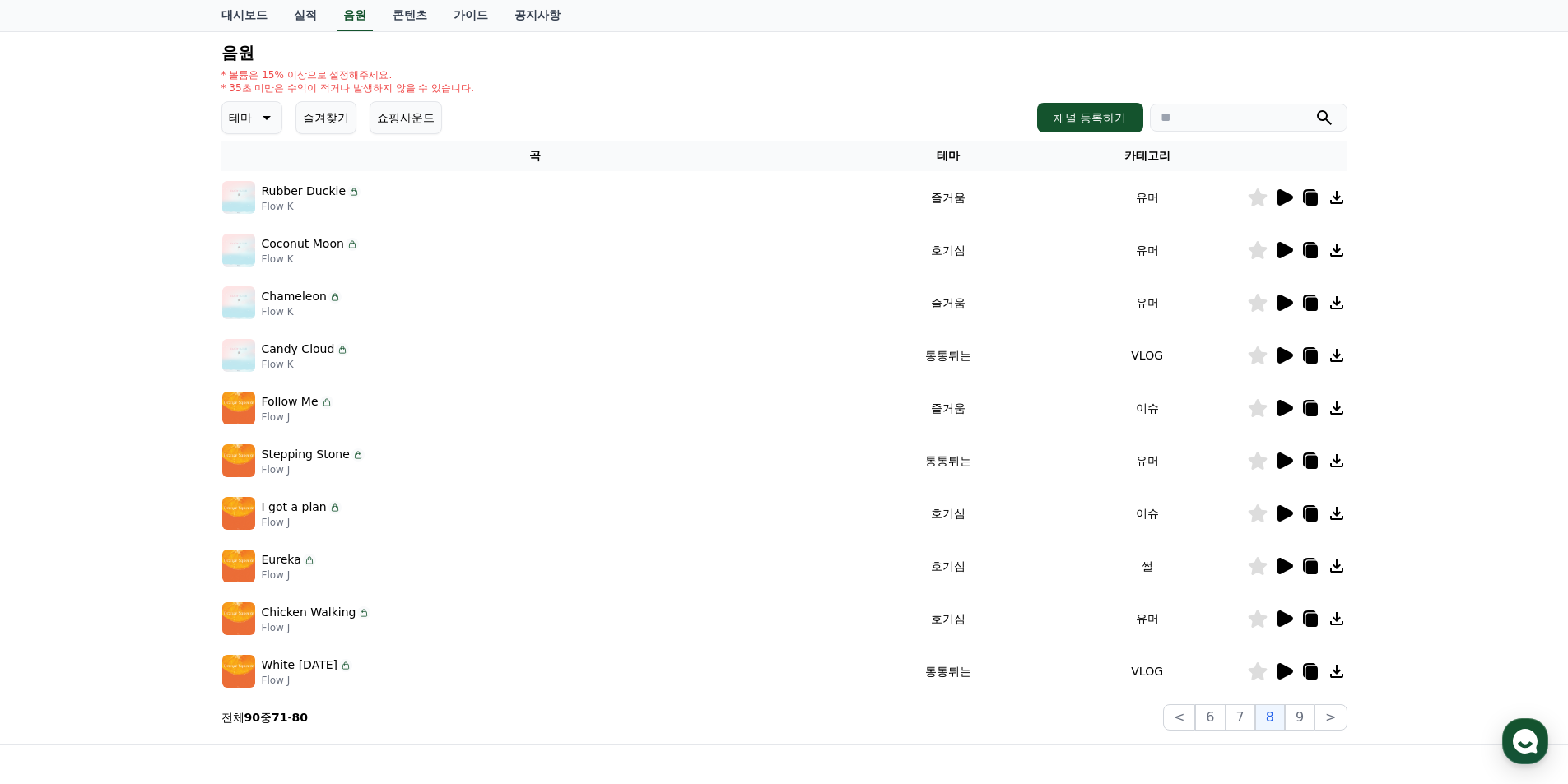
click at [1284, 462] on icon at bounding box center [1286, 460] width 16 height 17
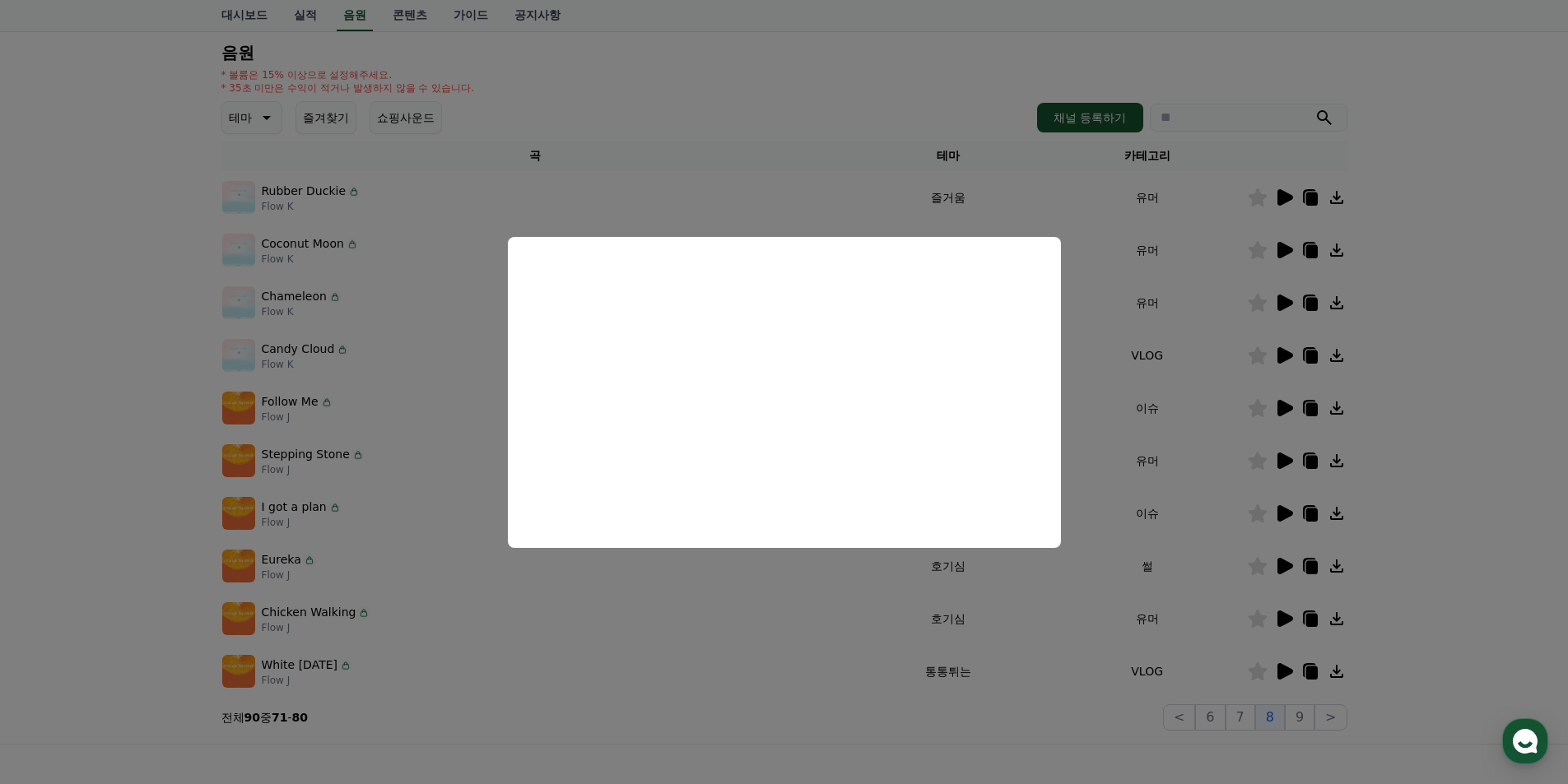
click at [1430, 524] on button "close modal" at bounding box center [784, 392] width 1568 height 784
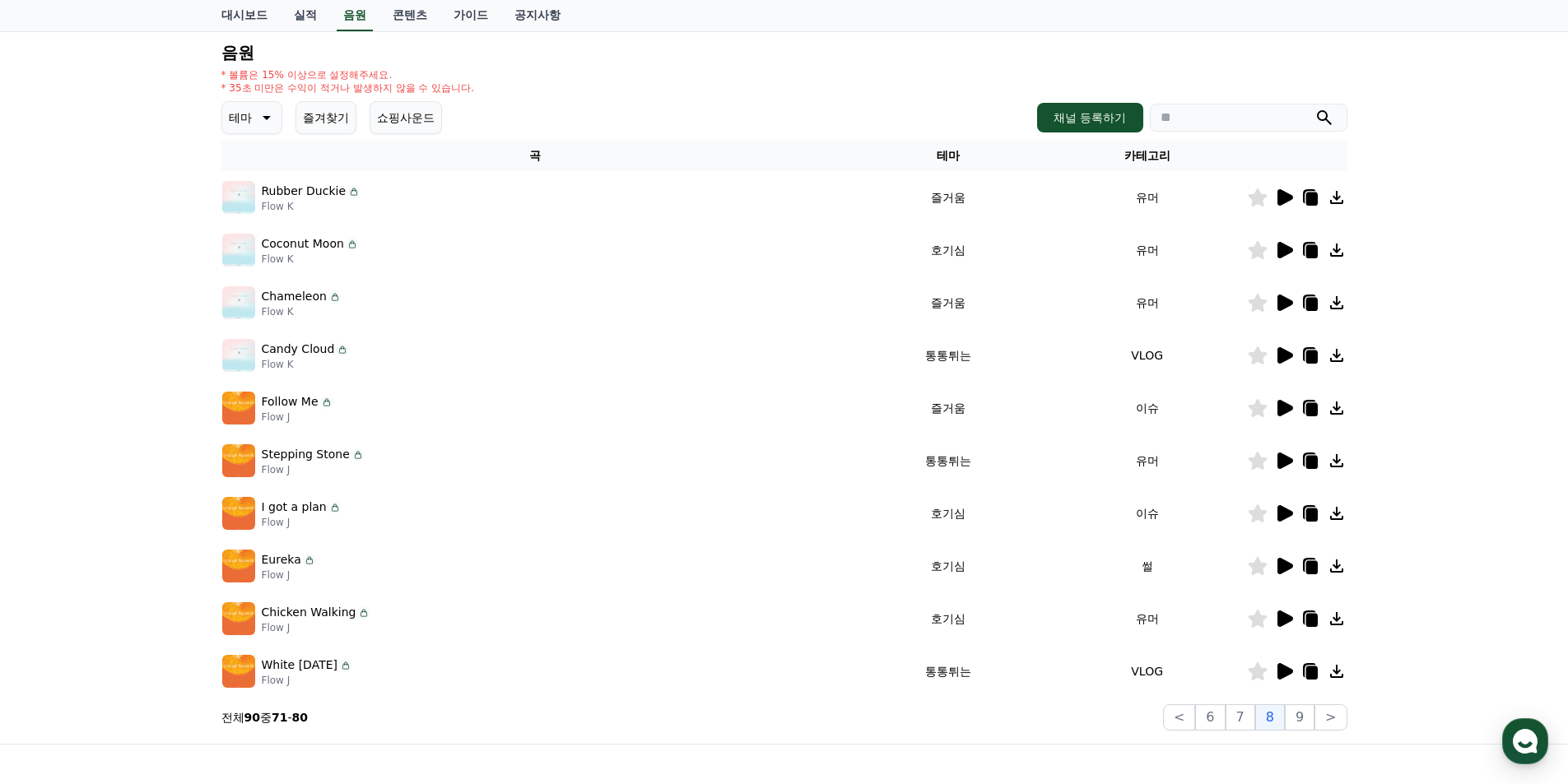
click at [1287, 624] on icon at bounding box center [1285, 619] width 20 height 20
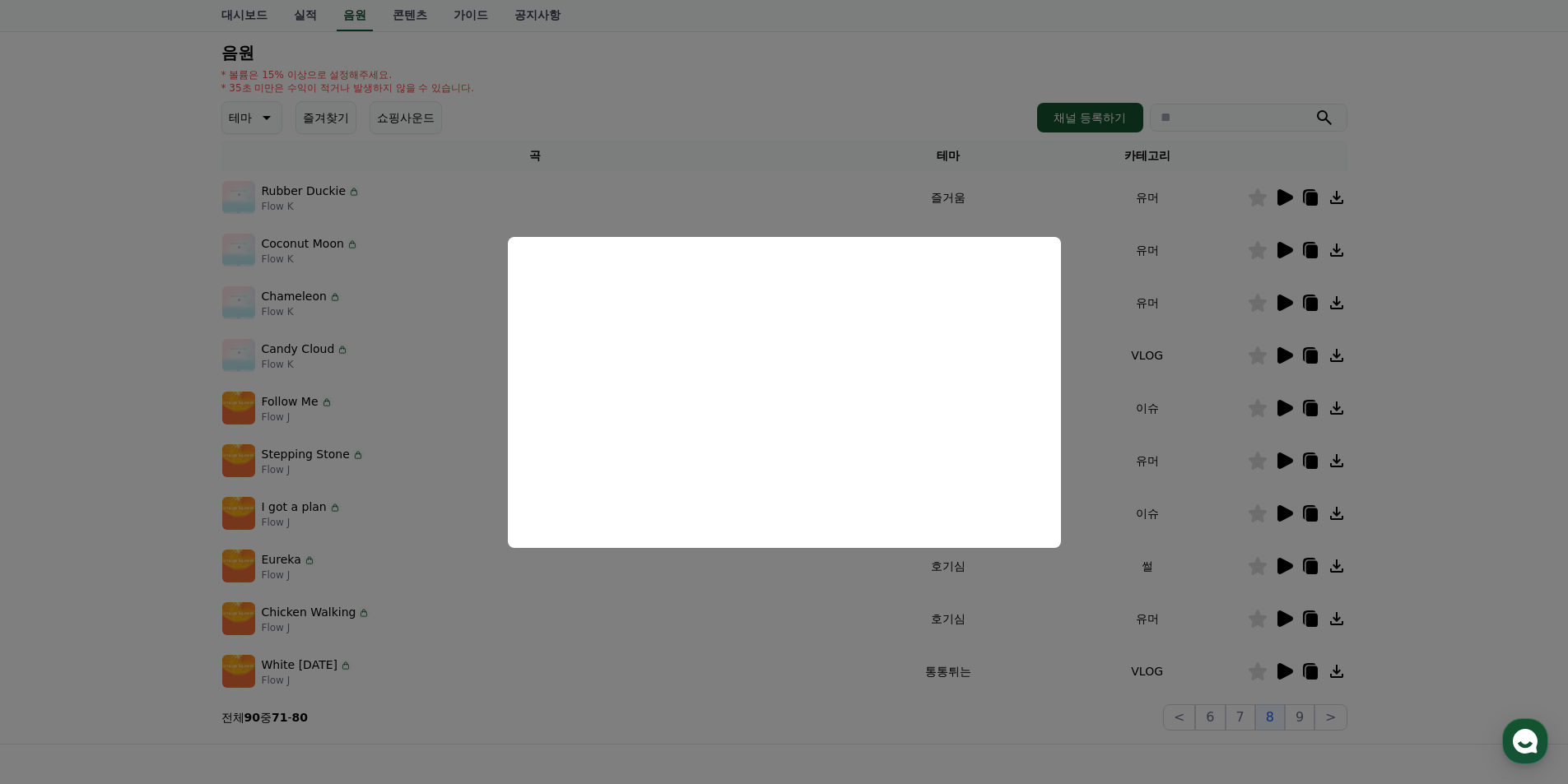
click at [1037, 678] on button "close modal" at bounding box center [784, 392] width 1568 height 784
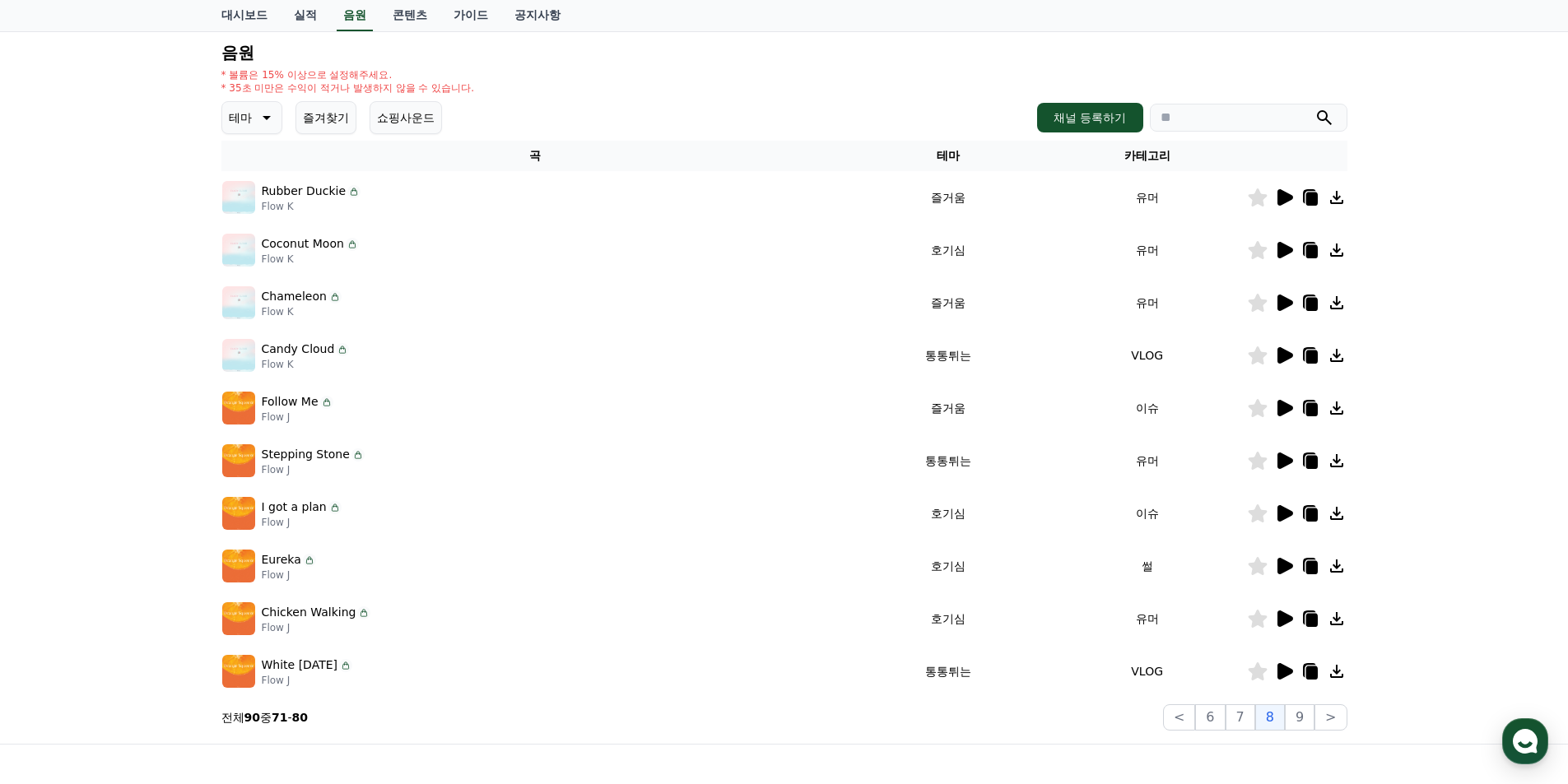
click at [1290, 567] on icon at bounding box center [1286, 565] width 16 height 17
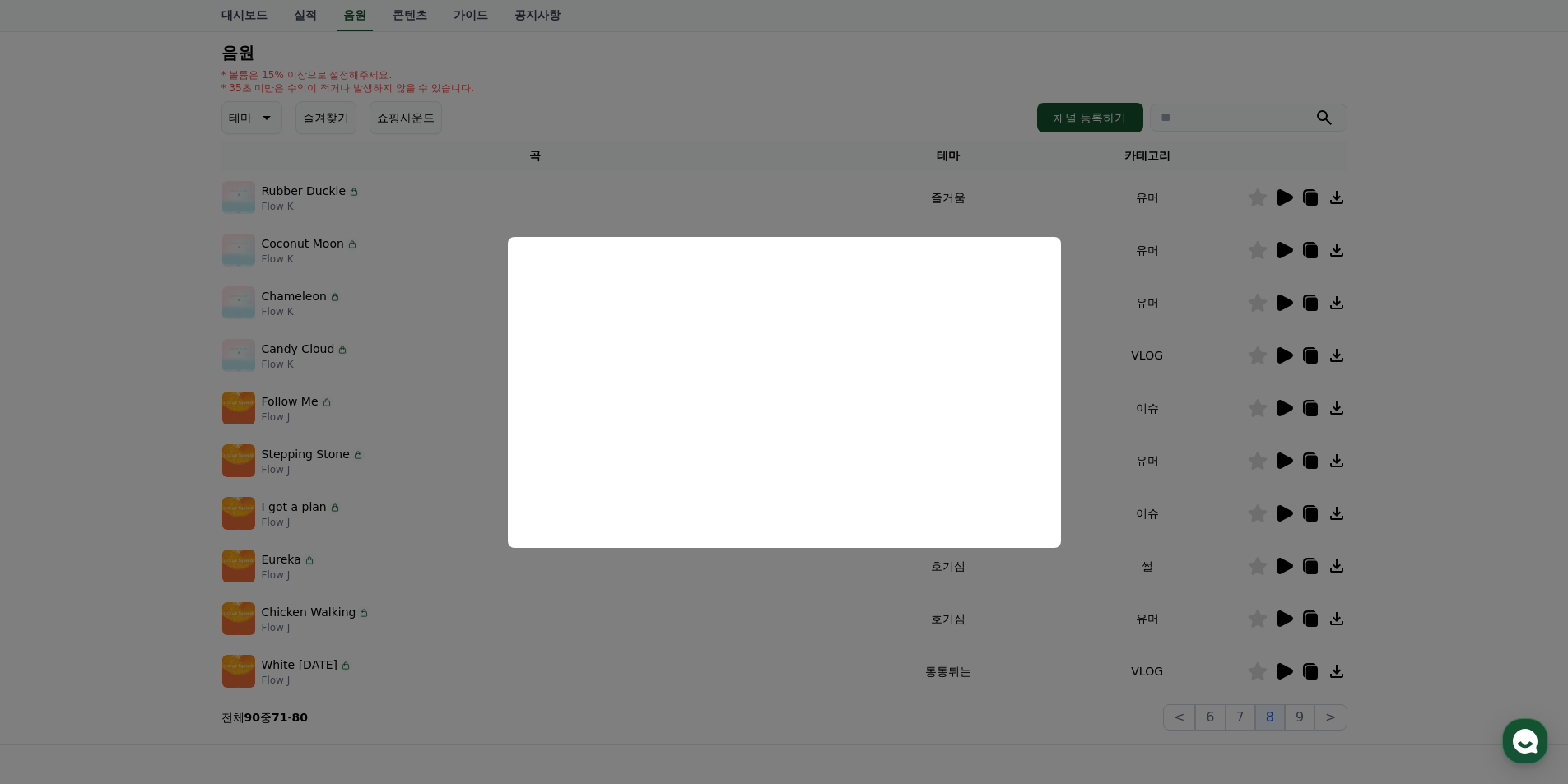
click at [1468, 524] on button "close modal" at bounding box center [784, 392] width 1568 height 784
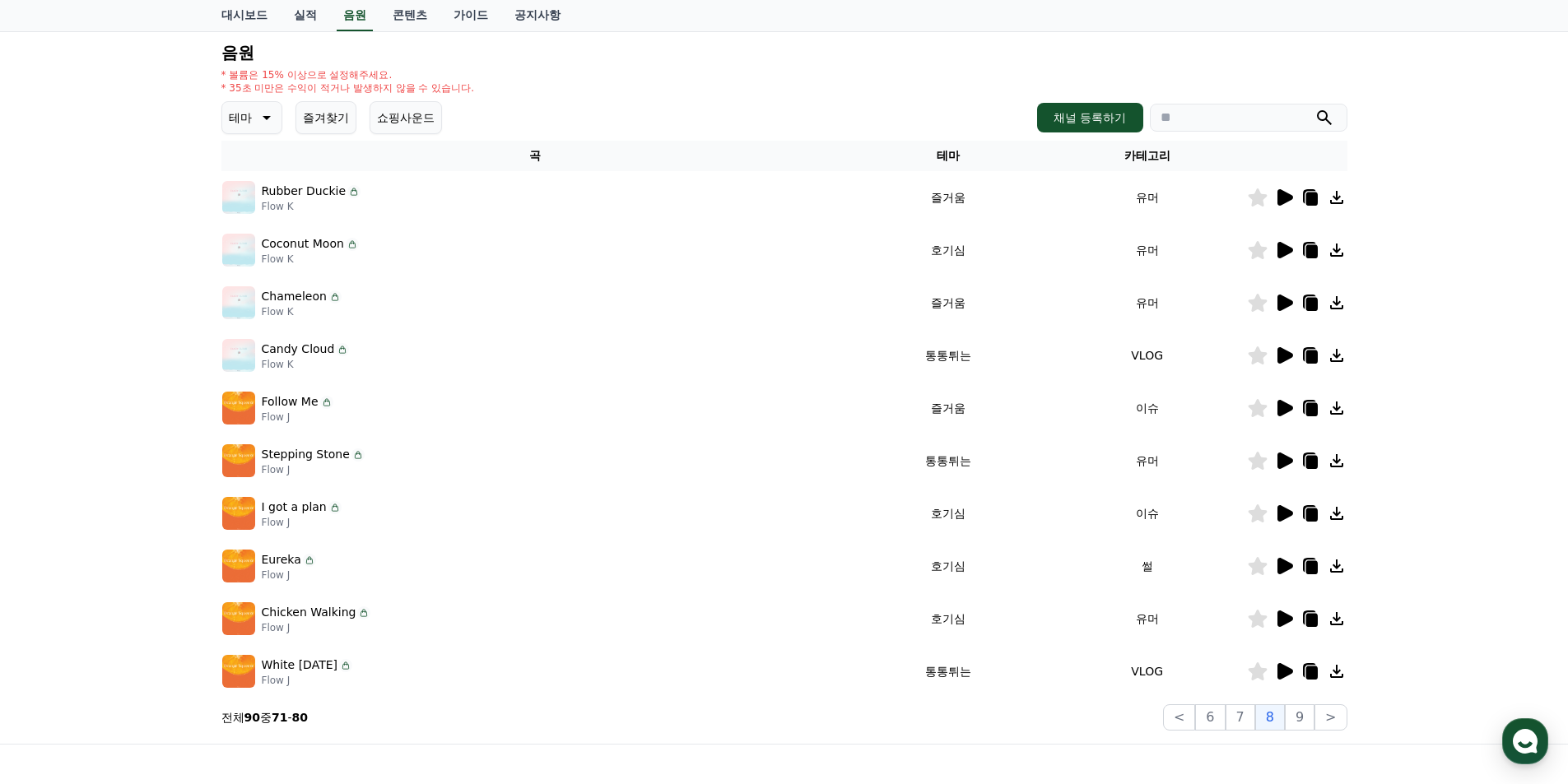
click at [1286, 522] on icon at bounding box center [1285, 514] width 20 height 20
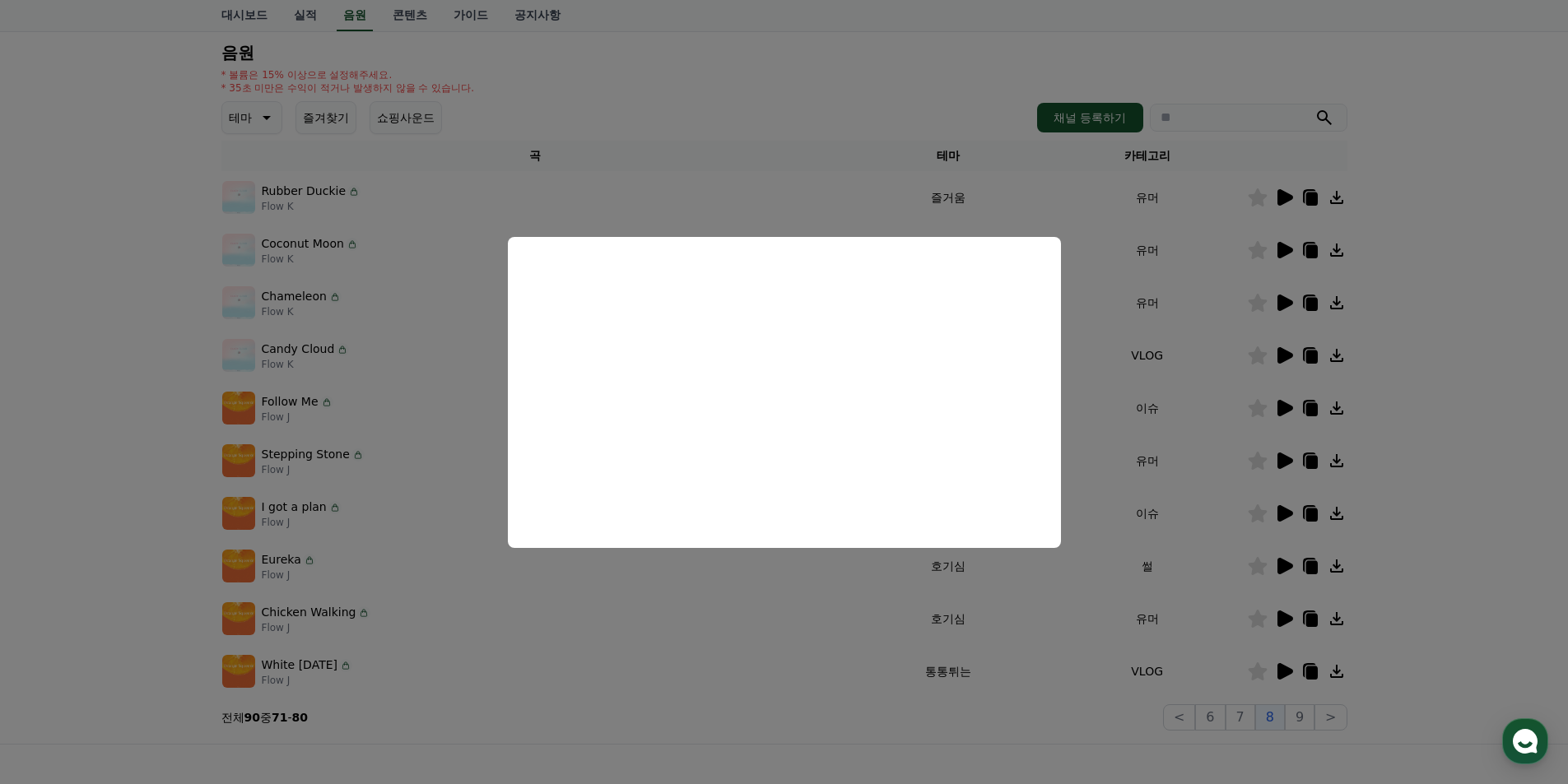
click at [1371, 718] on button "close modal" at bounding box center [784, 392] width 1568 height 784
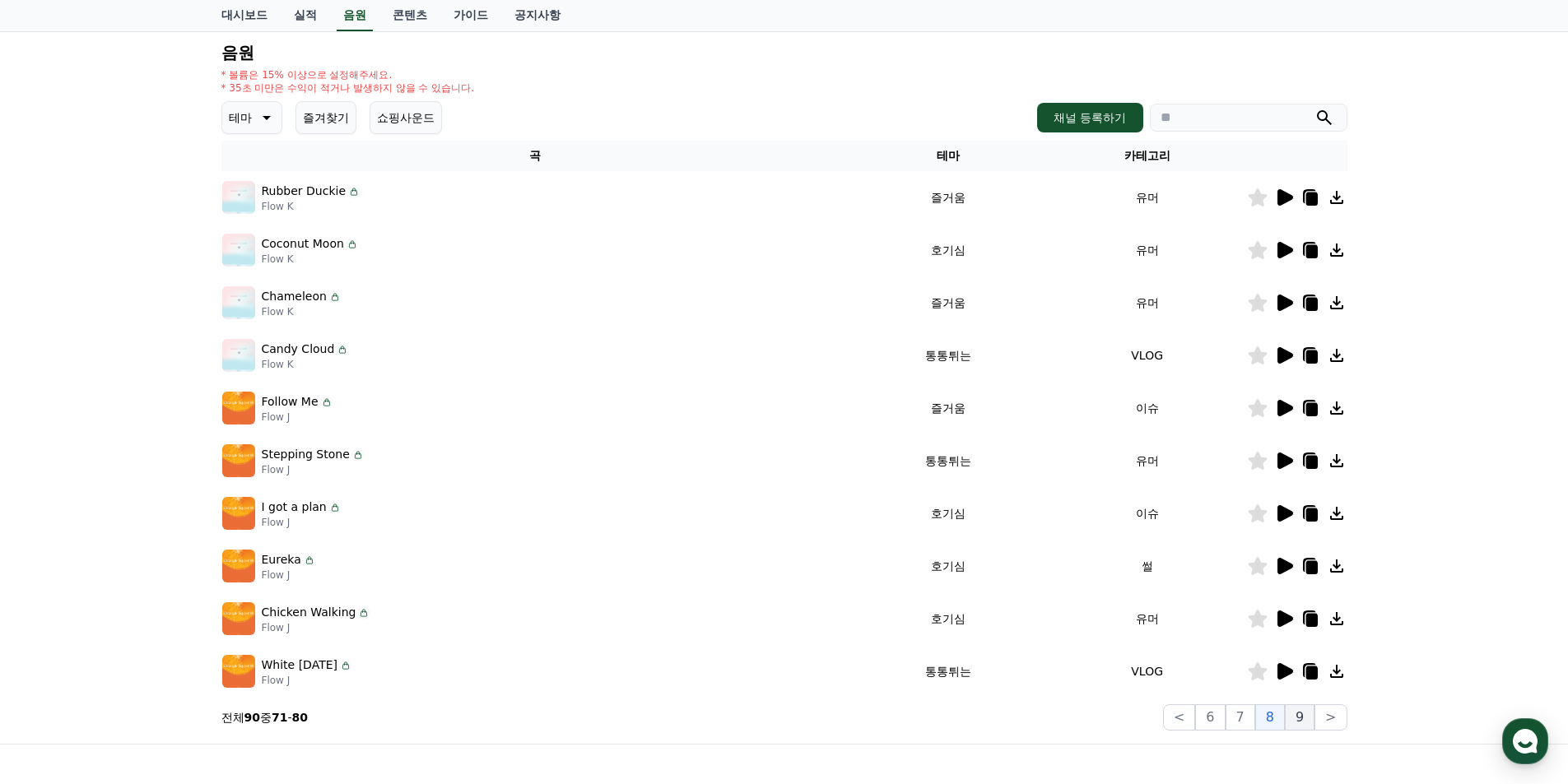
click at [1294, 723] on button "9" at bounding box center [1300, 717] width 30 height 27
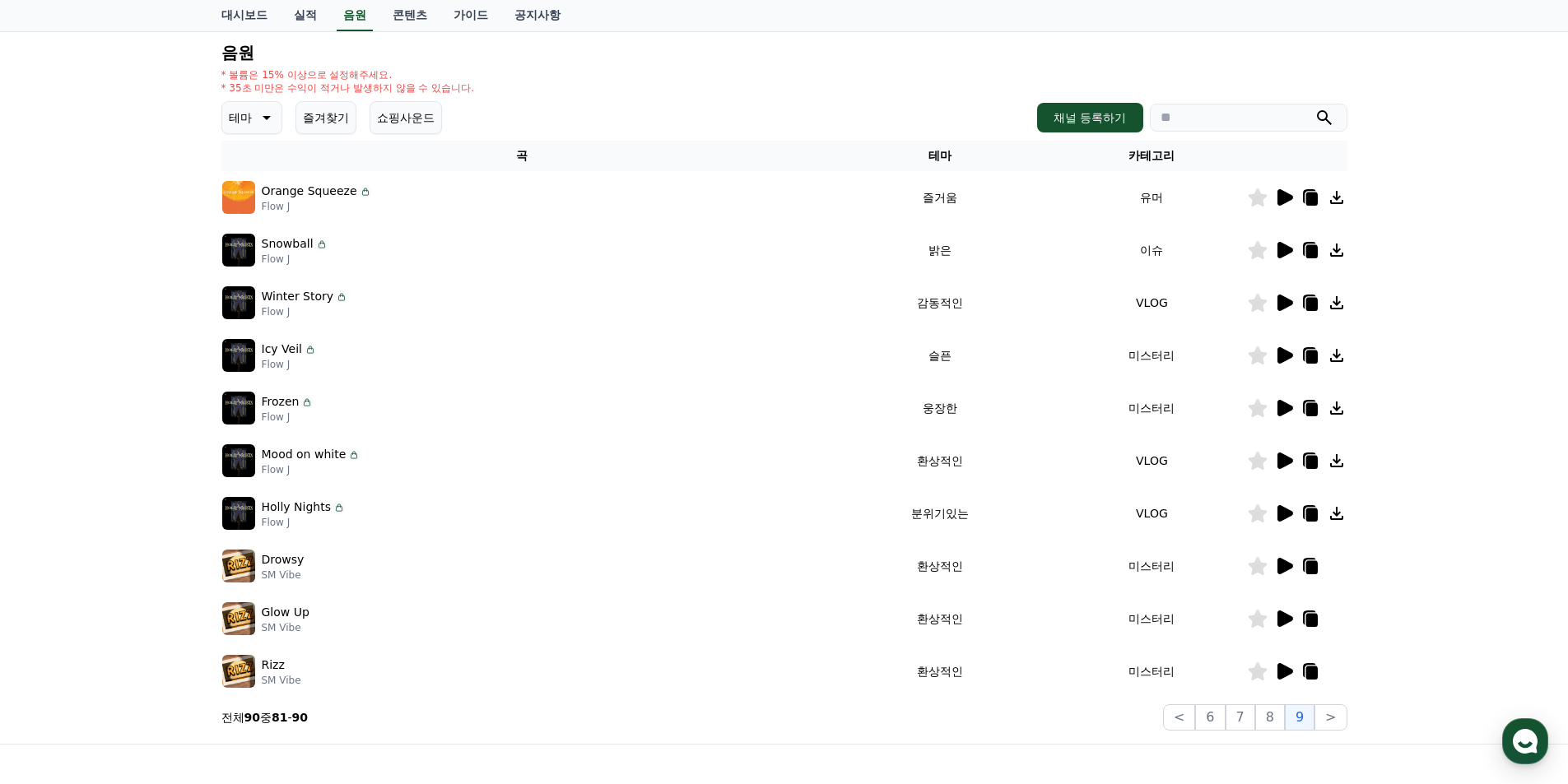
click at [1288, 192] on icon at bounding box center [1285, 197] width 20 height 20
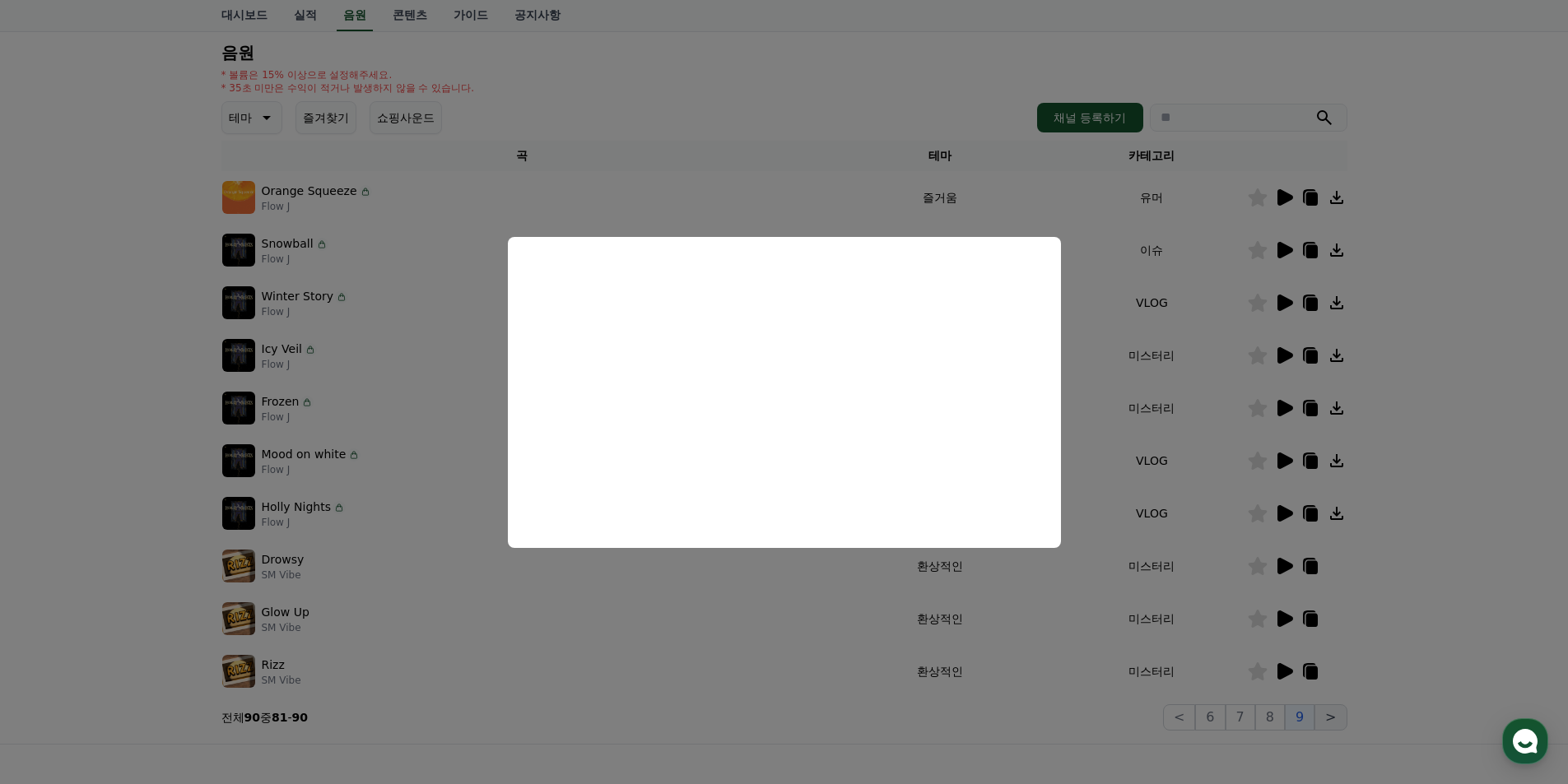
drag, startPoint x: 1368, startPoint y: 664, endPoint x: 1346, endPoint y: 721, distance: 61.1
click at [1367, 669] on button "close modal" at bounding box center [784, 392] width 1568 height 784
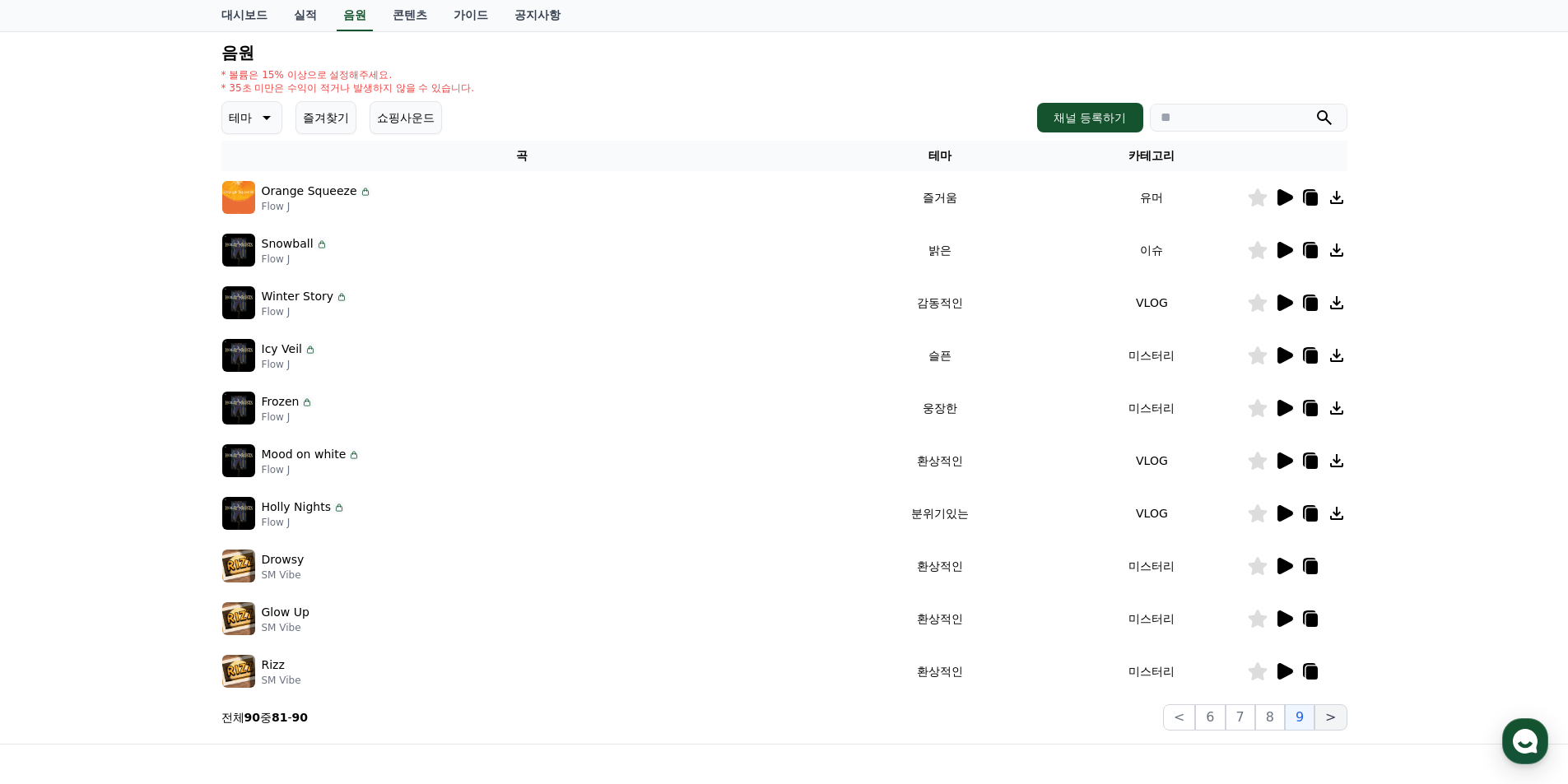
click at [1337, 718] on button ">" at bounding box center [1330, 717] width 32 height 27
click at [1178, 716] on button "<" at bounding box center [1179, 717] width 32 height 27
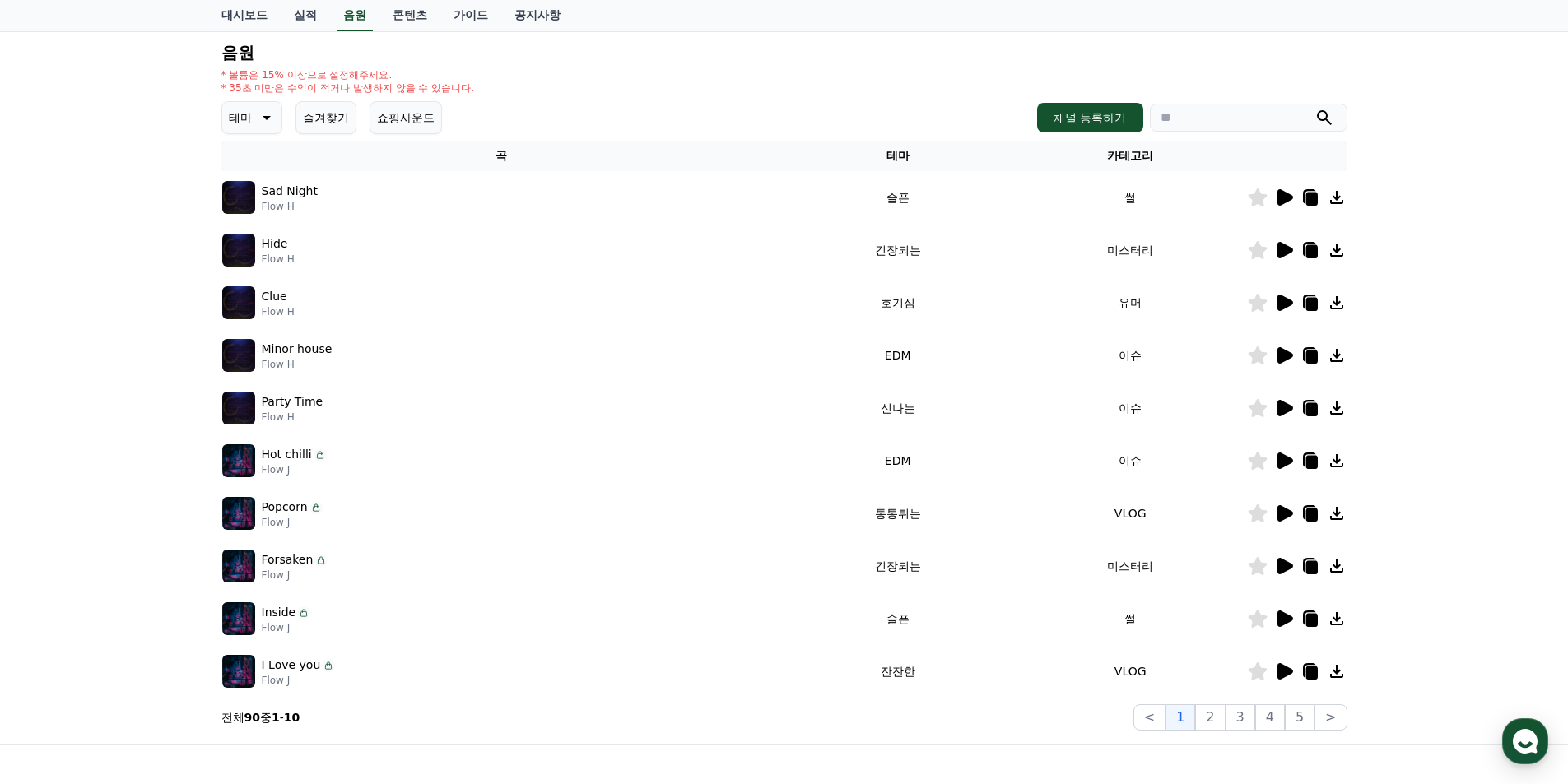
click at [1285, 197] on icon at bounding box center [1286, 197] width 16 height 17
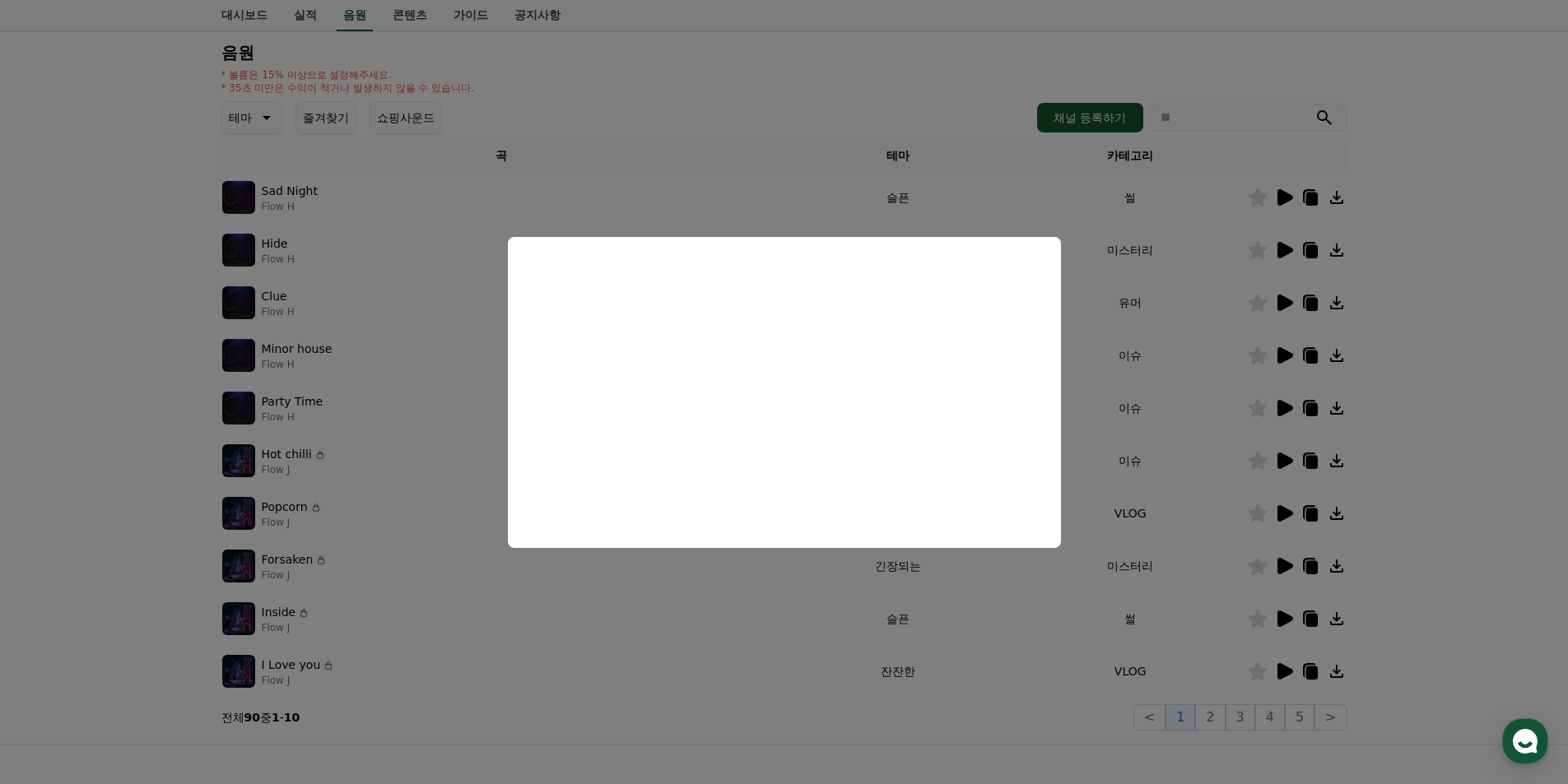
click at [1437, 343] on button "close modal" at bounding box center [784, 392] width 1568 height 784
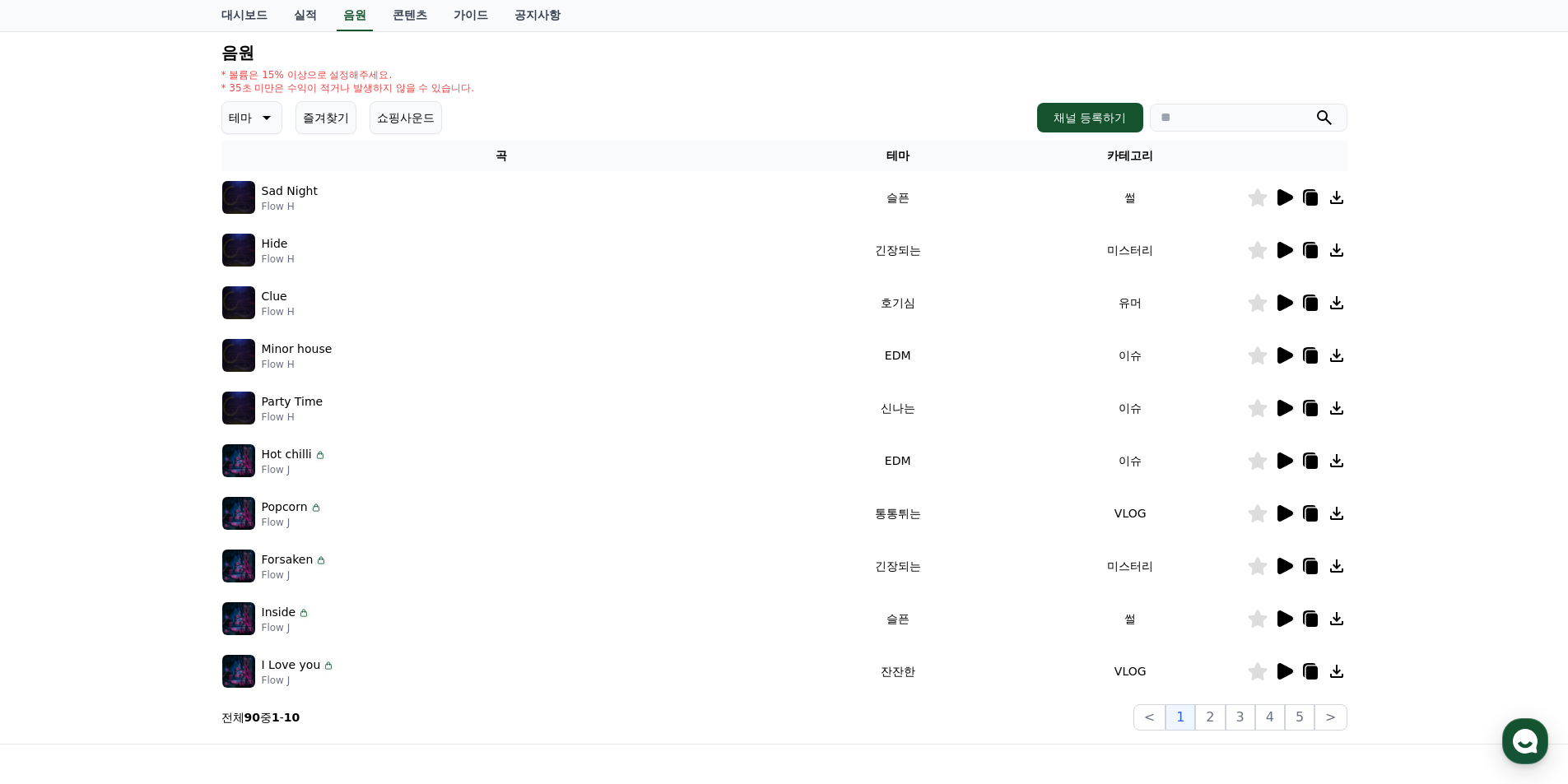
click at [1281, 254] on icon at bounding box center [1286, 249] width 16 height 17
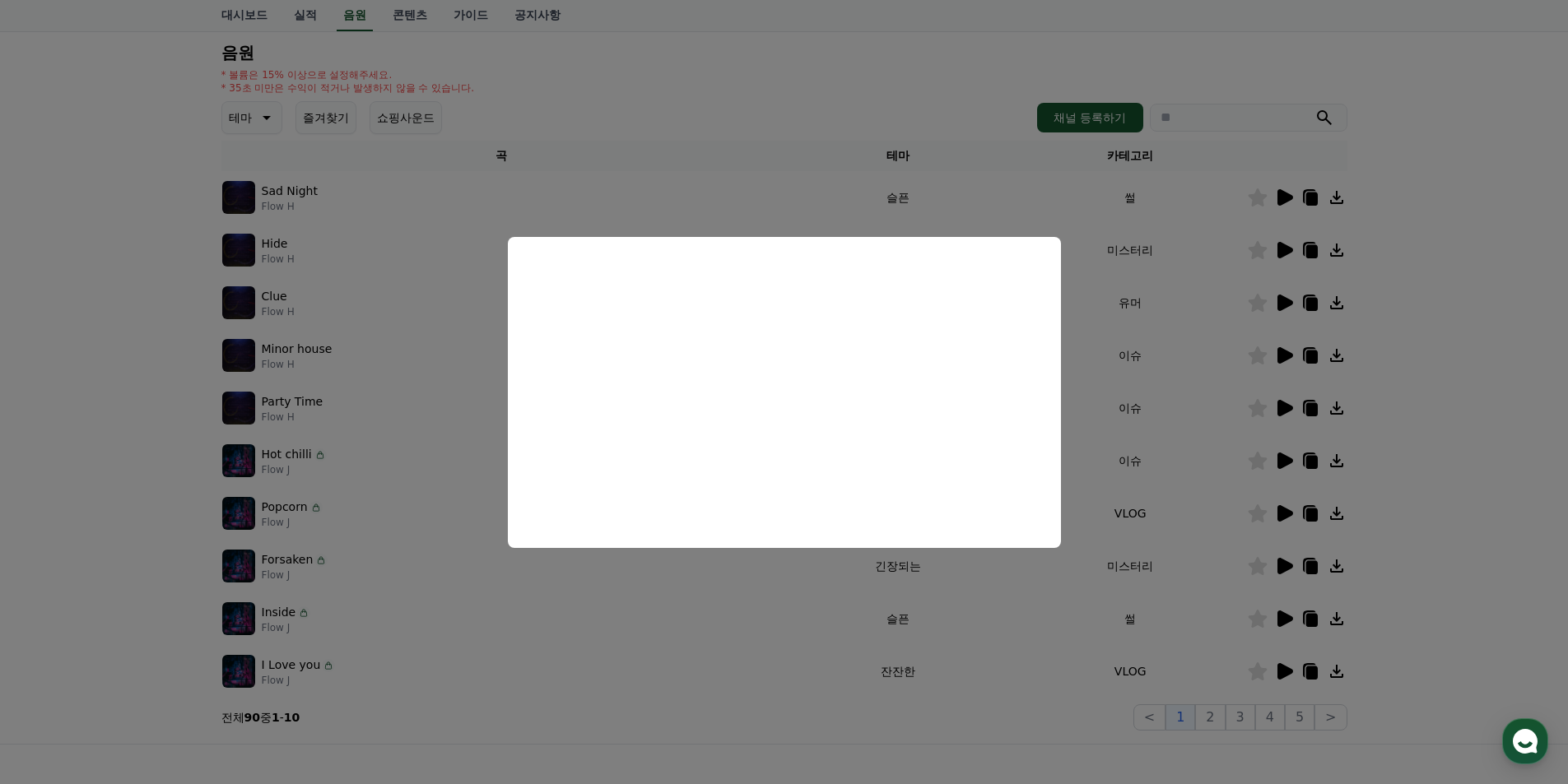
click at [1533, 377] on button "close modal" at bounding box center [784, 392] width 1568 height 784
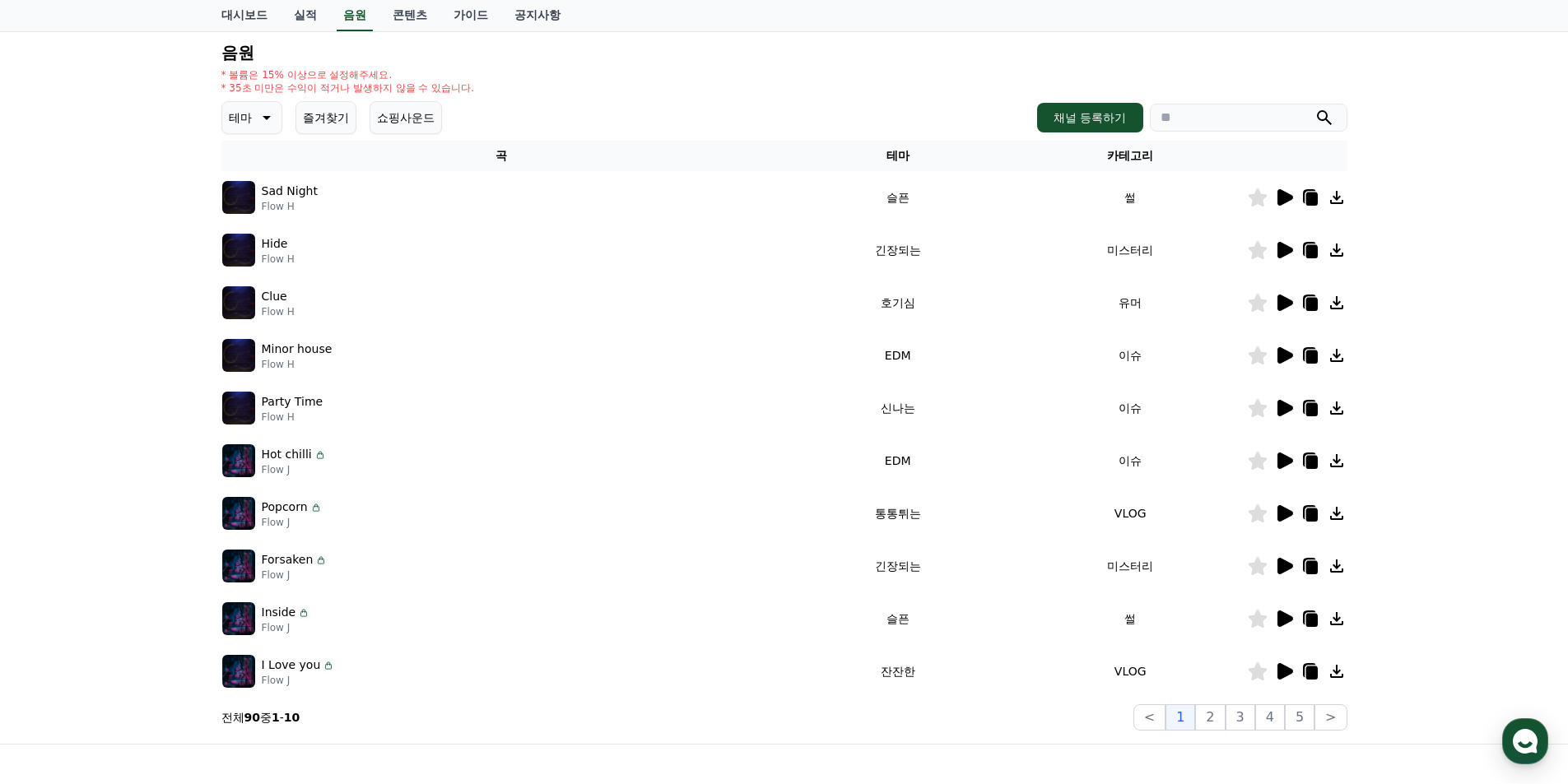
click at [1289, 306] on icon at bounding box center [1286, 303] width 16 height 17
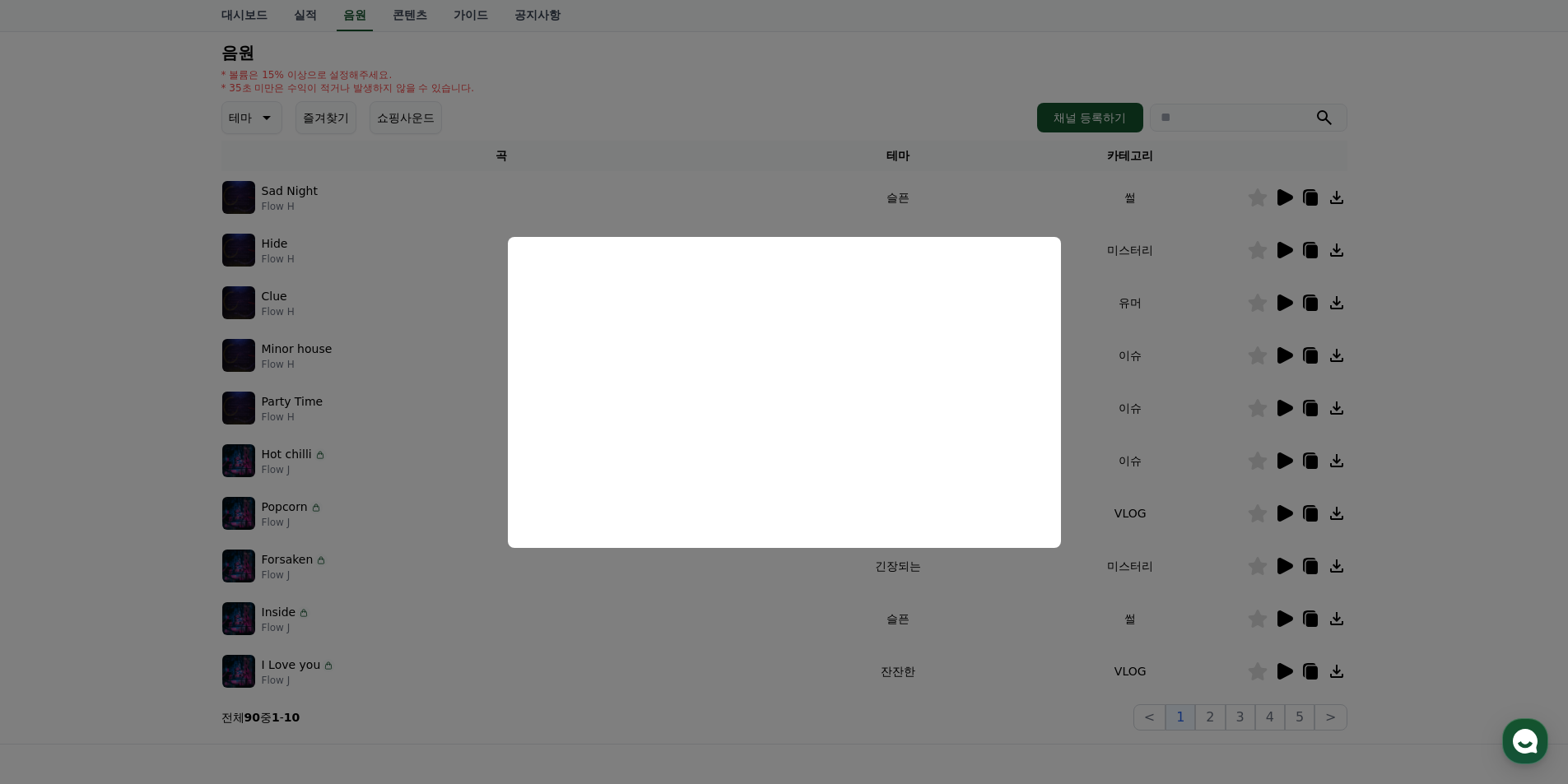
click at [1435, 407] on button "close modal" at bounding box center [784, 392] width 1568 height 784
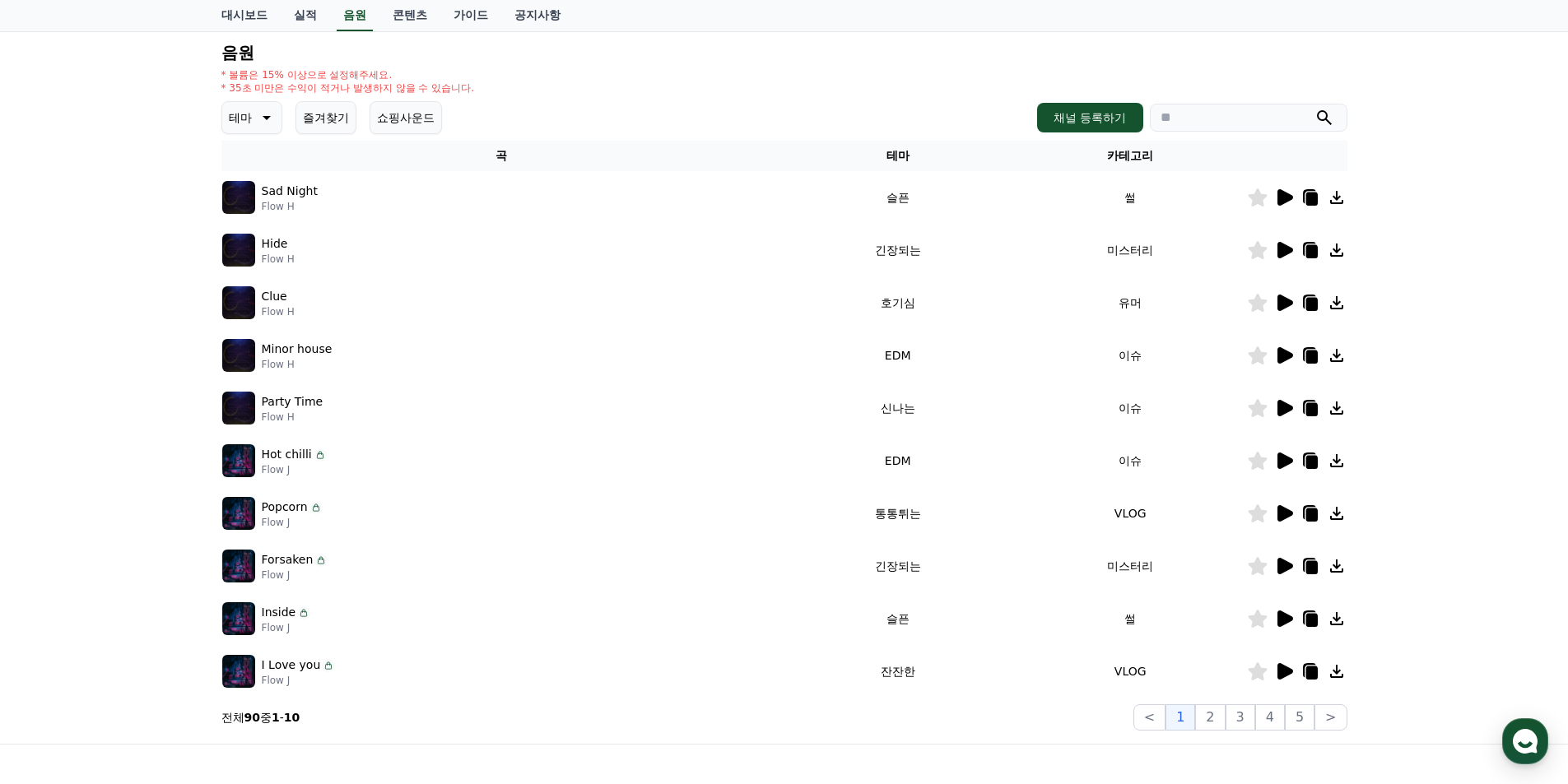
click at [1287, 353] on icon at bounding box center [1286, 355] width 16 height 17
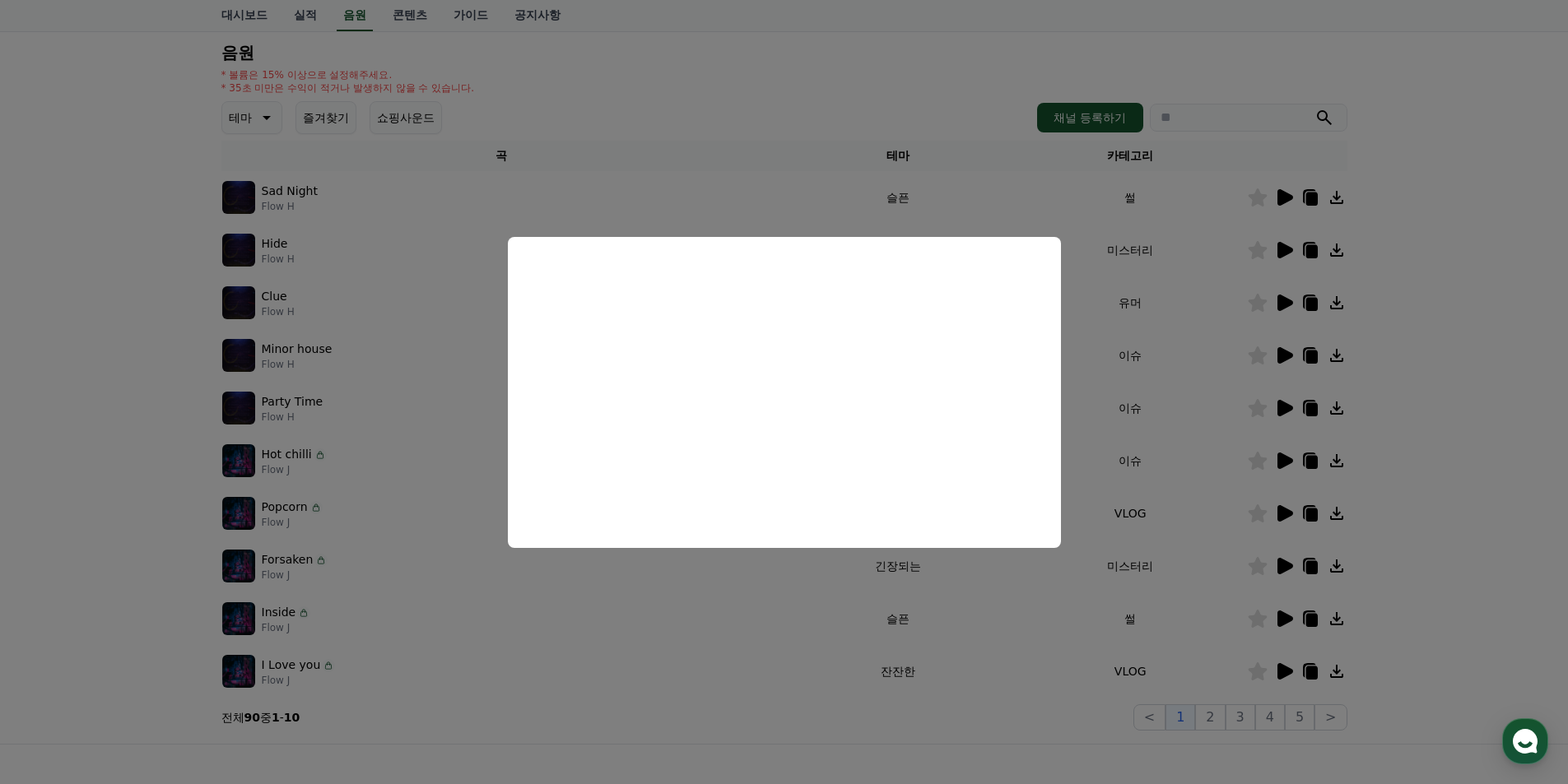
drag, startPoint x: 1465, startPoint y: 469, endPoint x: 1382, endPoint y: 439, distance: 88.3
click at [1464, 467] on button "close modal" at bounding box center [784, 392] width 1568 height 784
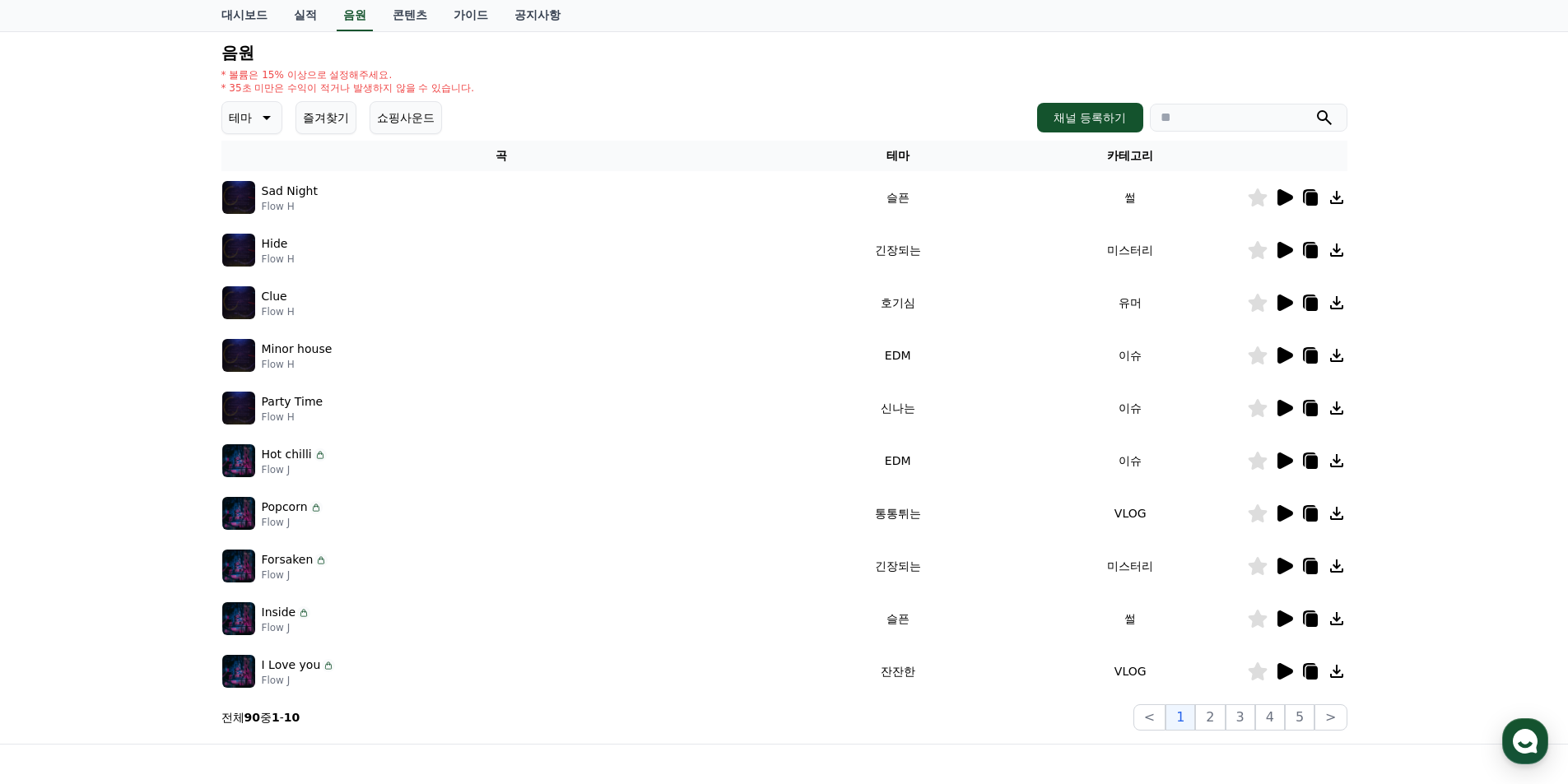
click at [1279, 405] on icon at bounding box center [1286, 408] width 16 height 17
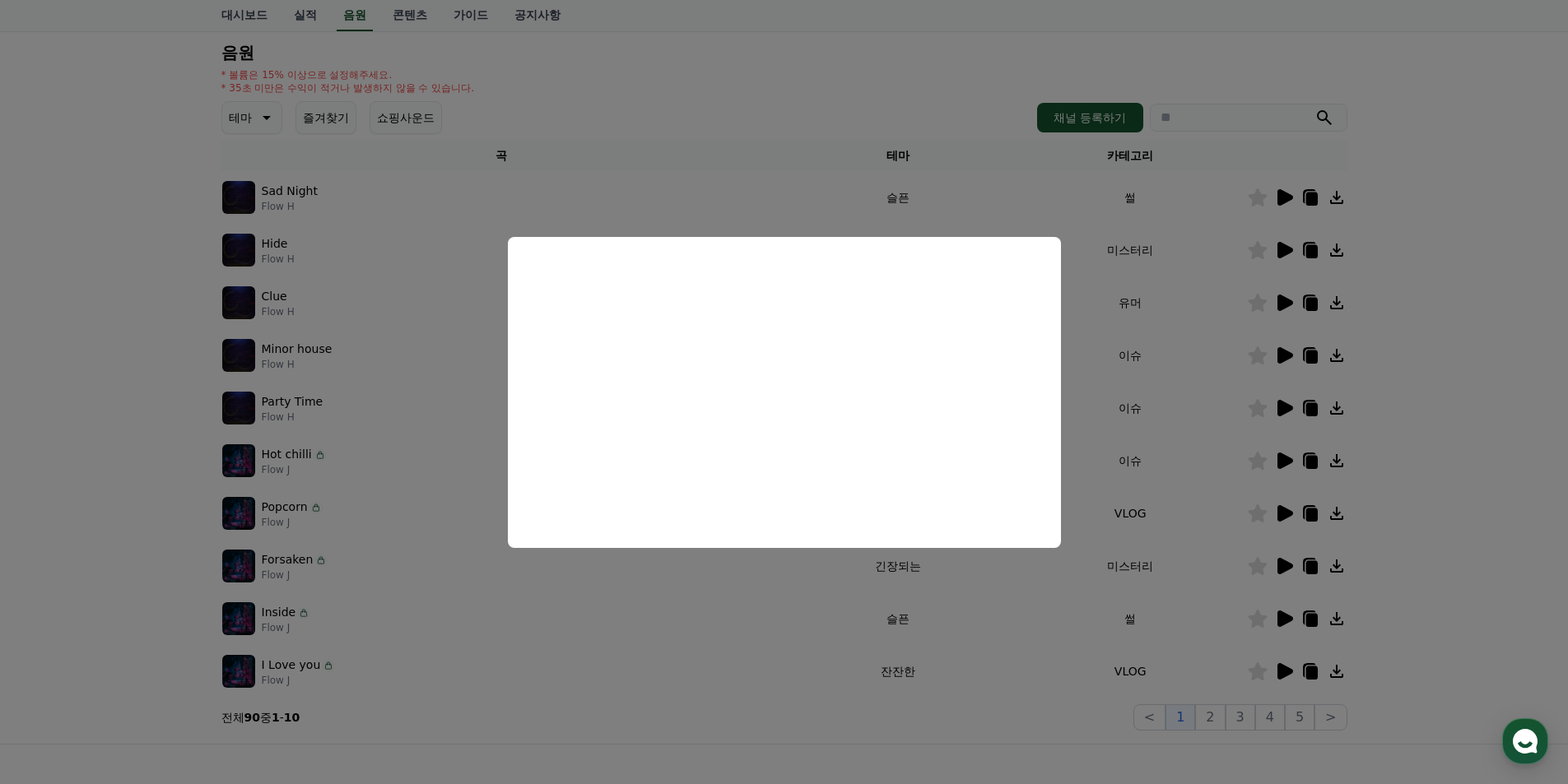
drag, startPoint x: 1479, startPoint y: 499, endPoint x: 1328, endPoint y: 481, distance: 152.1
click at [1456, 491] on button "close modal" at bounding box center [784, 392] width 1568 height 784
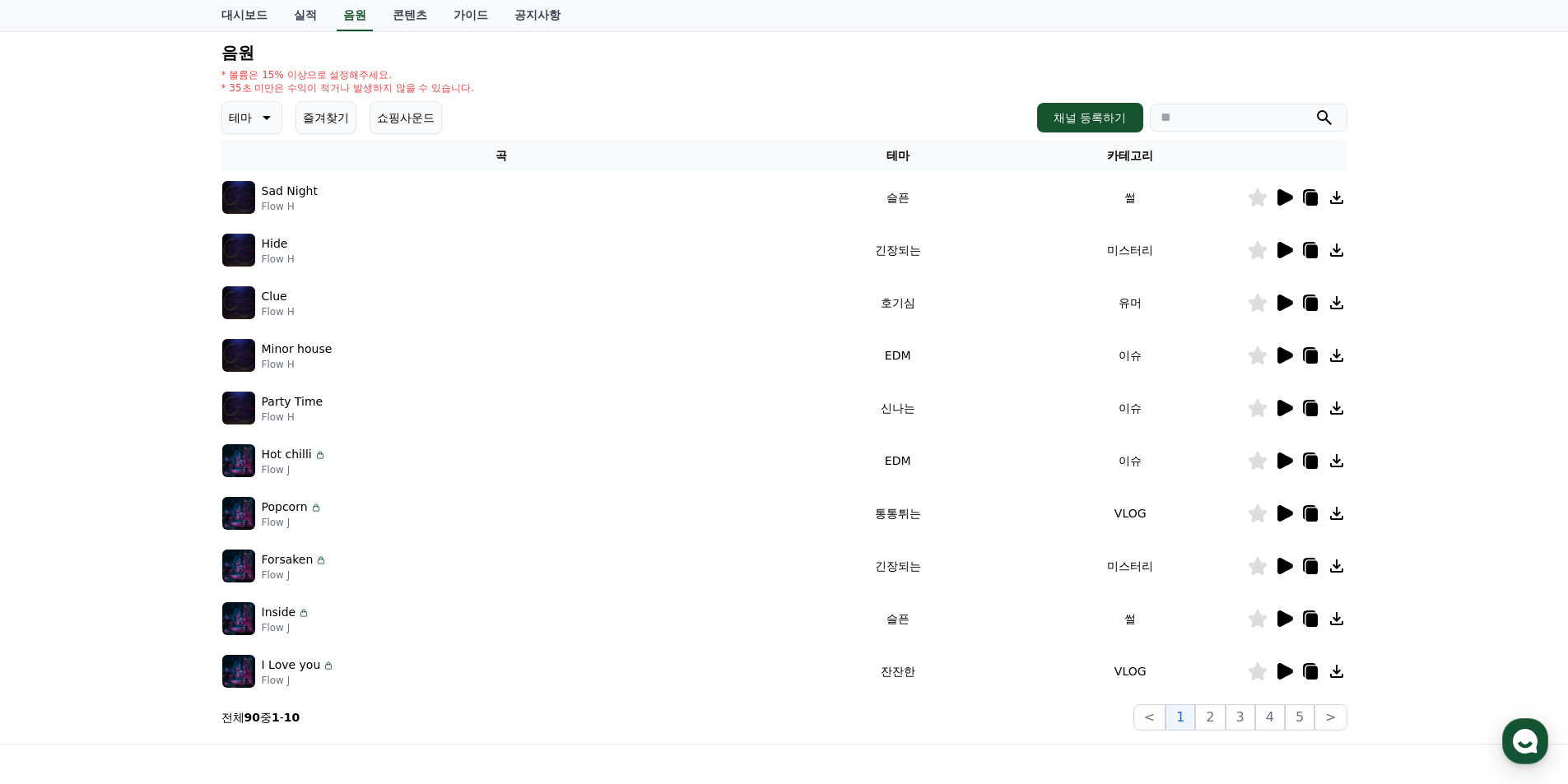
click at [1280, 465] on icon at bounding box center [1286, 460] width 16 height 17
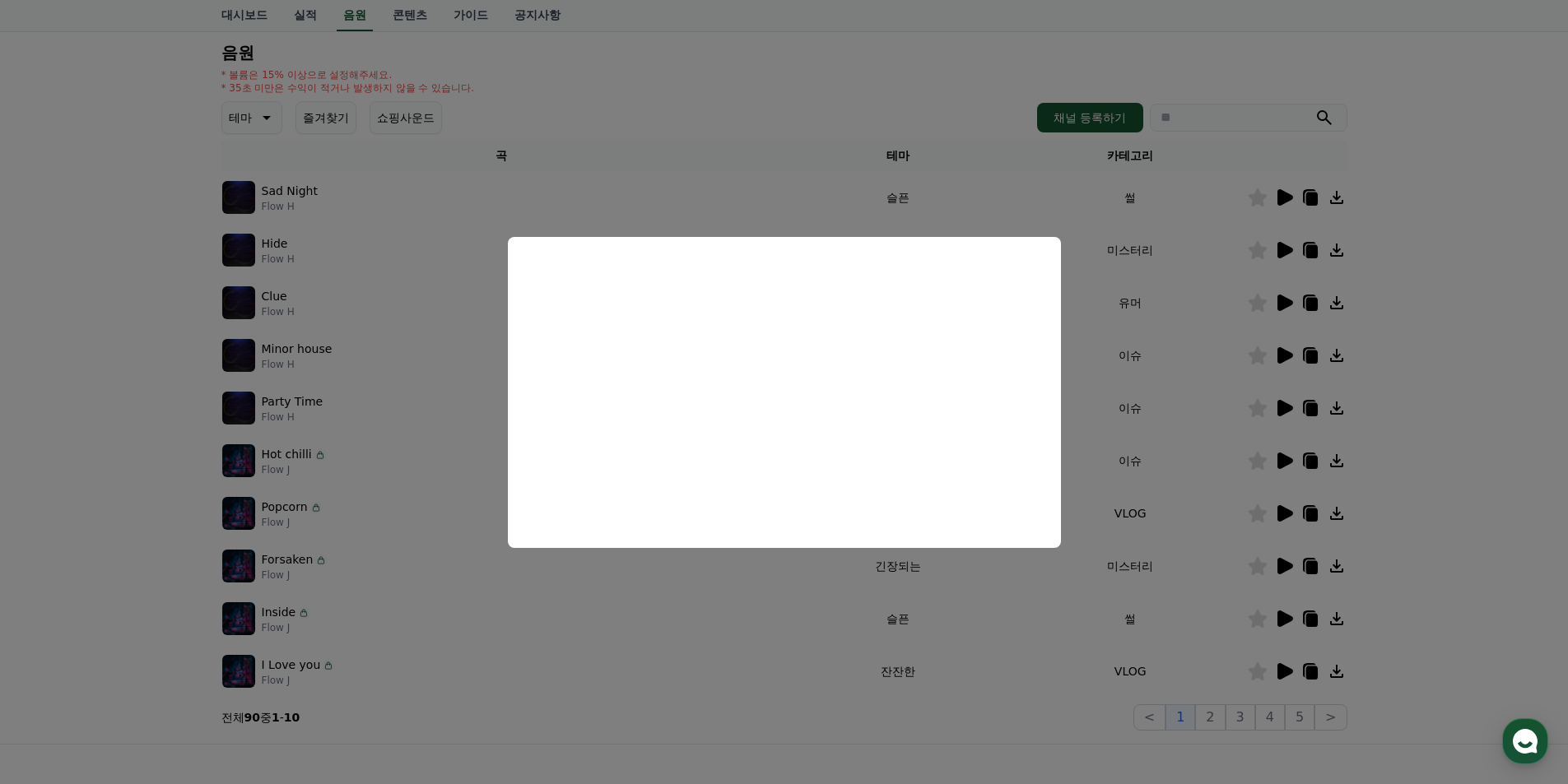
drag, startPoint x: 1473, startPoint y: 491, endPoint x: 1311, endPoint y: 504, distance: 162.5
click at [1473, 490] on button "close modal" at bounding box center [784, 392] width 1568 height 784
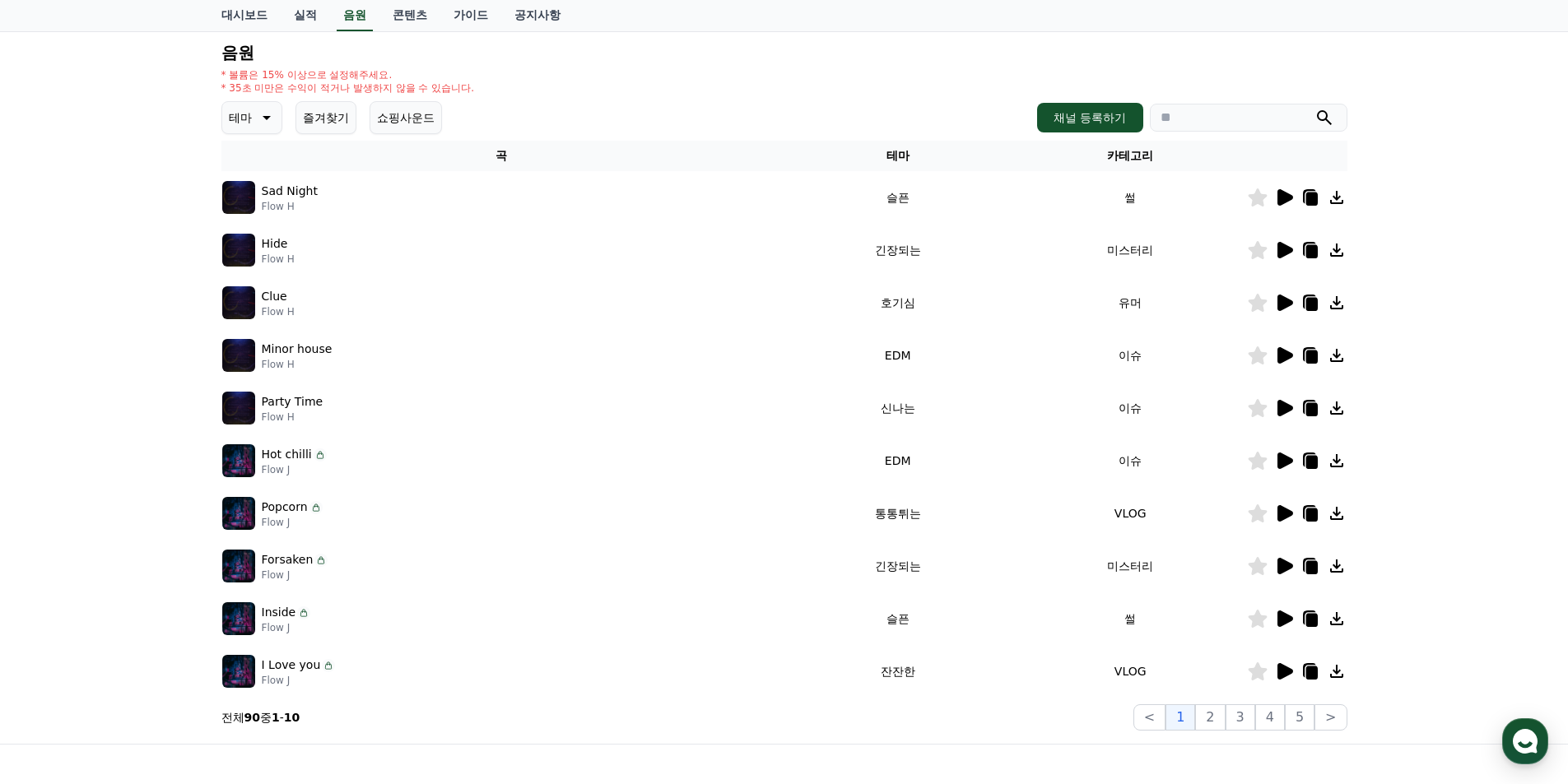
click at [1288, 514] on icon at bounding box center [1286, 513] width 16 height 17
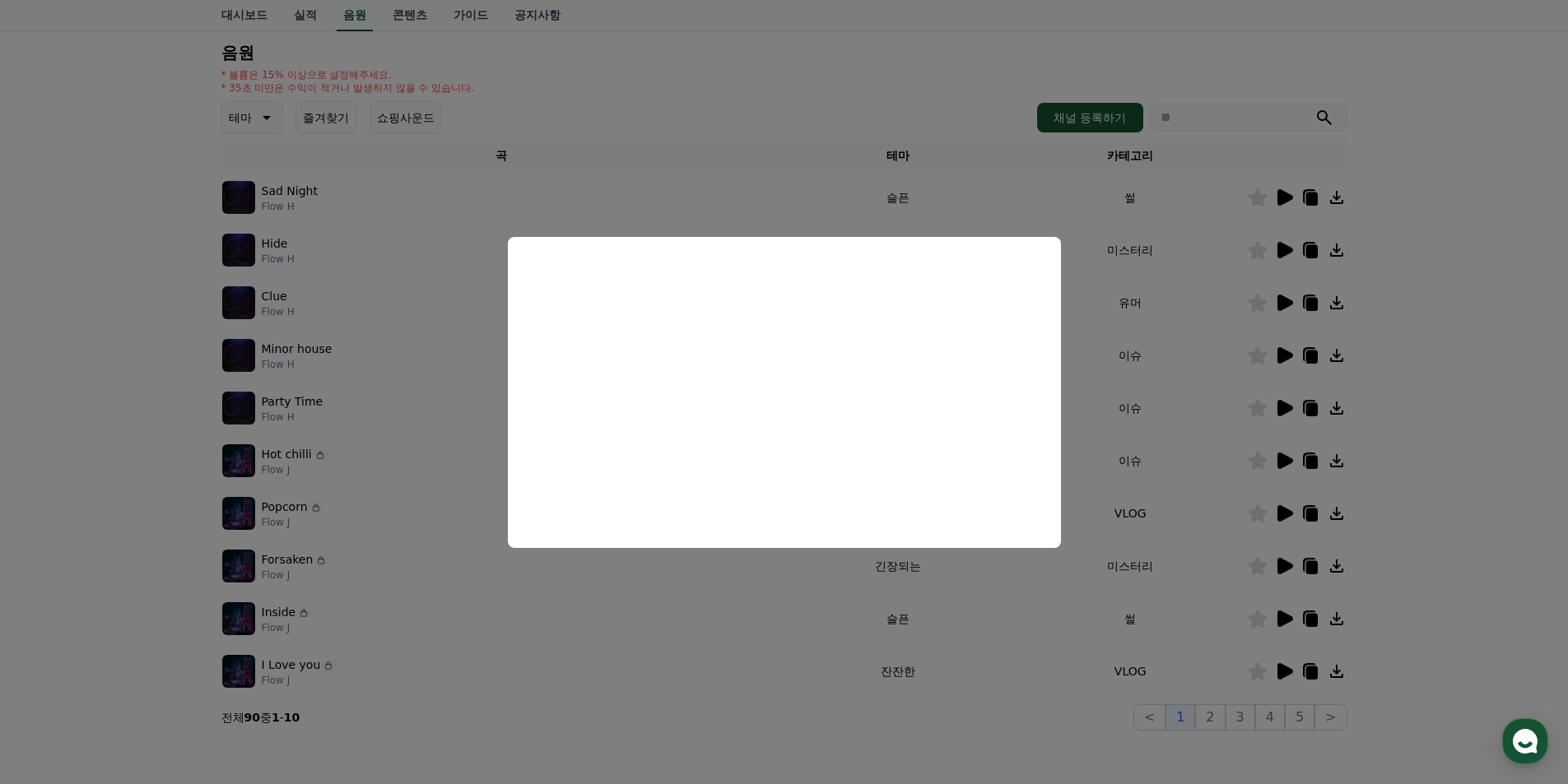
drag, startPoint x: 1396, startPoint y: 515, endPoint x: 1276, endPoint y: 539, distance: 122.4
click at [1393, 515] on button "close modal" at bounding box center [784, 392] width 1568 height 784
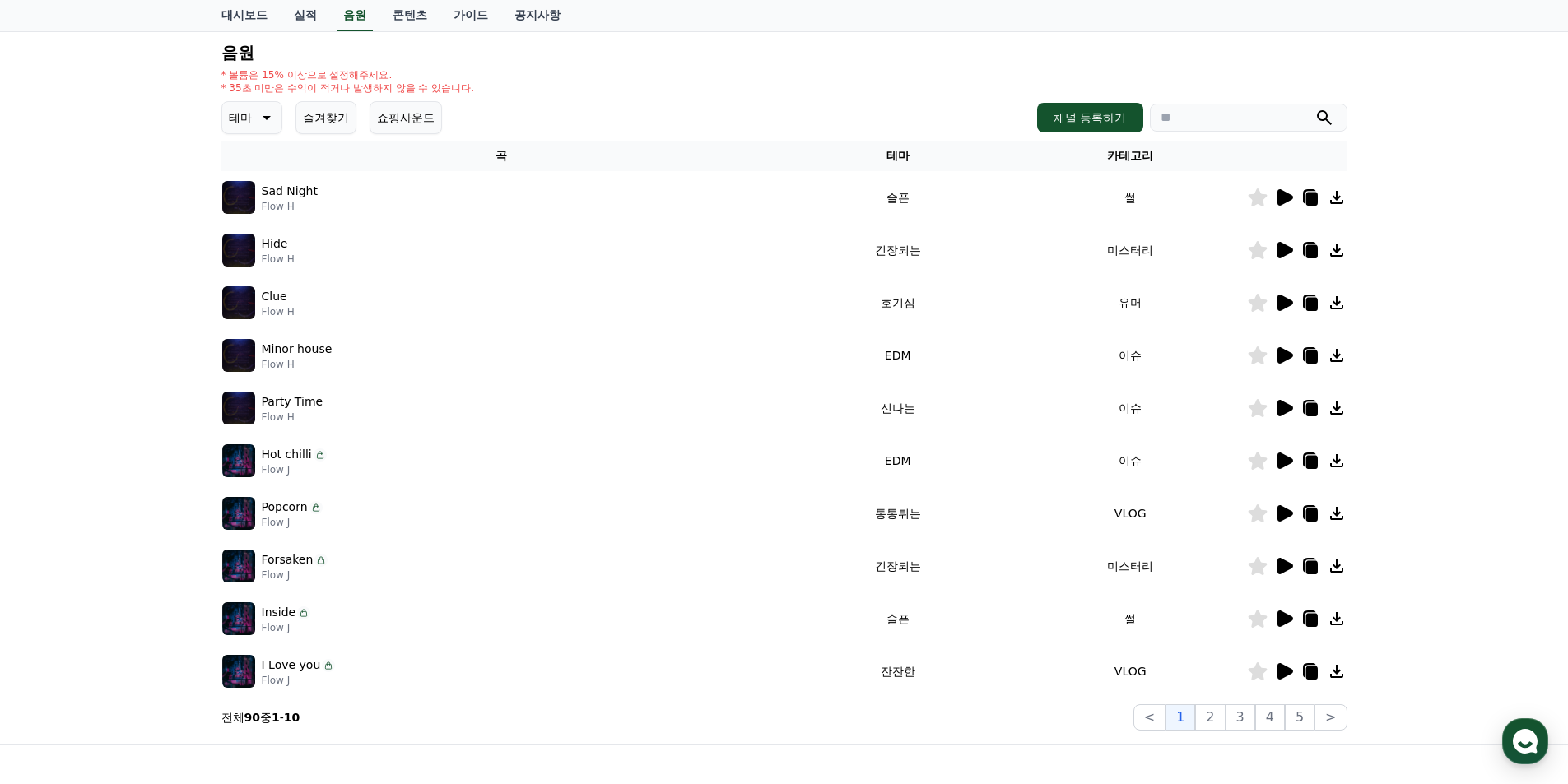
click at [1279, 571] on icon at bounding box center [1286, 565] width 16 height 17
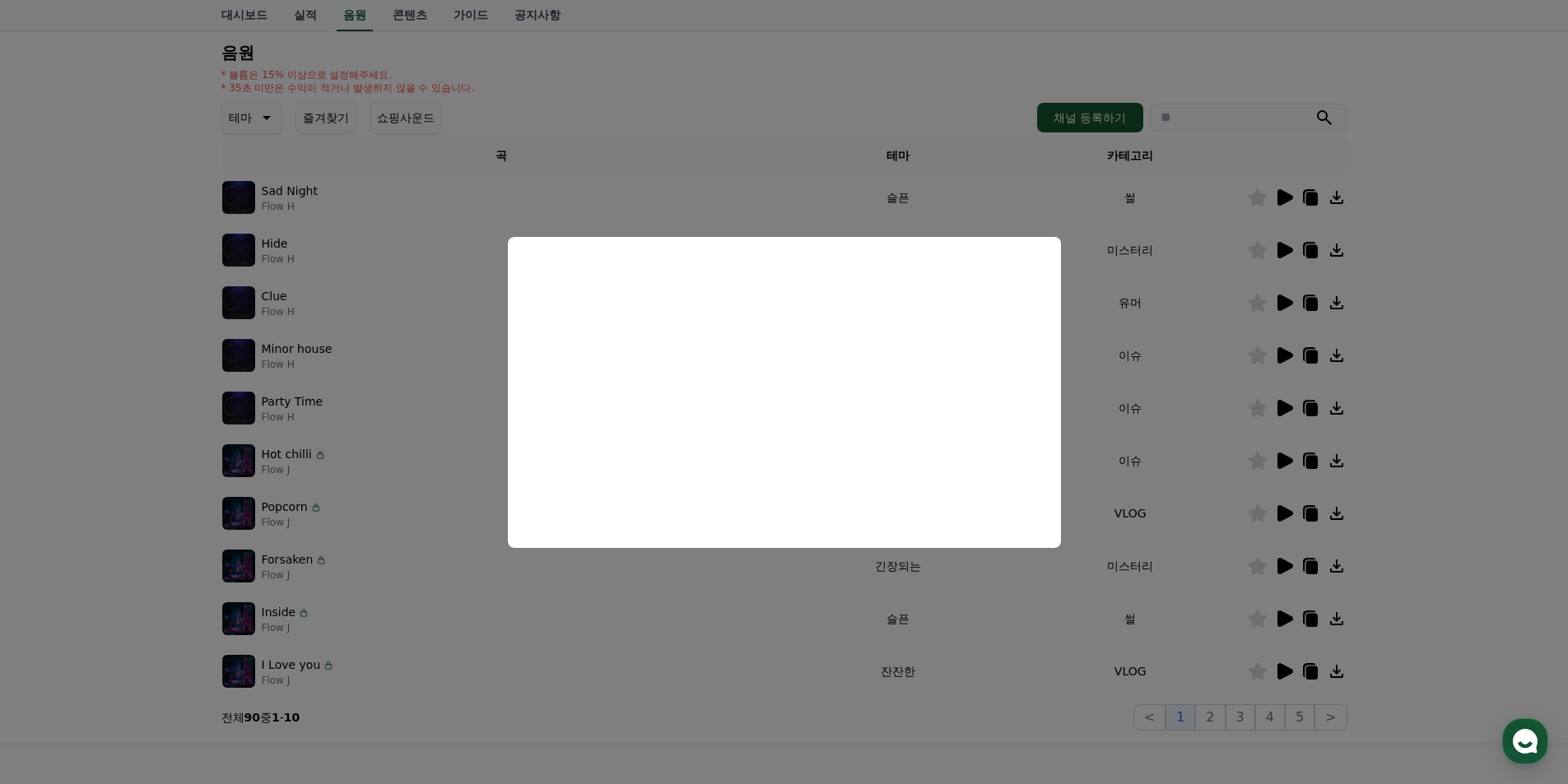
click at [1389, 612] on button "close modal" at bounding box center [784, 392] width 1568 height 784
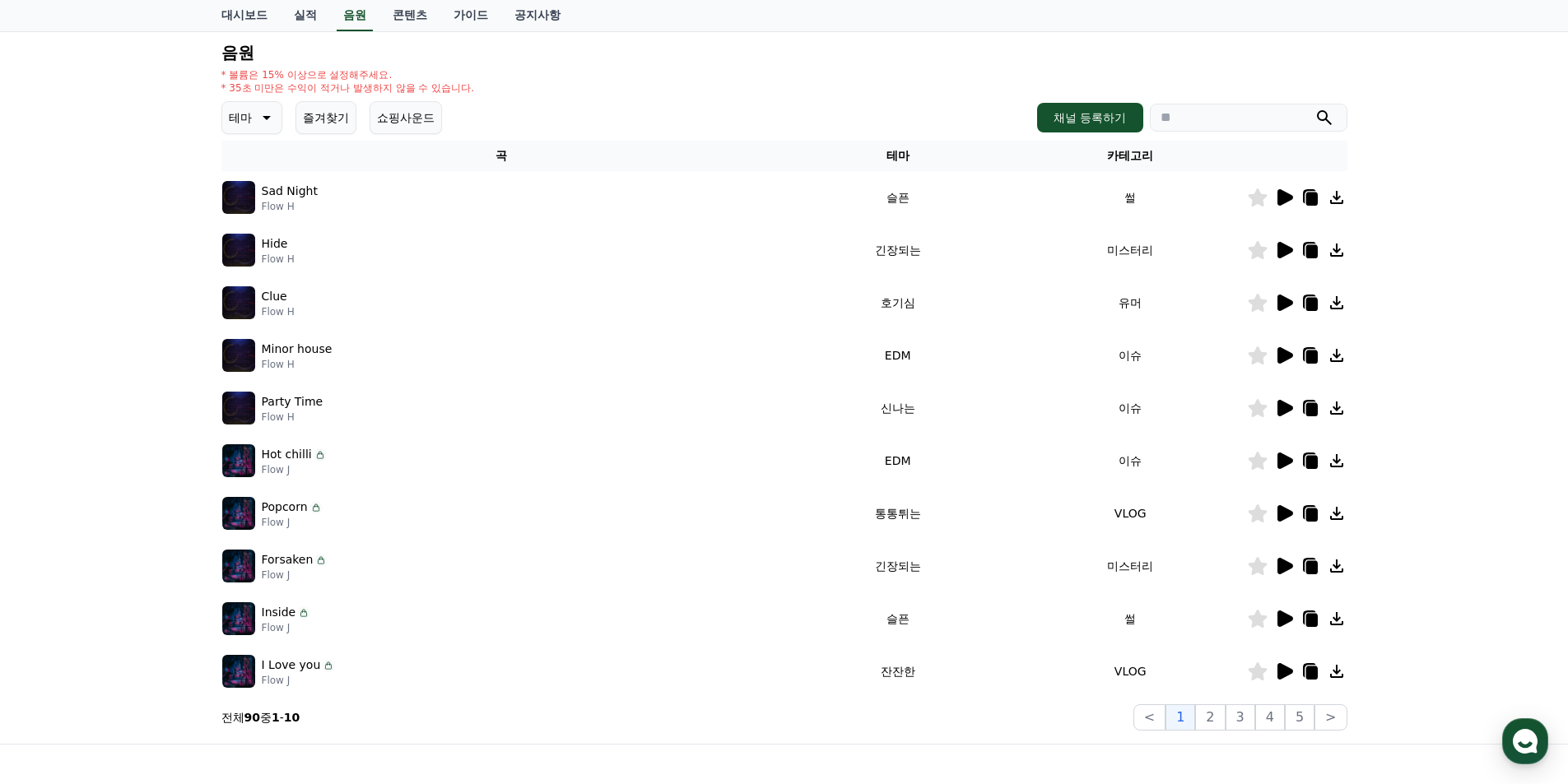
click at [1281, 619] on icon at bounding box center [1286, 619] width 16 height 17
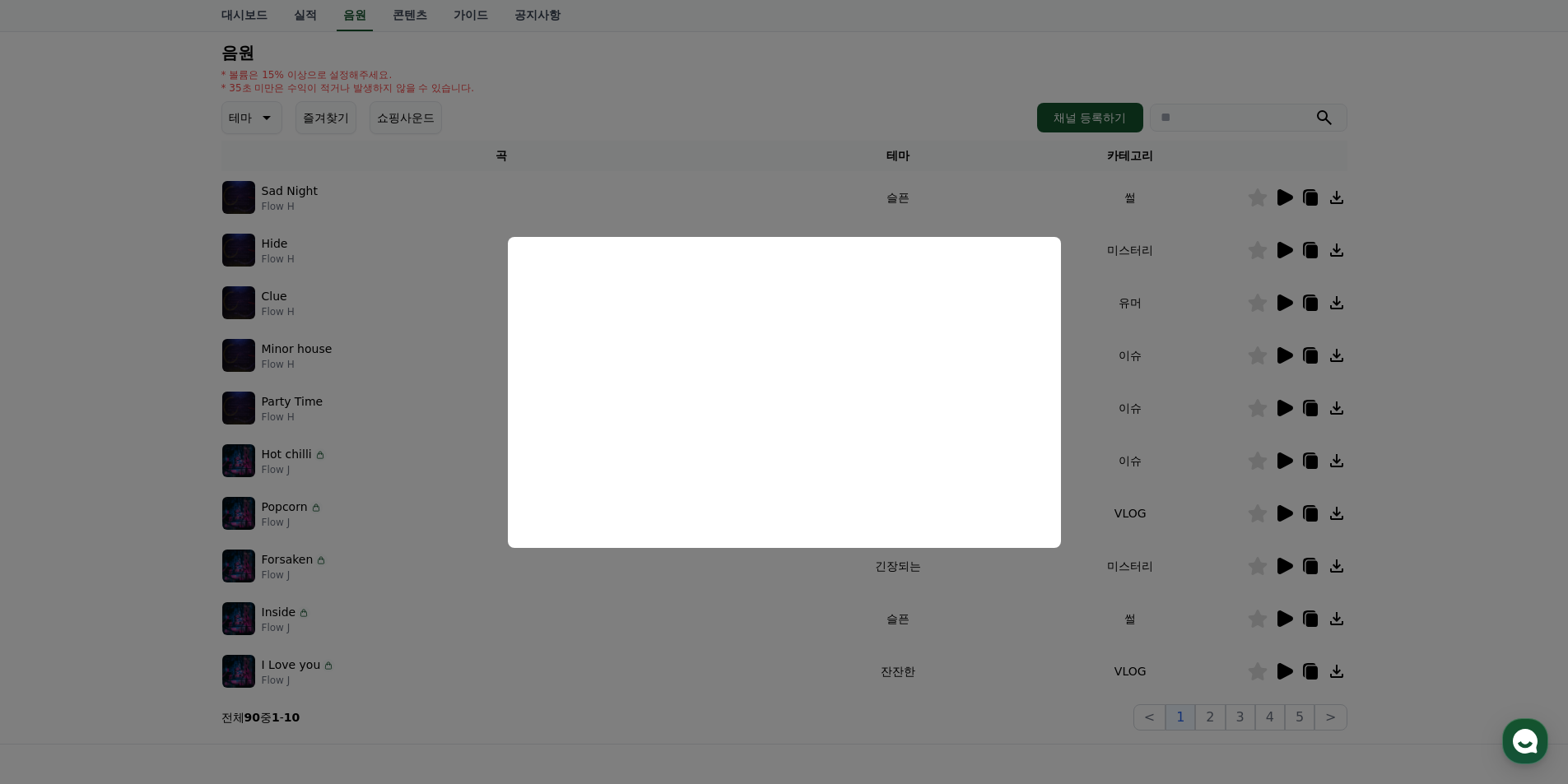
drag, startPoint x: 1440, startPoint y: 630, endPoint x: 1318, endPoint y: 638, distance: 122.3
click at [1436, 630] on button "close modal" at bounding box center [784, 392] width 1568 height 784
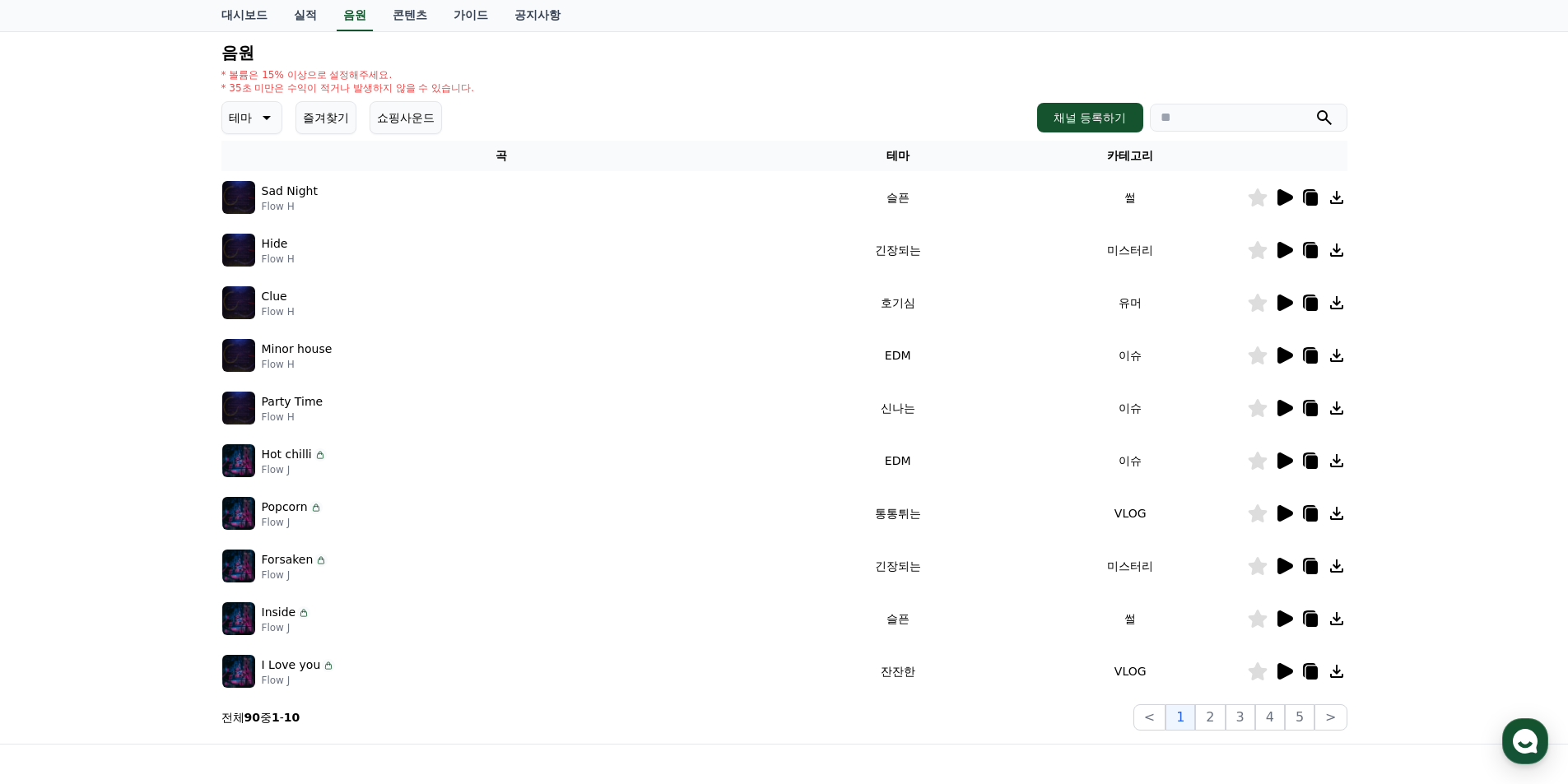
click at [1290, 676] on icon at bounding box center [1285, 671] width 20 height 20
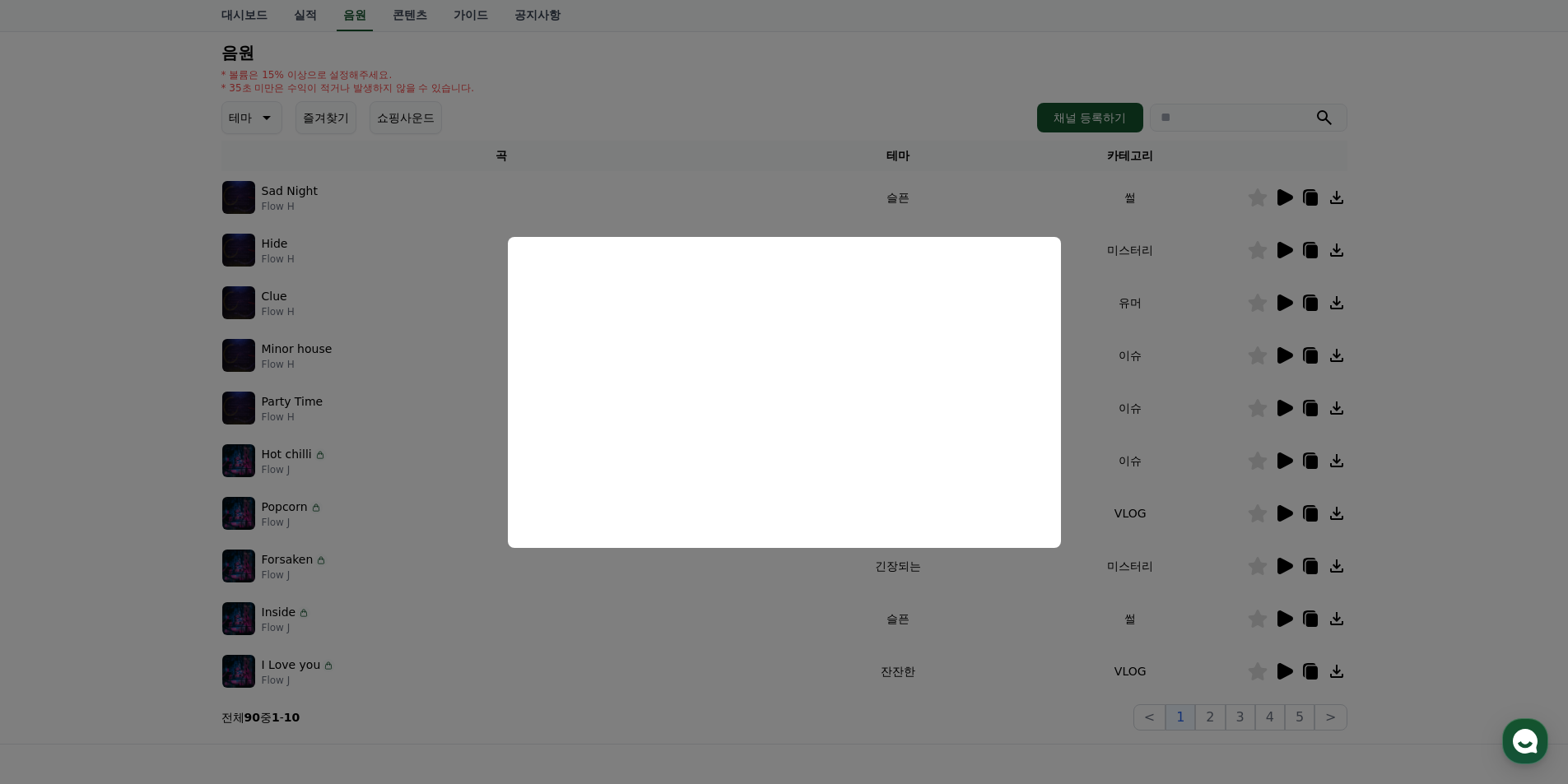
click at [1363, 493] on button "close modal" at bounding box center [784, 392] width 1568 height 784
